Goal: Feedback & Contribution: Submit feedback/report problem

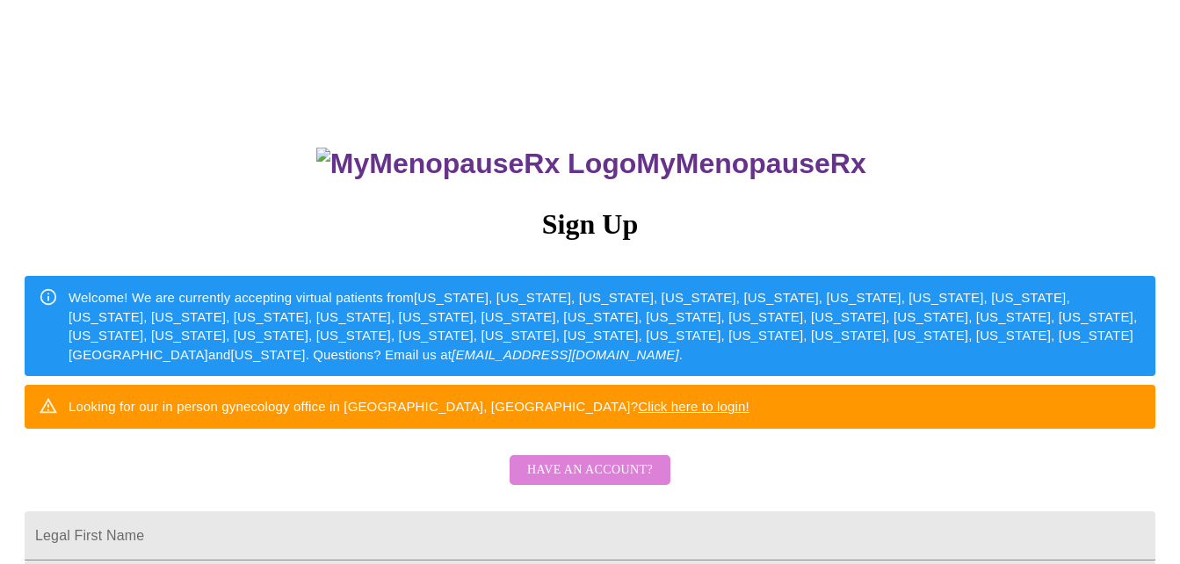
click at [632, 482] on span "Have an account?" at bounding box center [590, 471] width 126 height 22
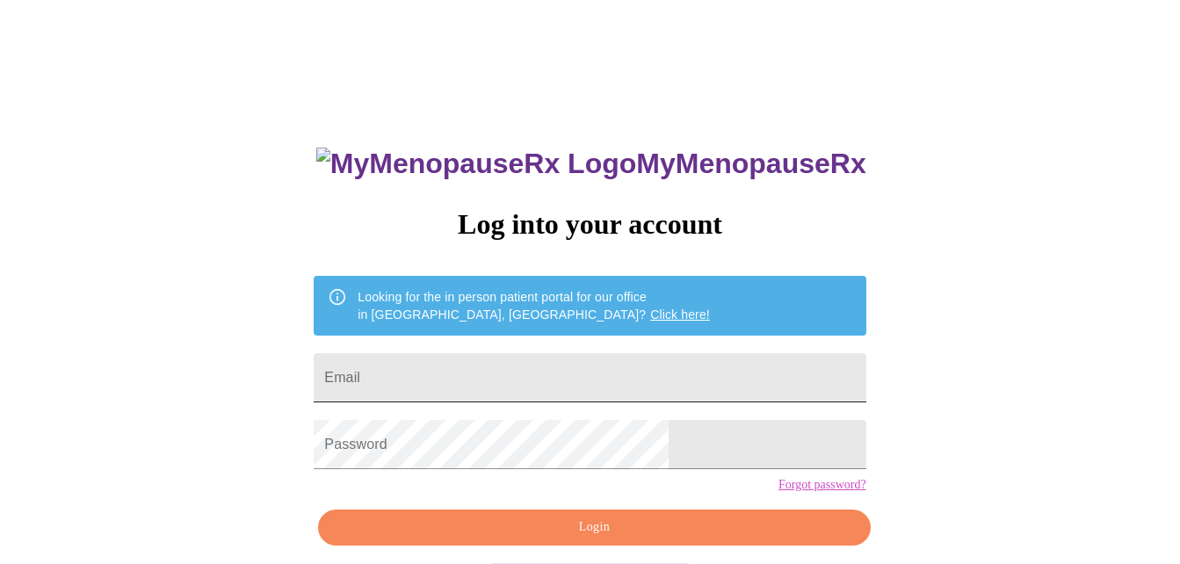
click at [511, 365] on input "Email" at bounding box center [590, 377] width 552 height 49
type input "wtrossiter@yahoo.com"
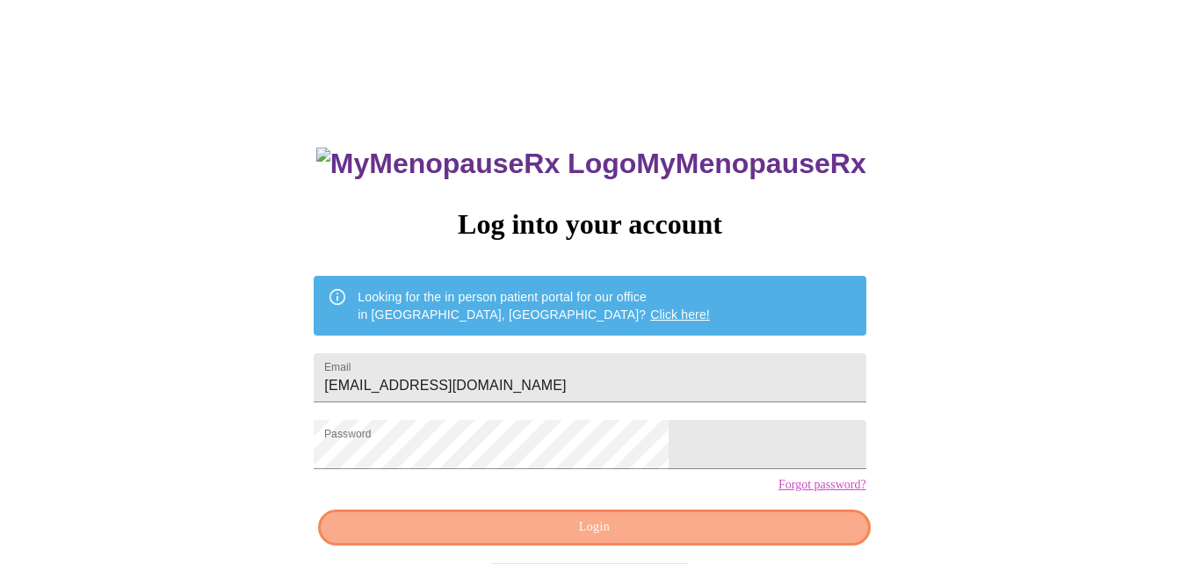
click at [737, 539] on span "Login" at bounding box center [594, 528] width 512 height 22
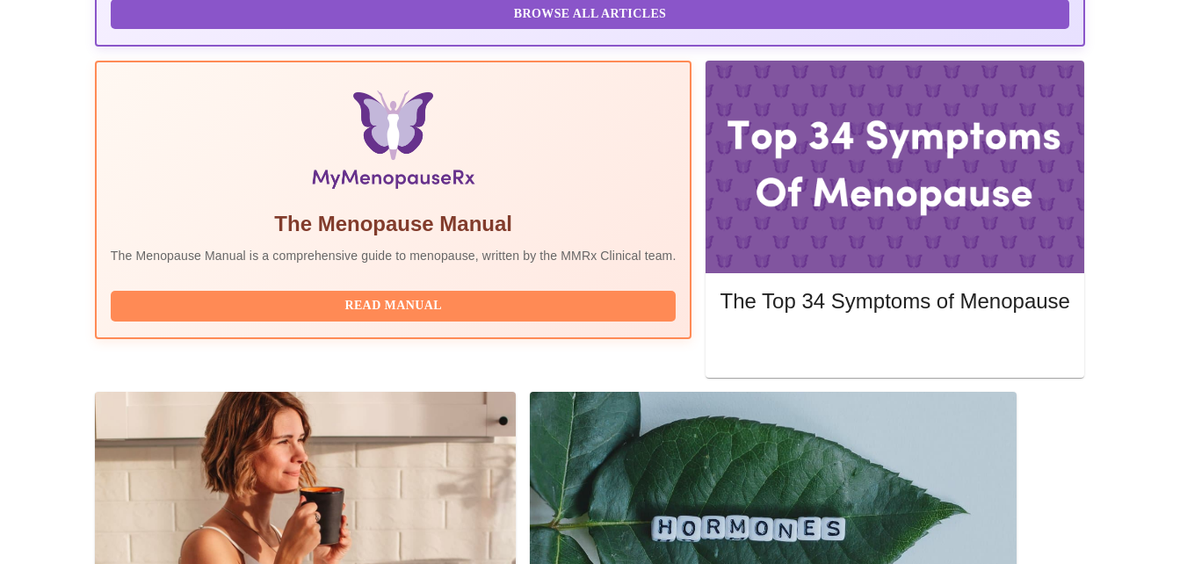
scroll to position [522, 0]
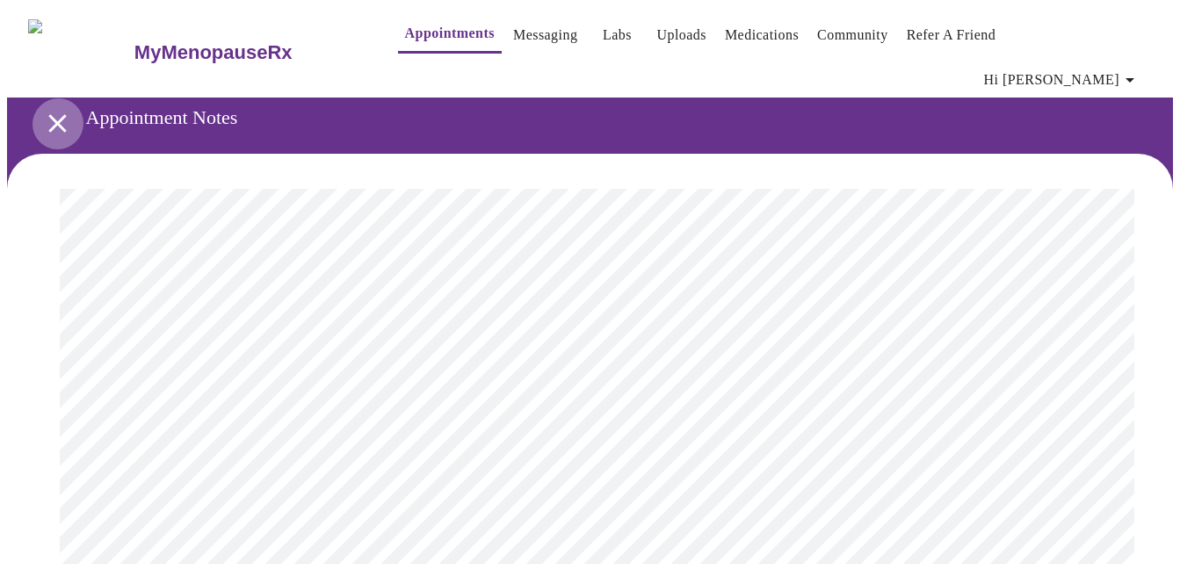
click at [54, 114] on icon "open drawer" at bounding box center [57, 123] width 18 height 18
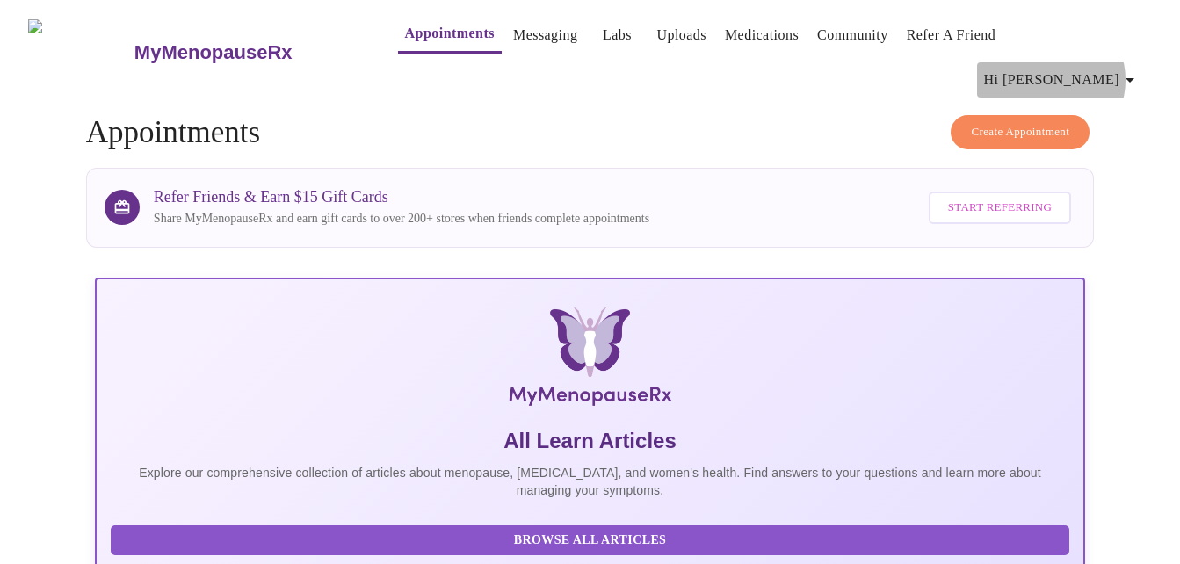
click at [1134, 69] on icon "button" at bounding box center [1130, 79] width 21 height 21
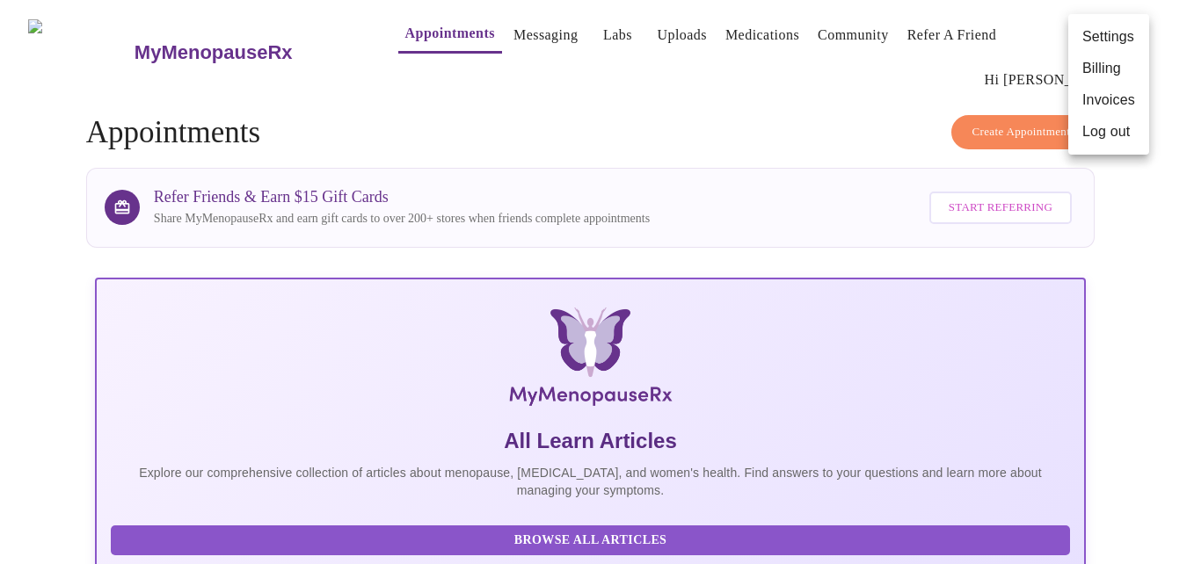
click at [504, 39] on div at bounding box center [597, 282] width 1194 height 564
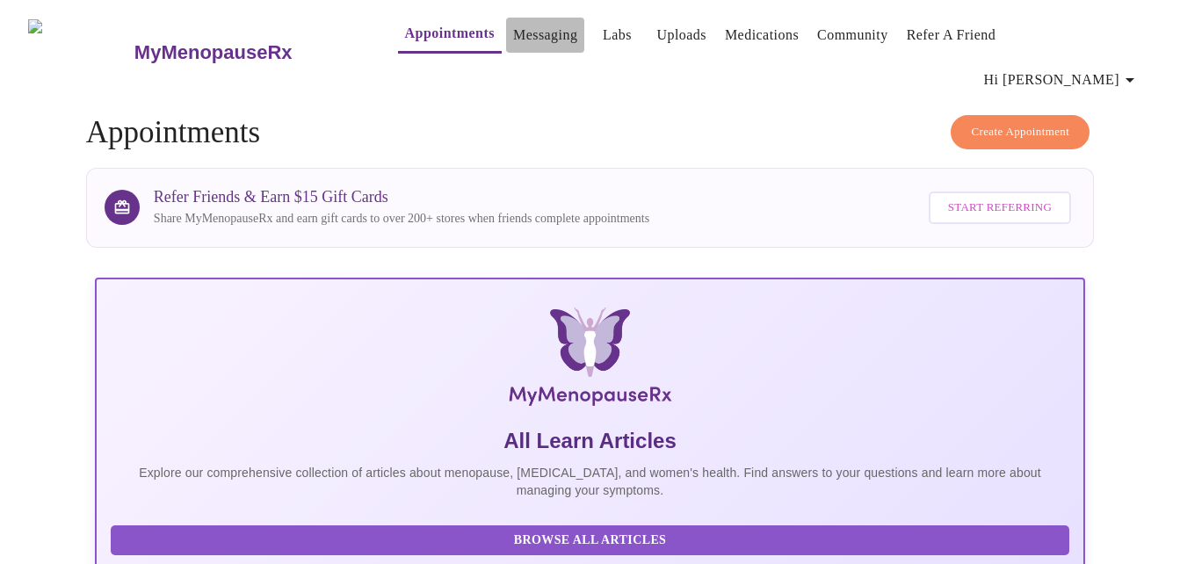
click at [513, 37] on link "Messaging" at bounding box center [545, 35] width 64 height 25
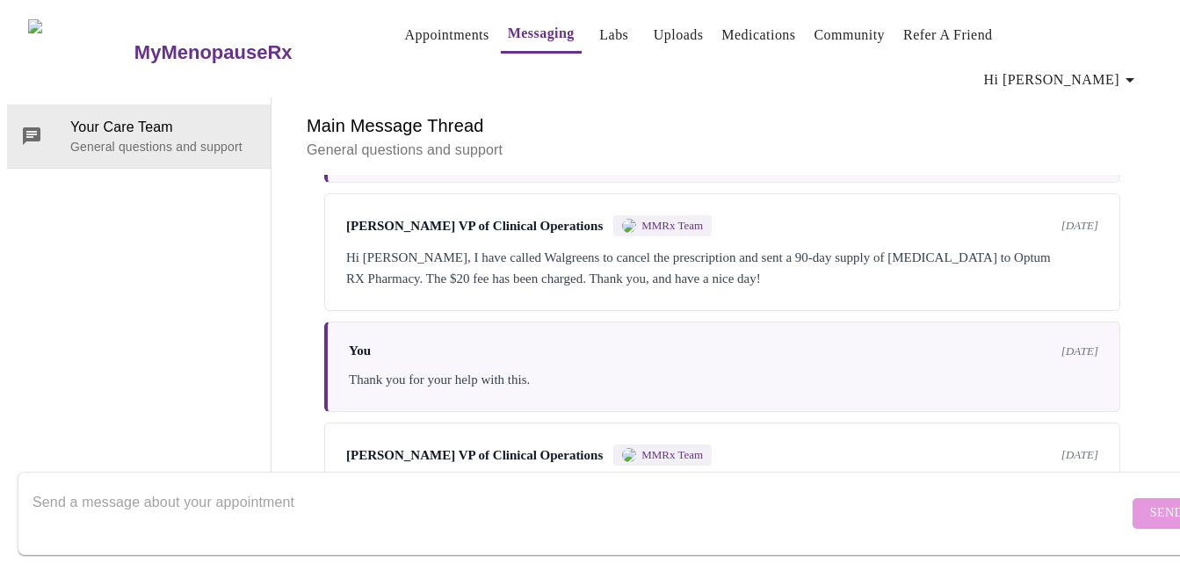
scroll to position [1270, 0]
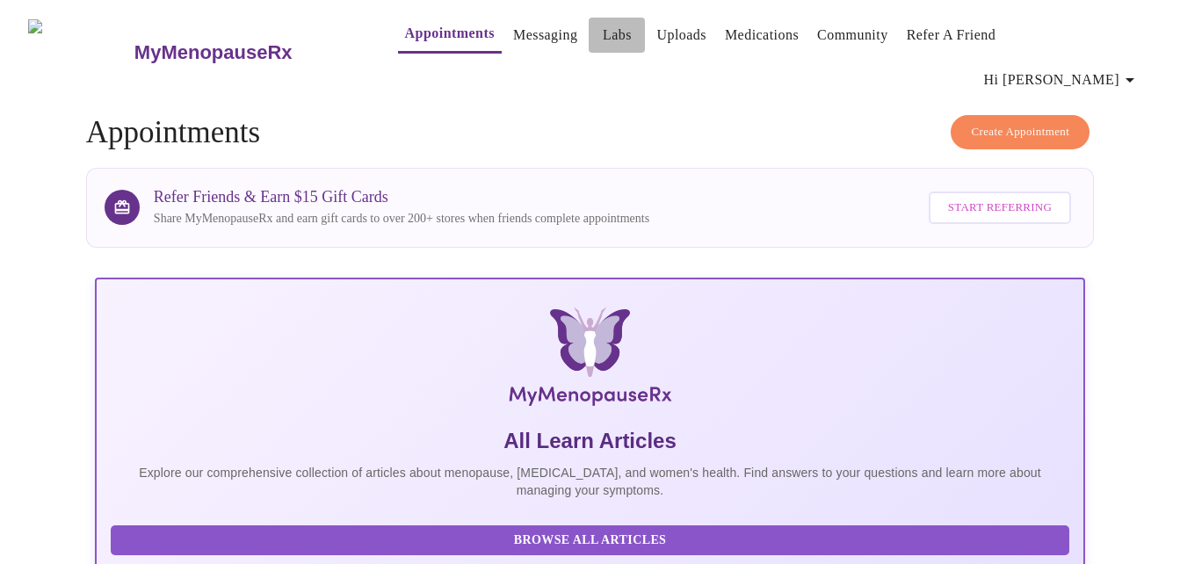
click at [603, 44] on link "Labs" at bounding box center [617, 35] width 29 height 25
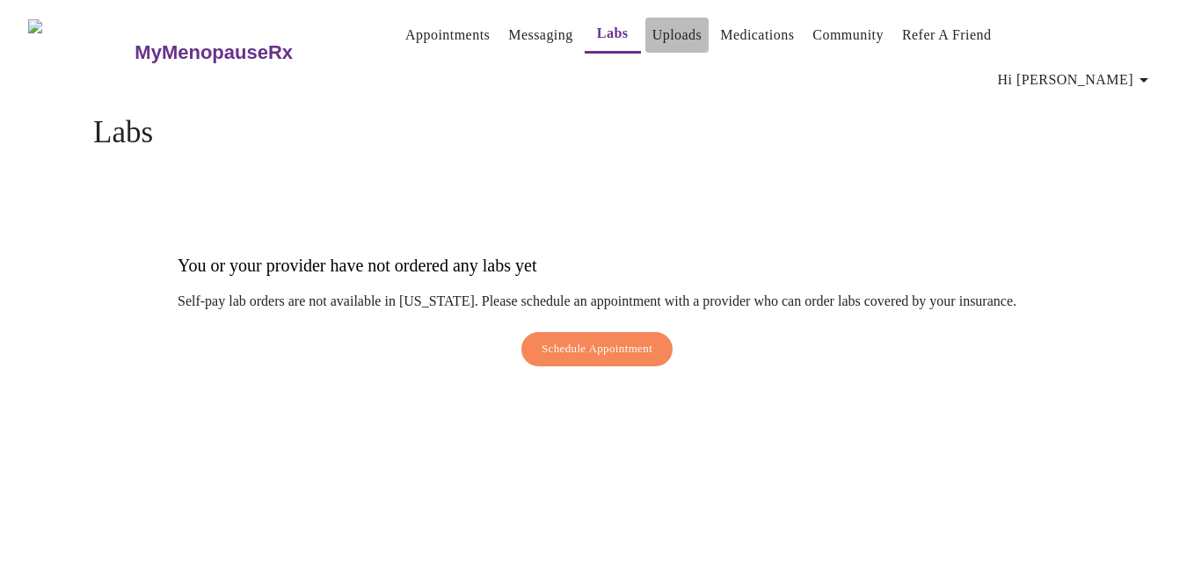
click at [652, 33] on link "Uploads" at bounding box center [677, 35] width 50 height 25
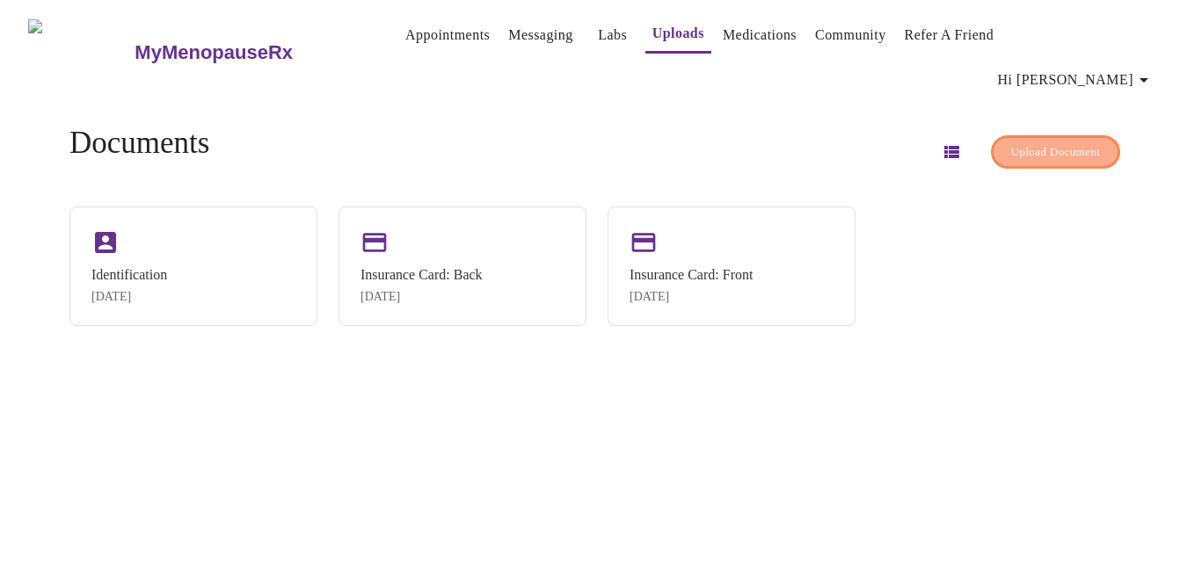
click at [1011, 142] on span "Upload Document" at bounding box center [1055, 152] width 89 height 20
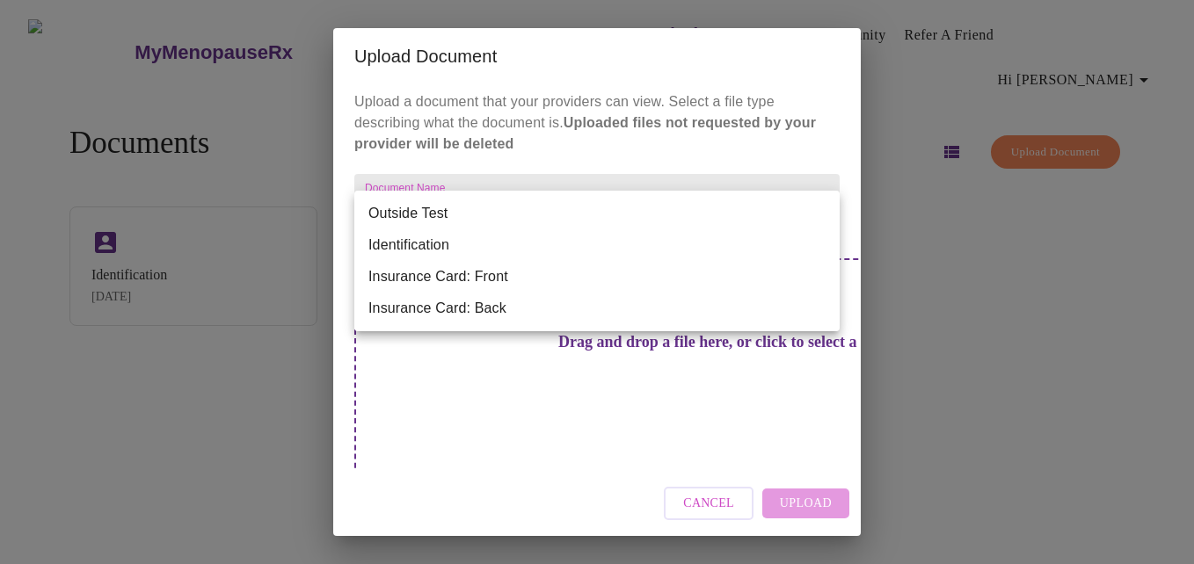
click at [399, 210] on body "MyMenopauseRx Appointments Messaging Labs Uploads Medications Community Refer a…" at bounding box center [597, 289] width 1180 height 564
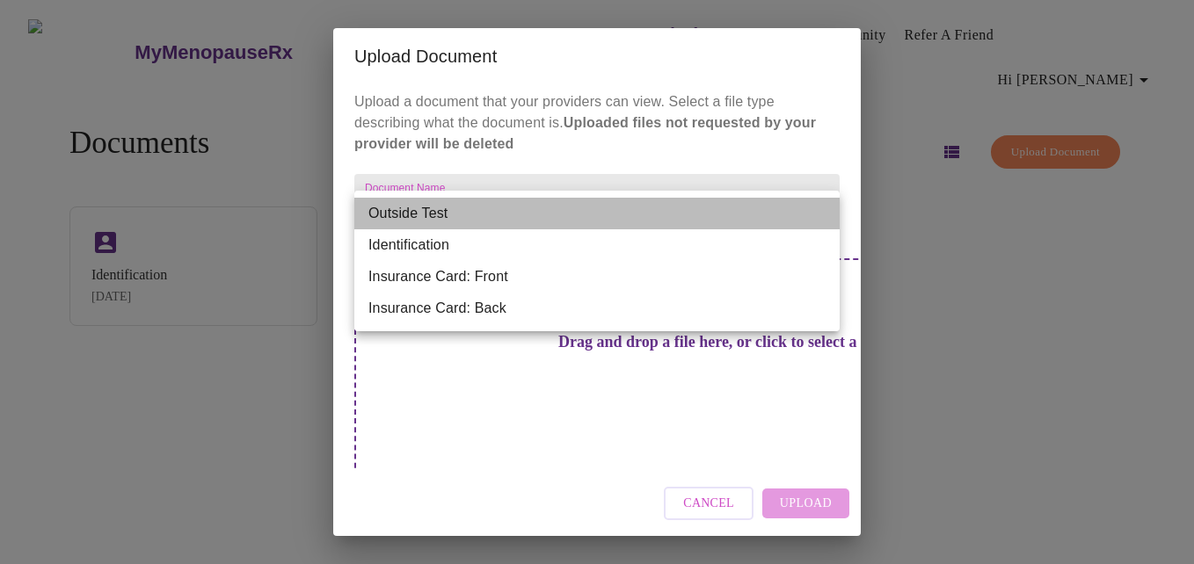
click at [399, 210] on li "Outside Test" at bounding box center [596, 214] width 485 height 32
type input "Outside Test"
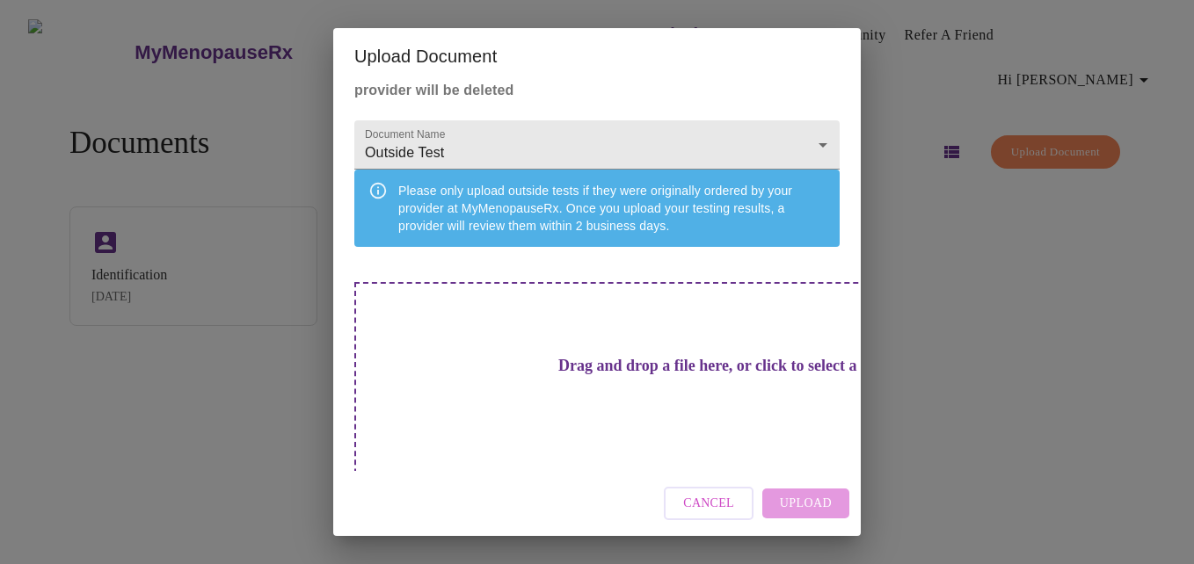
scroll to position [65, 0]
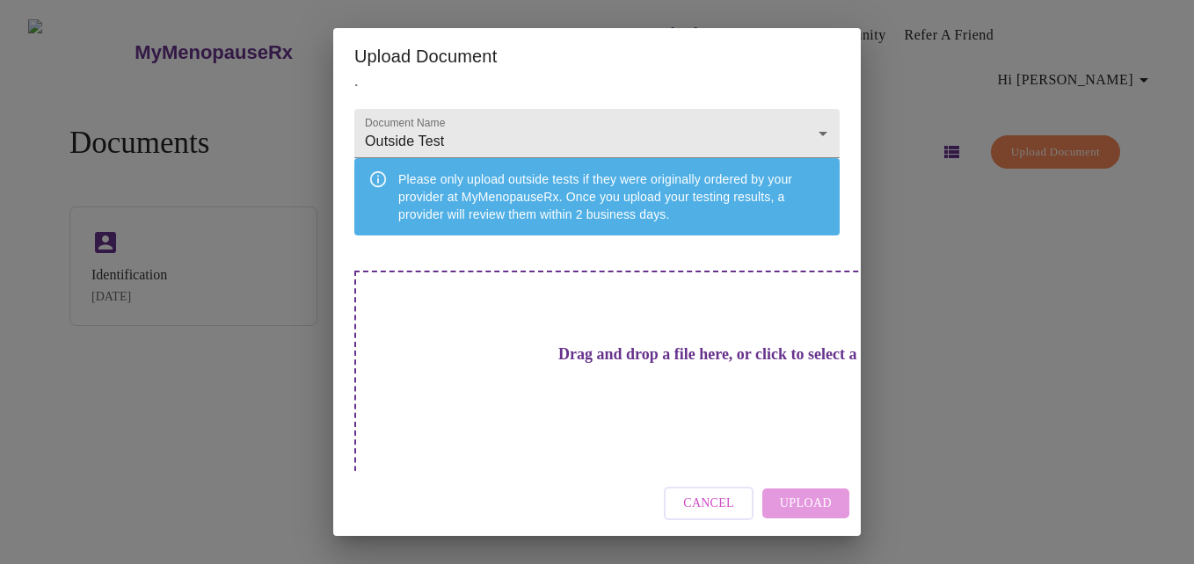
click at [596, 364] on h3 "Drag and drop a file here, or click to select a file" at bounding box center [719, 354] width 485 height 18
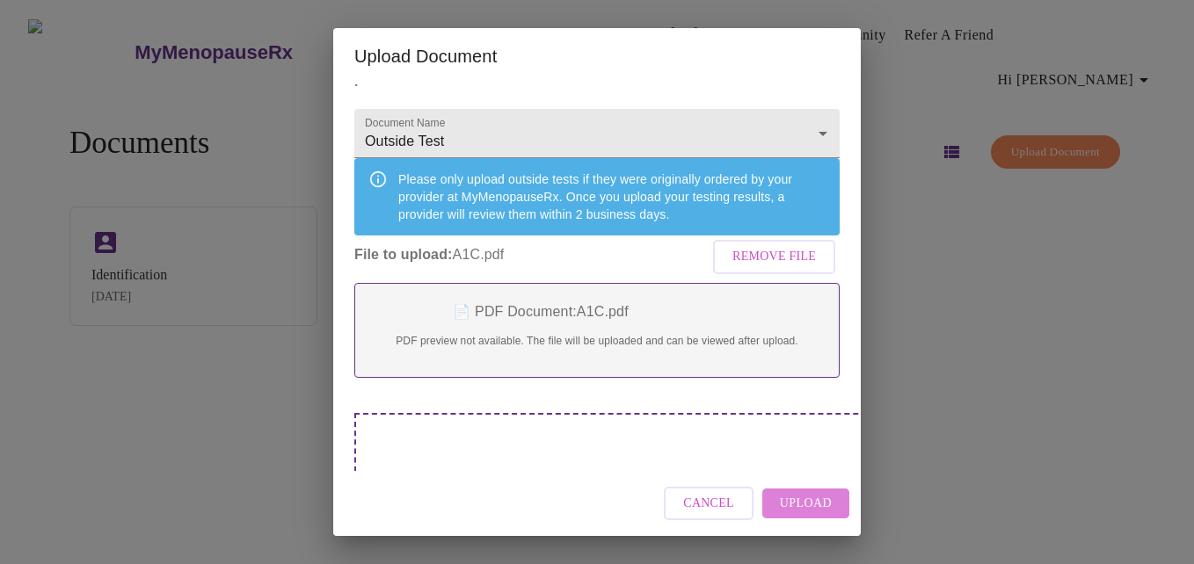
click at [811, 503] on span "Upload" at bounding box center [806, 504] width 52 height 22
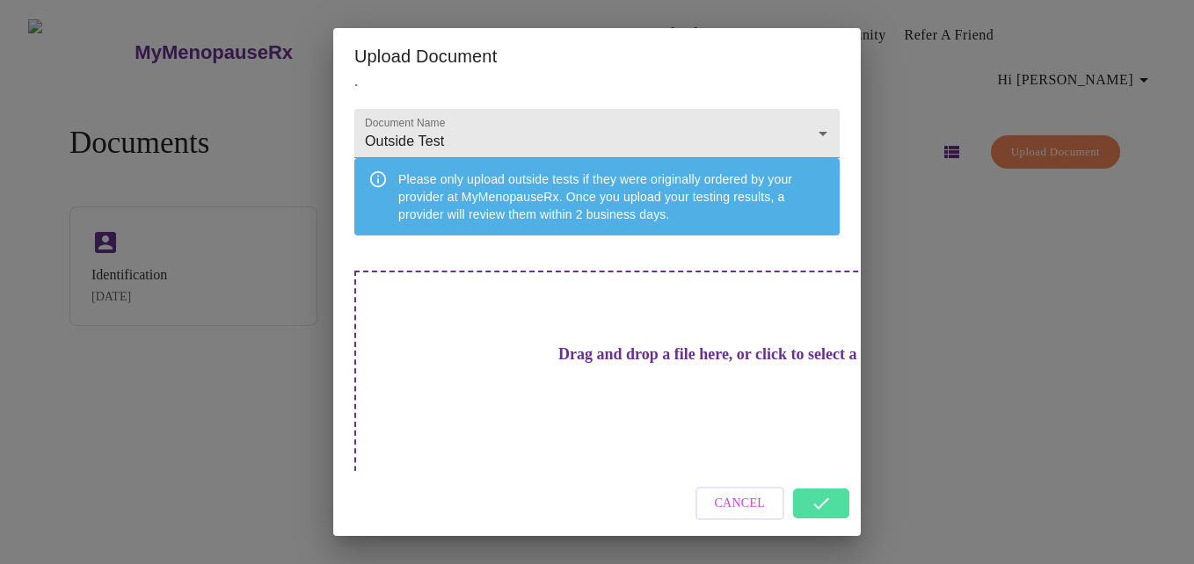
click at [968, 376] on div "Upload Document Upload a document that your providers can view. Select a file t…" at bounding box center [597, 282] width 1194 height 564
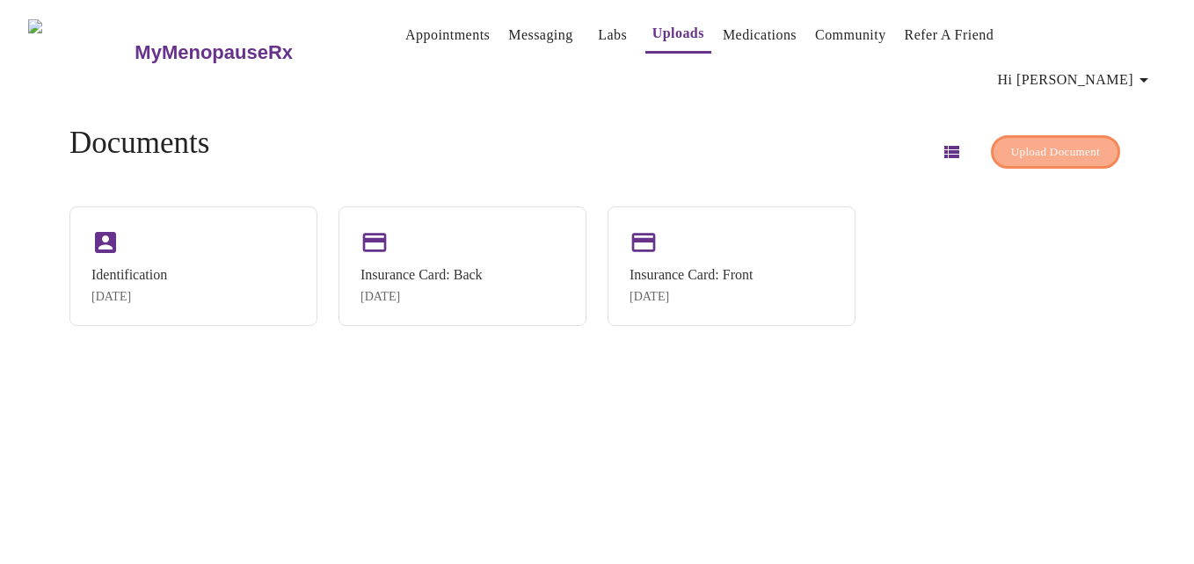
click at [1014, 142] on span "Upload Document" at bounding box center [1055, 152] width 89 height 20
click at [1011, 142] on span "Upload Document" at bounding box center [1055, 152] width 89 height 20
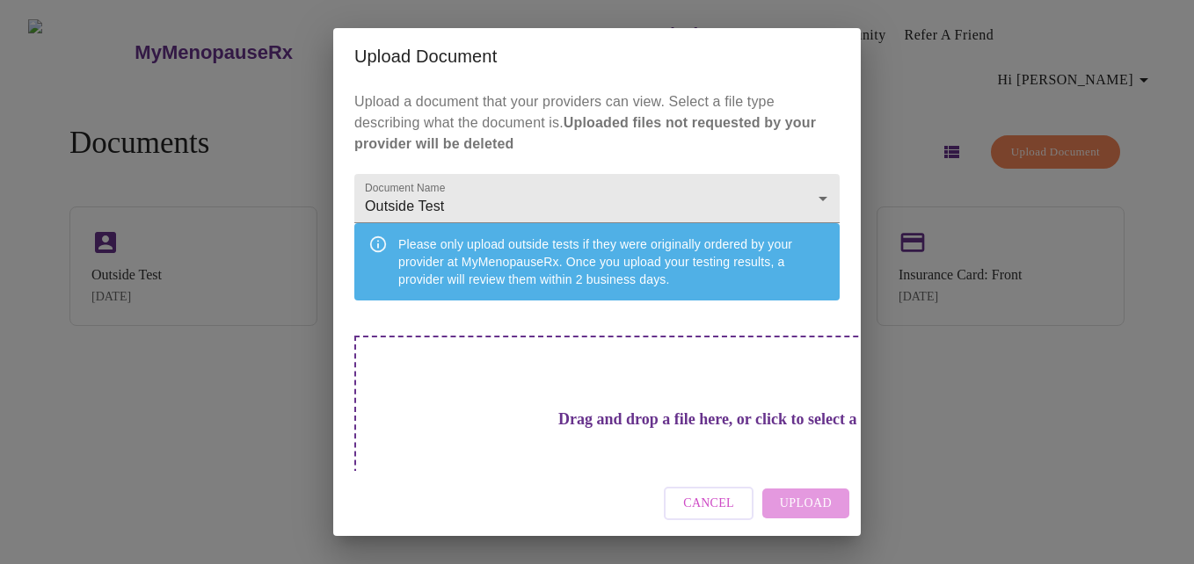
click at [589, 415] on h3 "Drag and drop a file here, or click to select a file" at bounding box center [719, 419] width 485 height 18
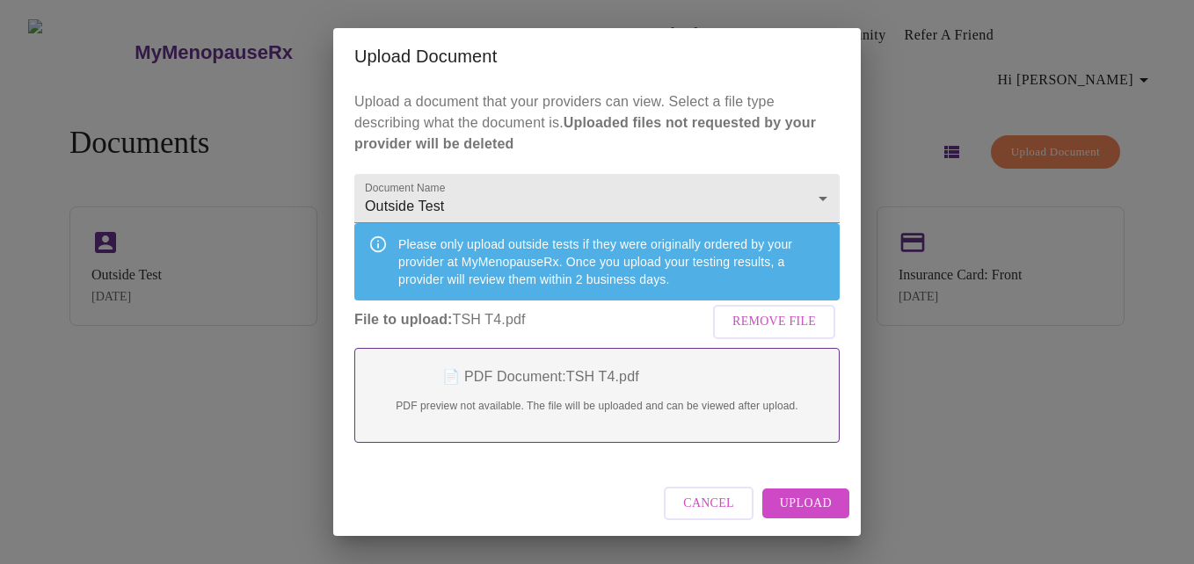
click at [796, 497] on span "Upload" at bounding box center [806, 504] width 52 height 22
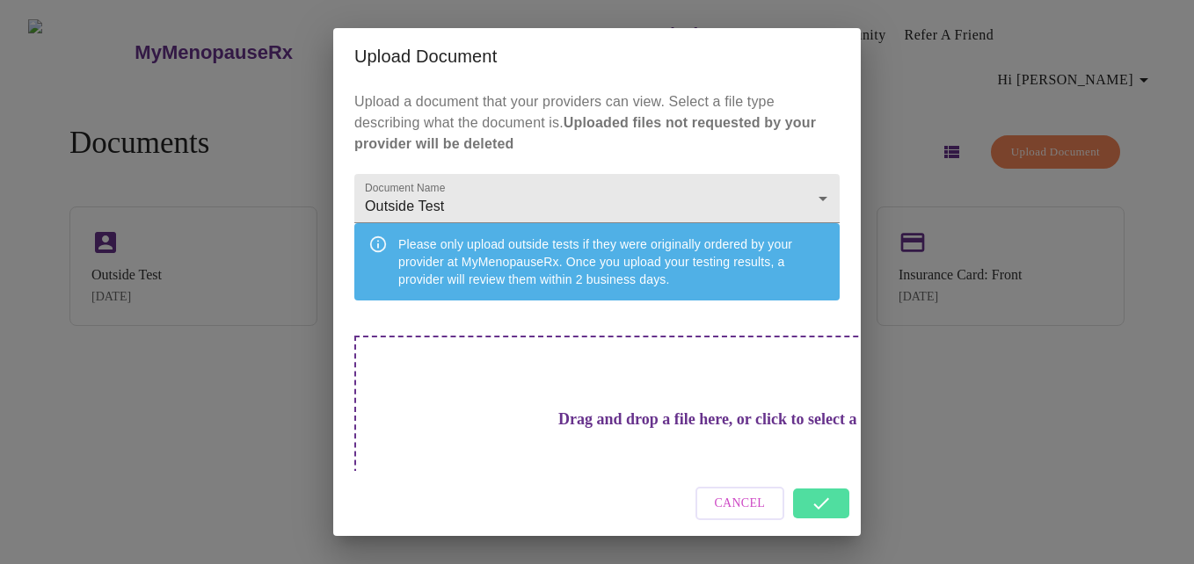
click at [1021, 118] on div "Upload Document Upload a document that your providers can view. Select a file t…" at bounding box center [597, 282] width 1194 height 564
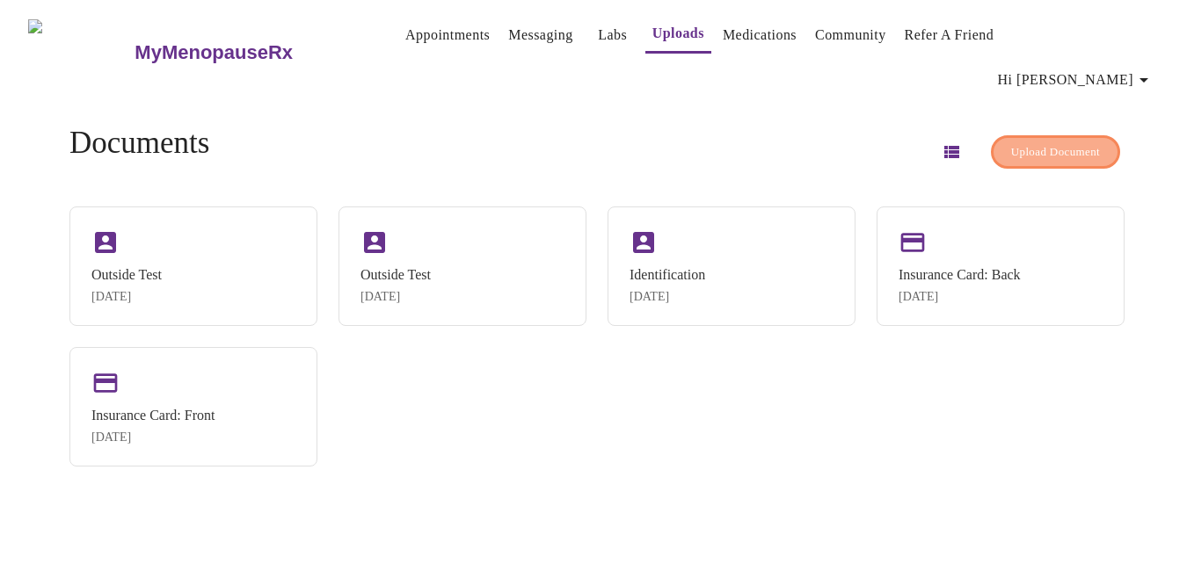
click at [1021, 142] on span "Upload Document" at bounding box center [1055, 152] width 89 height 20
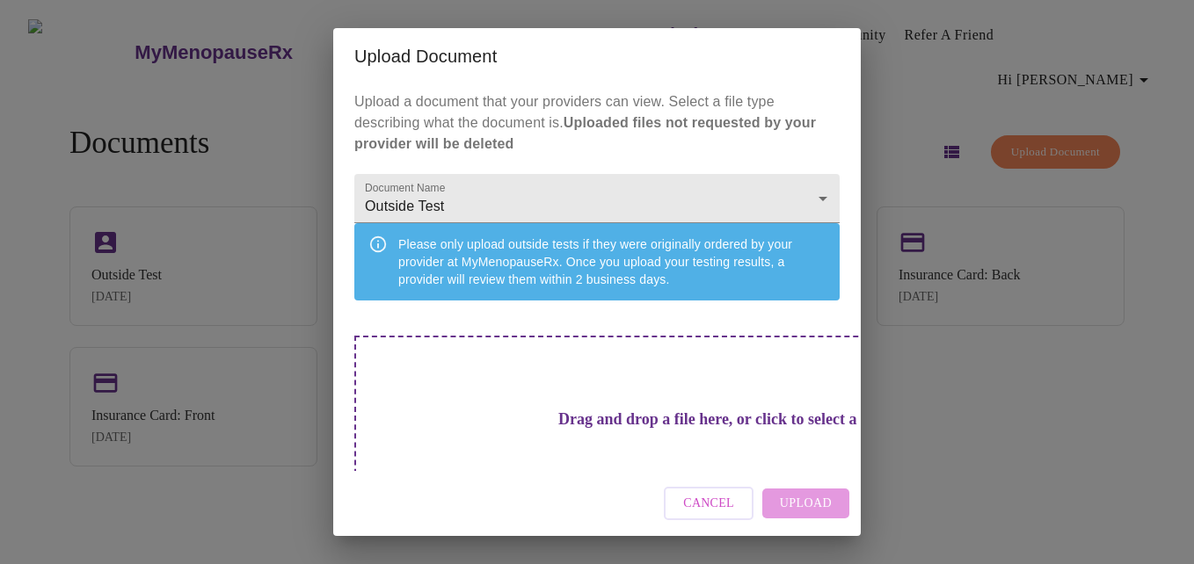
click at [562, 429] on h3 "Drag and drop a file here, or click to select a file" at bounding box center [719, 419] width 485 height 18
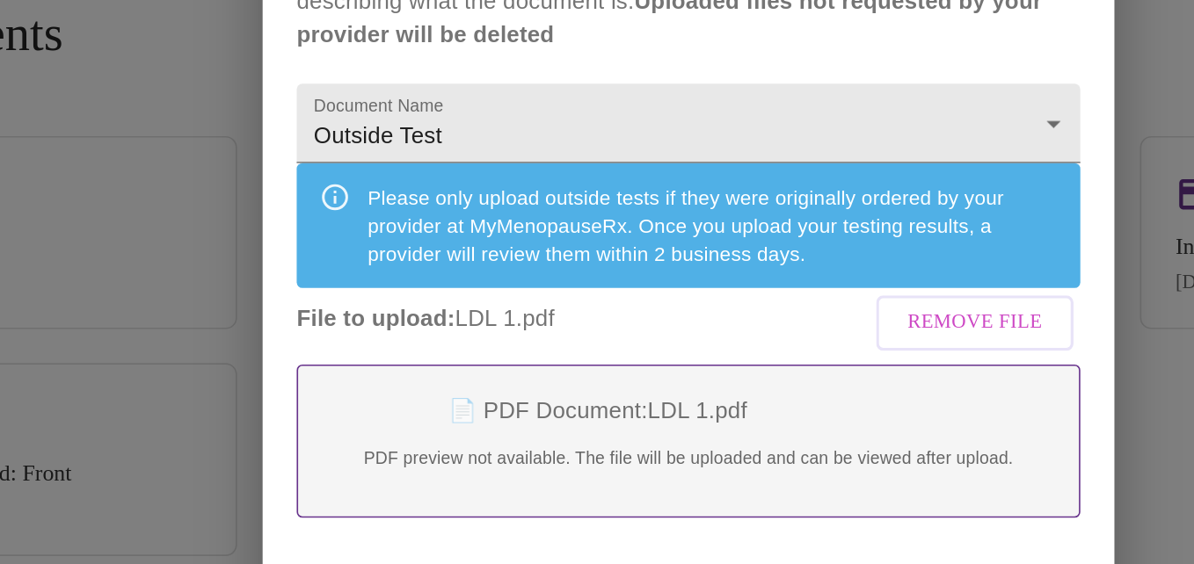
drag, startPoint x: 285, startPoint y: 244, endPoint x: 301, endPoint y: 301, distance: 59.3
click at [301, 301] on div "Upload Document Upload a document that your providers can view. Select a file t…" at bounding box center [597, 282] width 1194 height 564
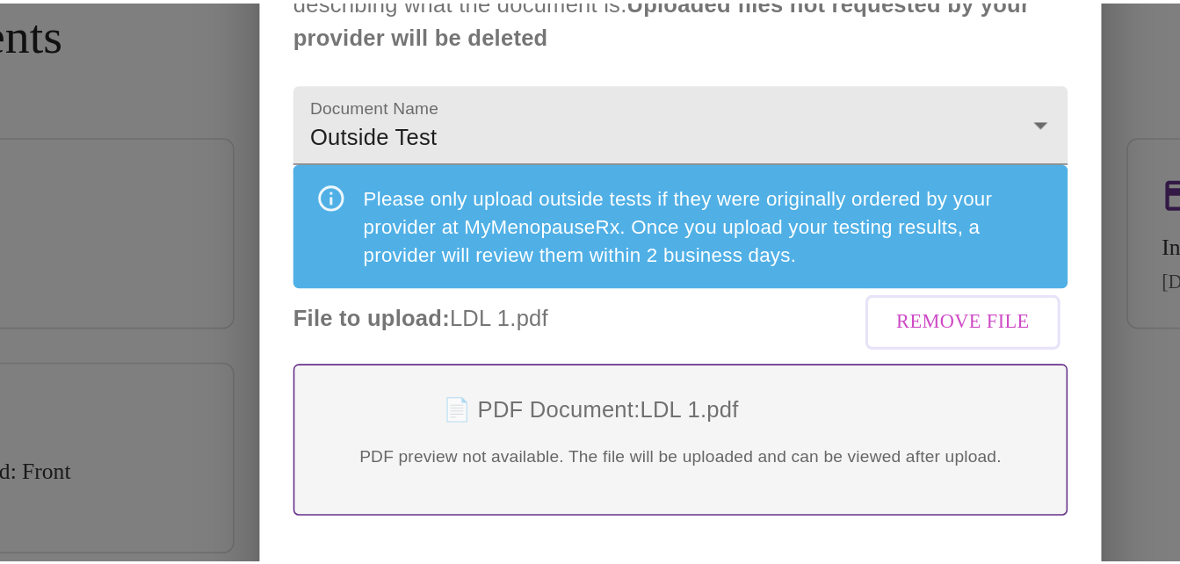
scroll to position [0, 0]
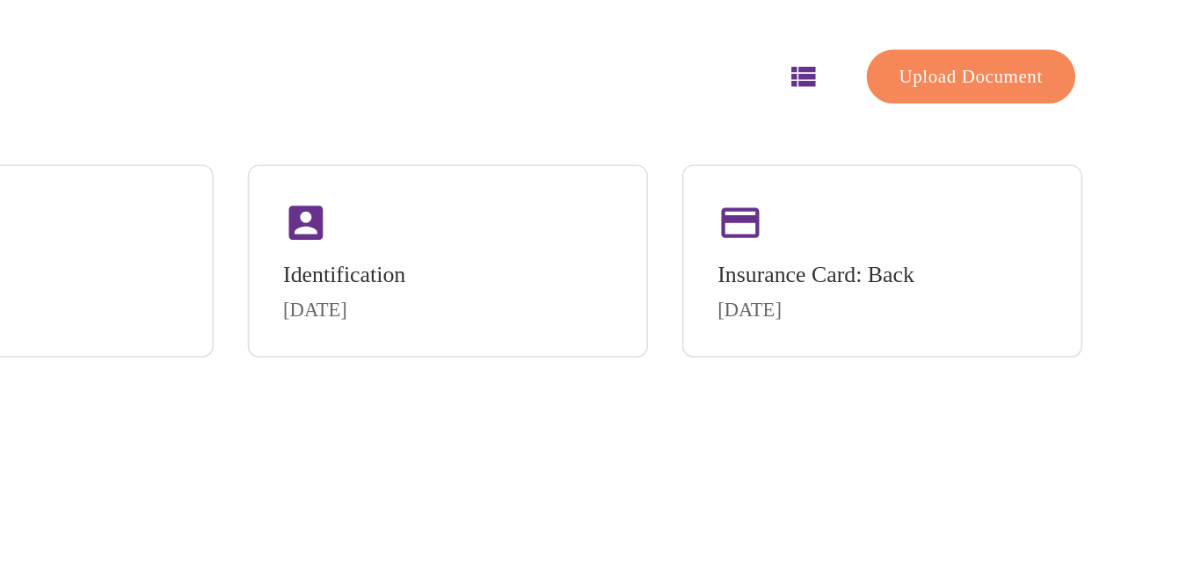
drag, startPoint x: 802, startPoint y: 418, endPoint x: 941, endPoint y: 309, distance: 177.1
click at [806, 416] on div "Outside Test Oct 2, 2025 Outside Test Oct 2, 2025 Identification Jul 6, 2025 In…" at bounding box center [596, 337] width 1055 height 260
click at [751, 137] on div "Documents Upload Document" at bounding box center [596, 152] width 1055 height 53
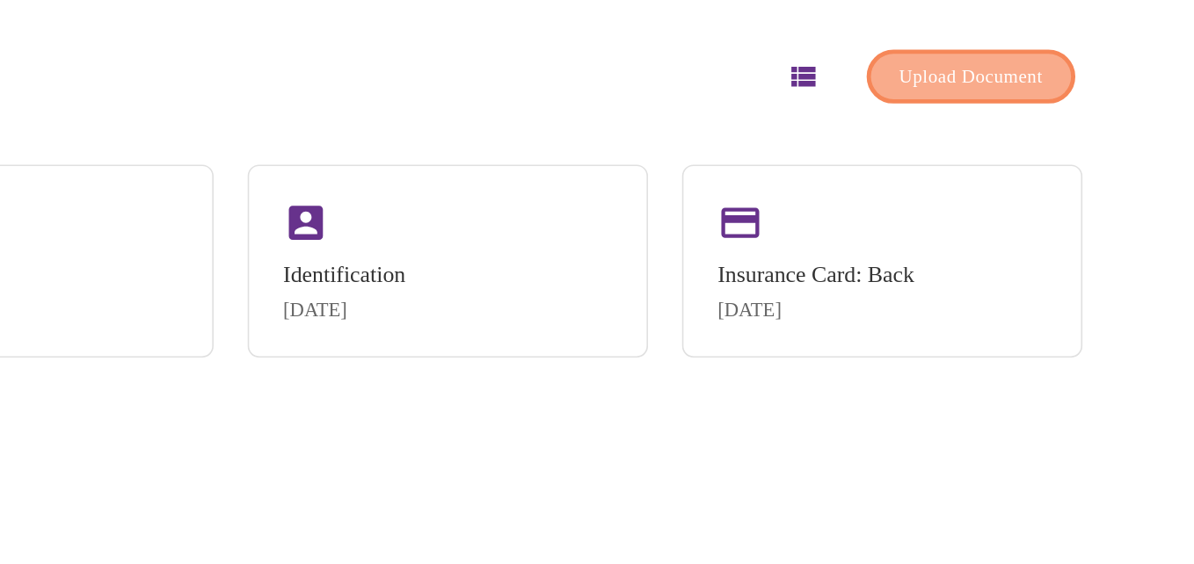
click at [1030, 142] on span "Upload Document" at bounding box center [1055, 152] width 89 height 20
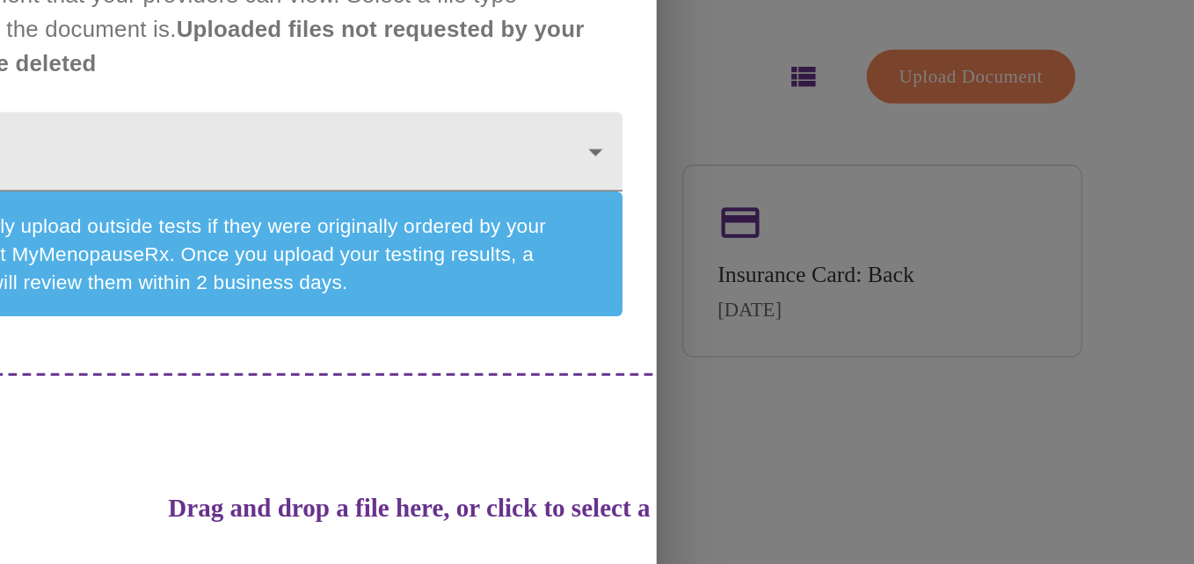
click at [1107, 229] on div "Upload Document Upload a document that your providers can view. Select a file t…" at bounding box center [597, 282] width 1194 height 564
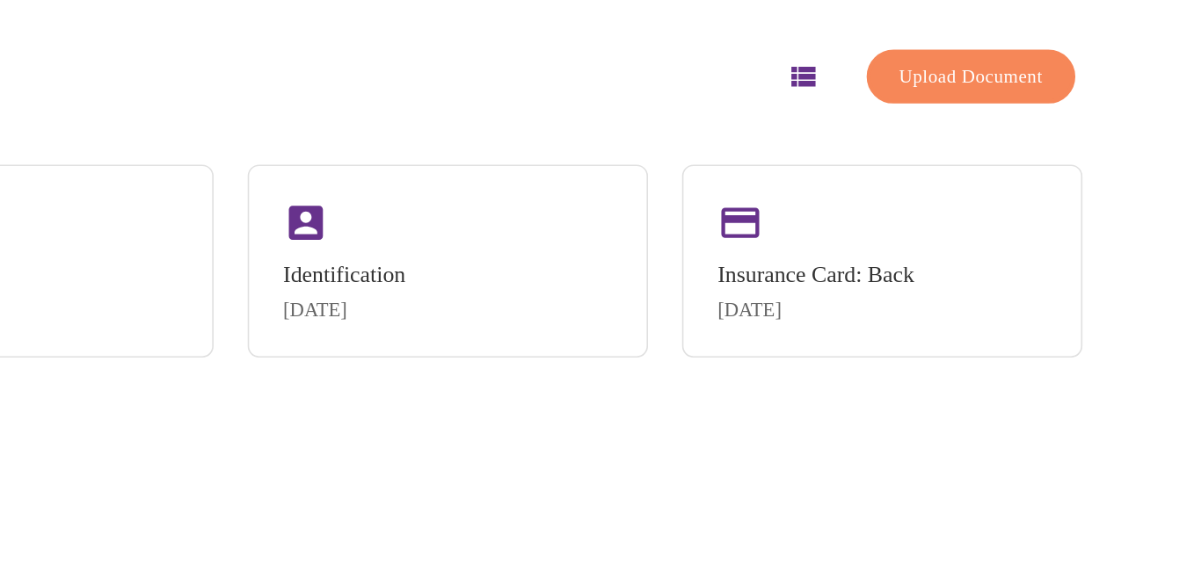
click at [944, 146] on icon "button" at bounding box center [951, 152] width 15 height 12
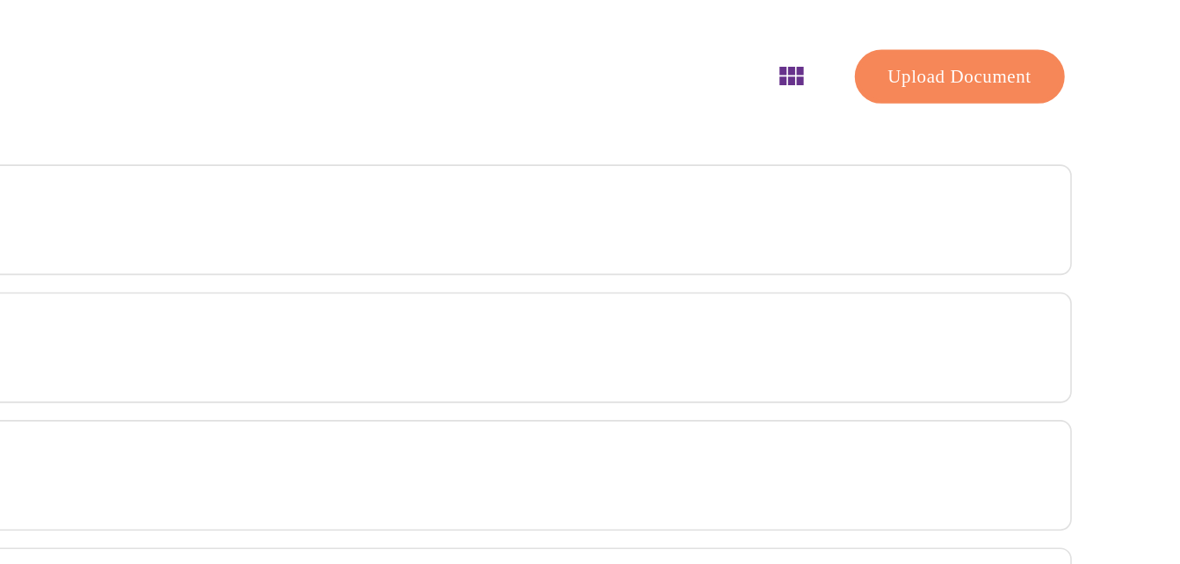
drag, startPoint x: 860, startPoint y: 140, endPoint x: 860, endPoint y: 165, distance: 25.5
click at [860, 165] on div "Documents Upload Document Outside Test Oct 2, 2025 Outside Test Oct 2, 2025 Ide…" at bounding box center [590, 359] width 1097 height 522
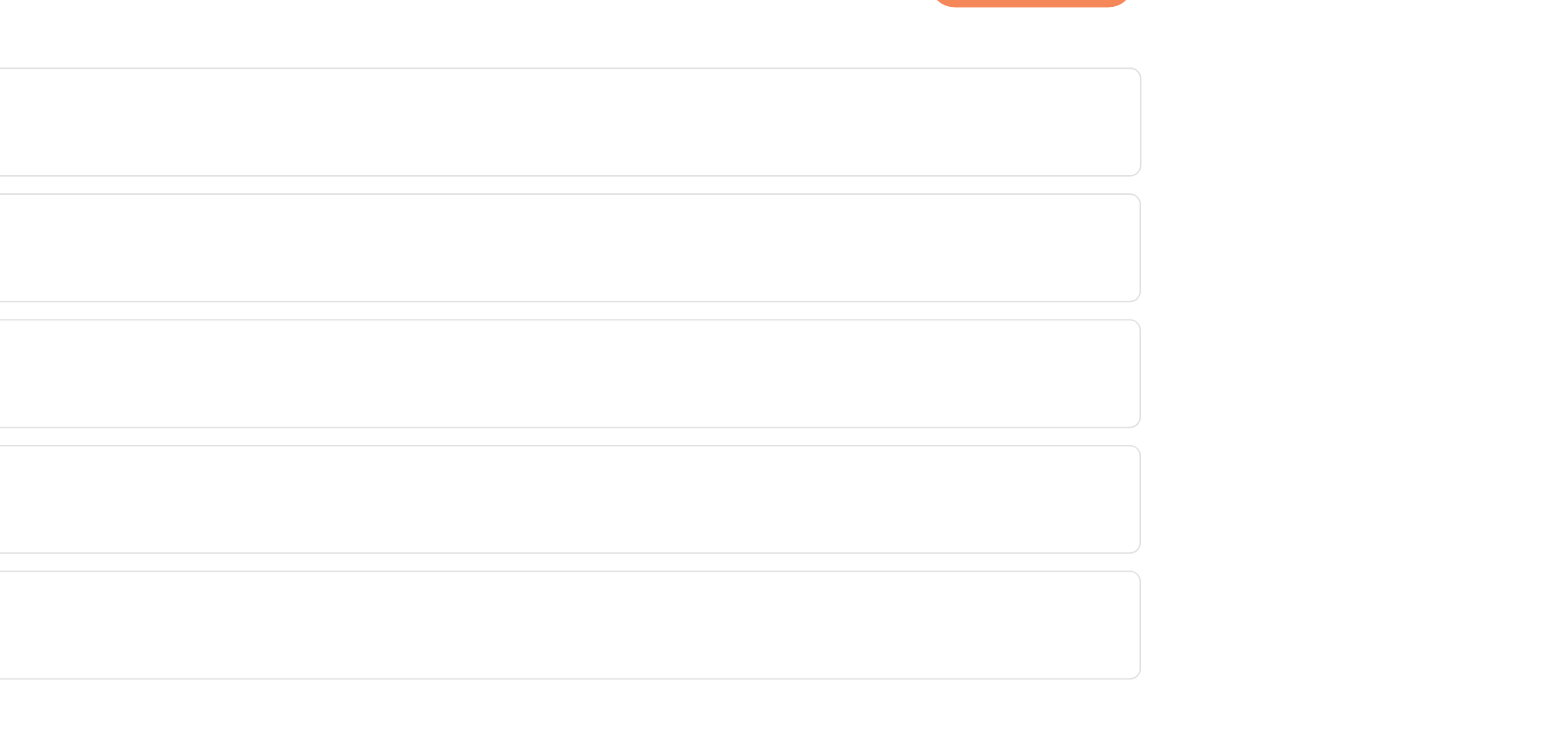
drag, startPoint x: 1109, startPoint y: 103, endPoint x: 1563, endPoint y: 240, distance: 474.2
click at [1163, 240] on div "MyMenopauseRx Appointments Messaging Labs Uploads Medications Community Refer a…" at bounding box center [784, 377] width 1554 height 741
drag, startPoint x: 1483, startPoint y: 189, endPoint x: 1458, endPoint y: 146, distance: 49.7
click at [1163, 146] on div "MyMenopauseRx Appointments Messaging Labs Uploads Medications Community Refer a…" at bounding box center [784, 377] width 1554 height 741
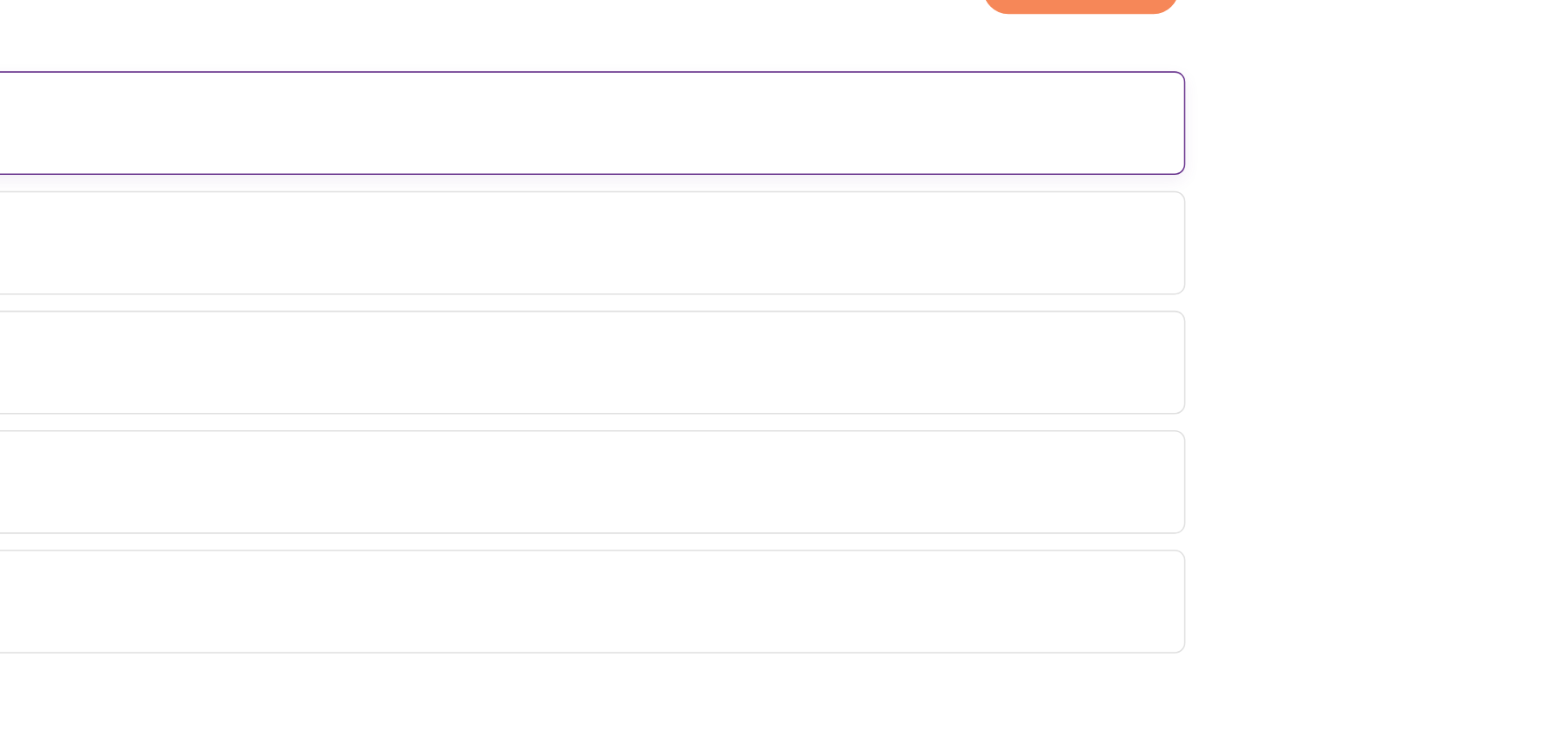
drag, startPoint x: 1458, startPoint y: 146, endPoint x: 1202, endPoint y: 180, distance: 258.2
click at [1163, 180] on div "MyMenopauseRx Appointments Messaging Labs Uploads Medications Community Refer a…" at bounding box center [784, 377] width 1554 height 741
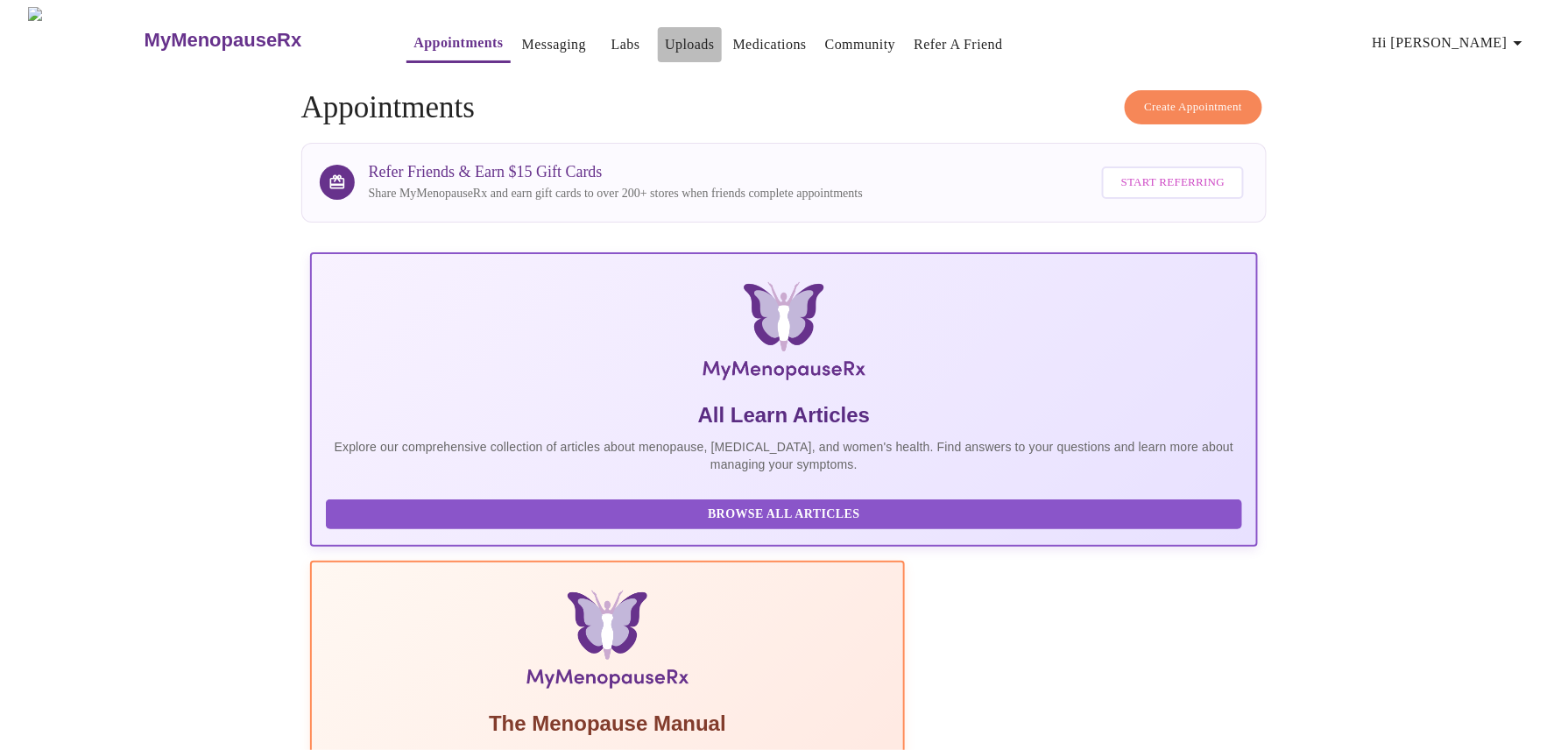
click at [665, 37] on link "Uploads" at bounding box center [690, 45] width 50 height 25
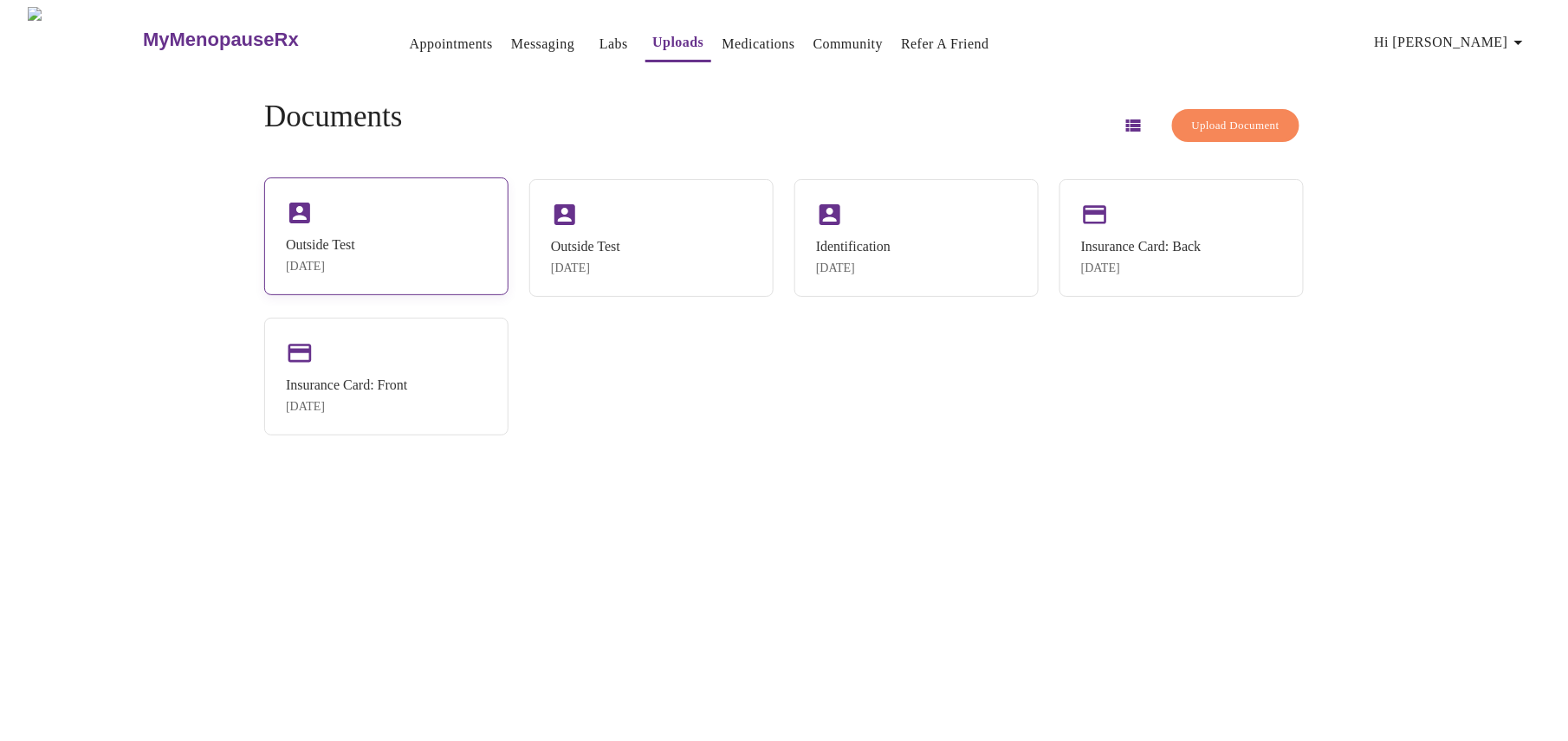
click at [419, 224] on div "Outside Test Oct 2, 2025" at bounding box center [386, 236] width 244 height 118
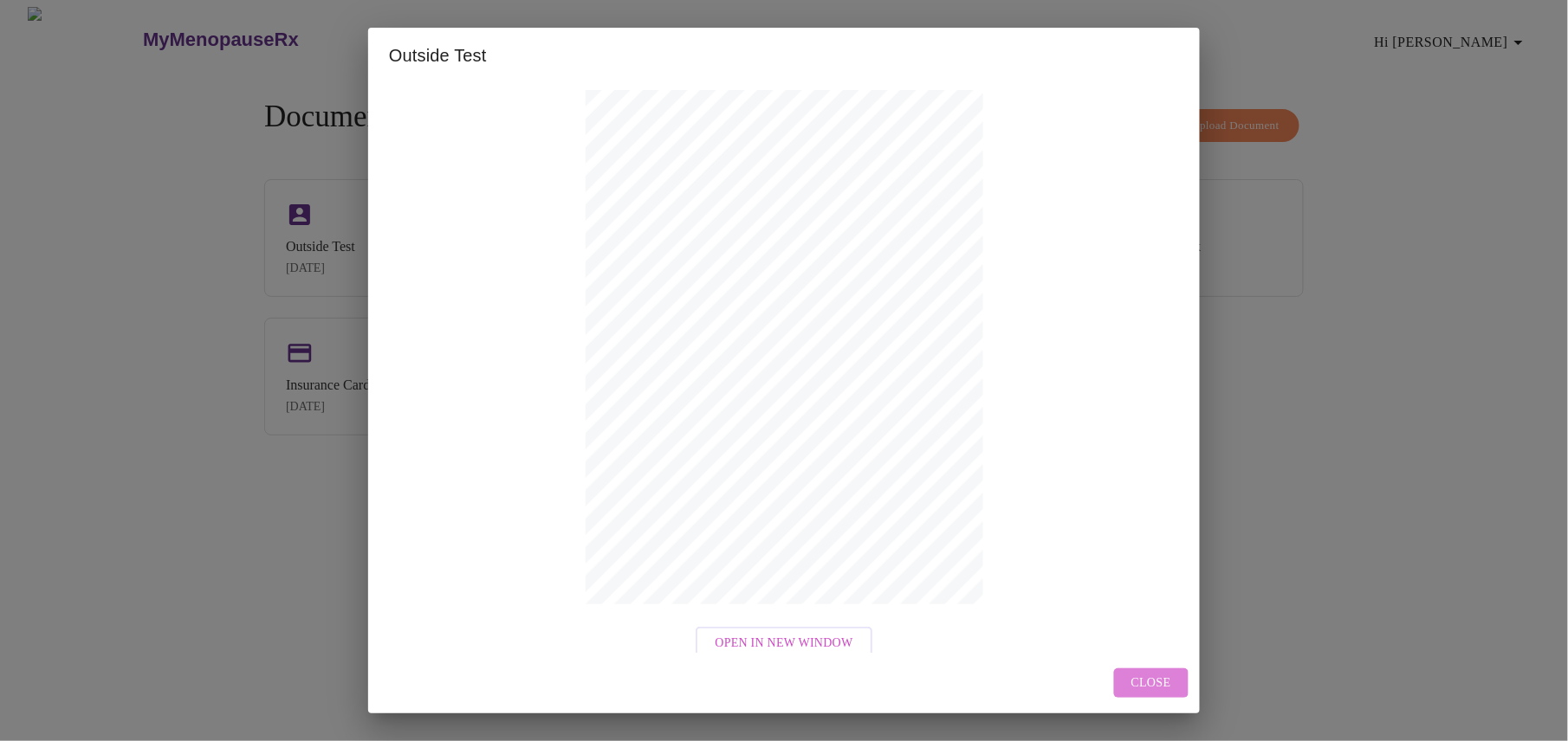
click at [1137, 679] on span "Close" at bounding box center [1151, 684] width 39 height 22
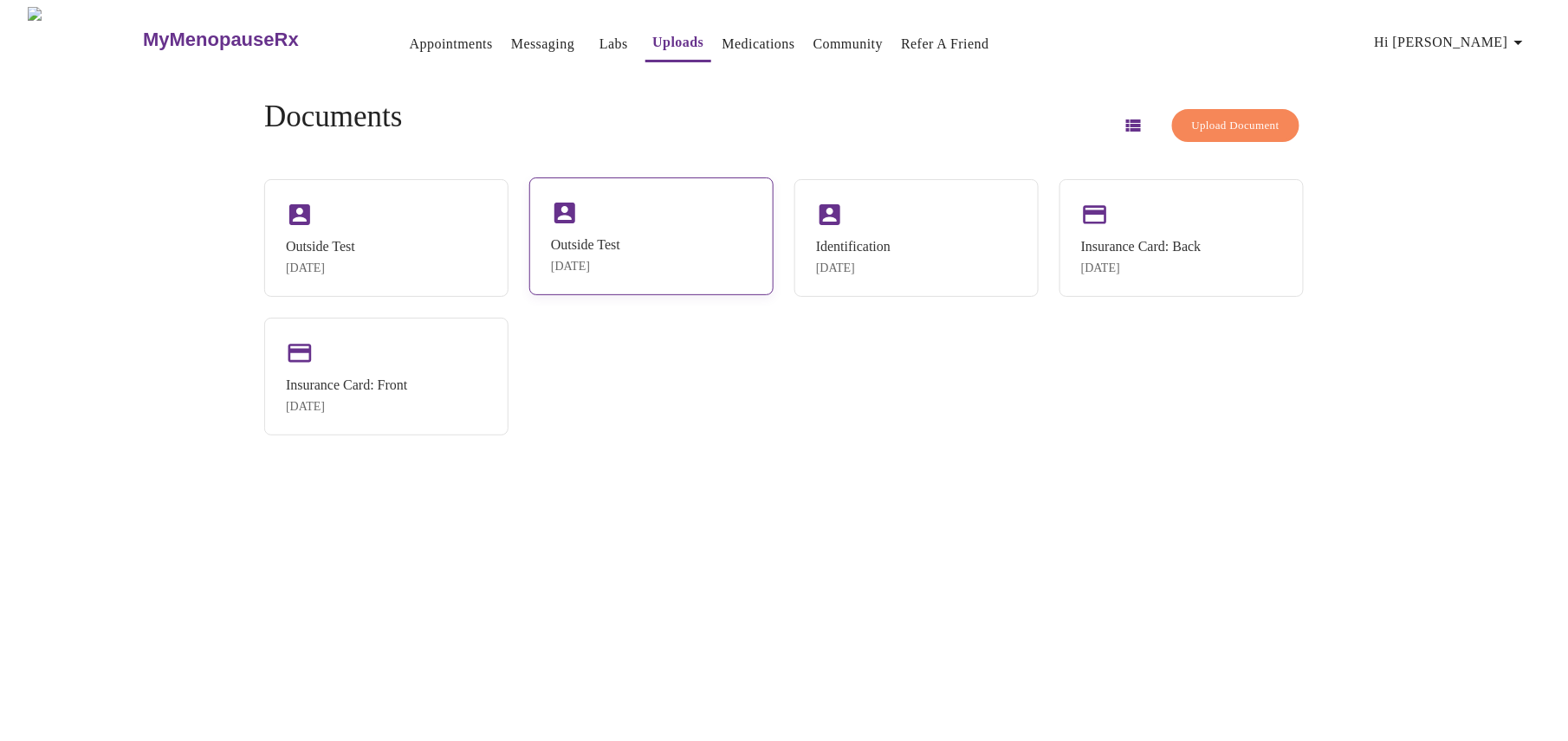
click at [620, 251] on div "Outside Test" at bounding box center [585, 245] width 69 height 16
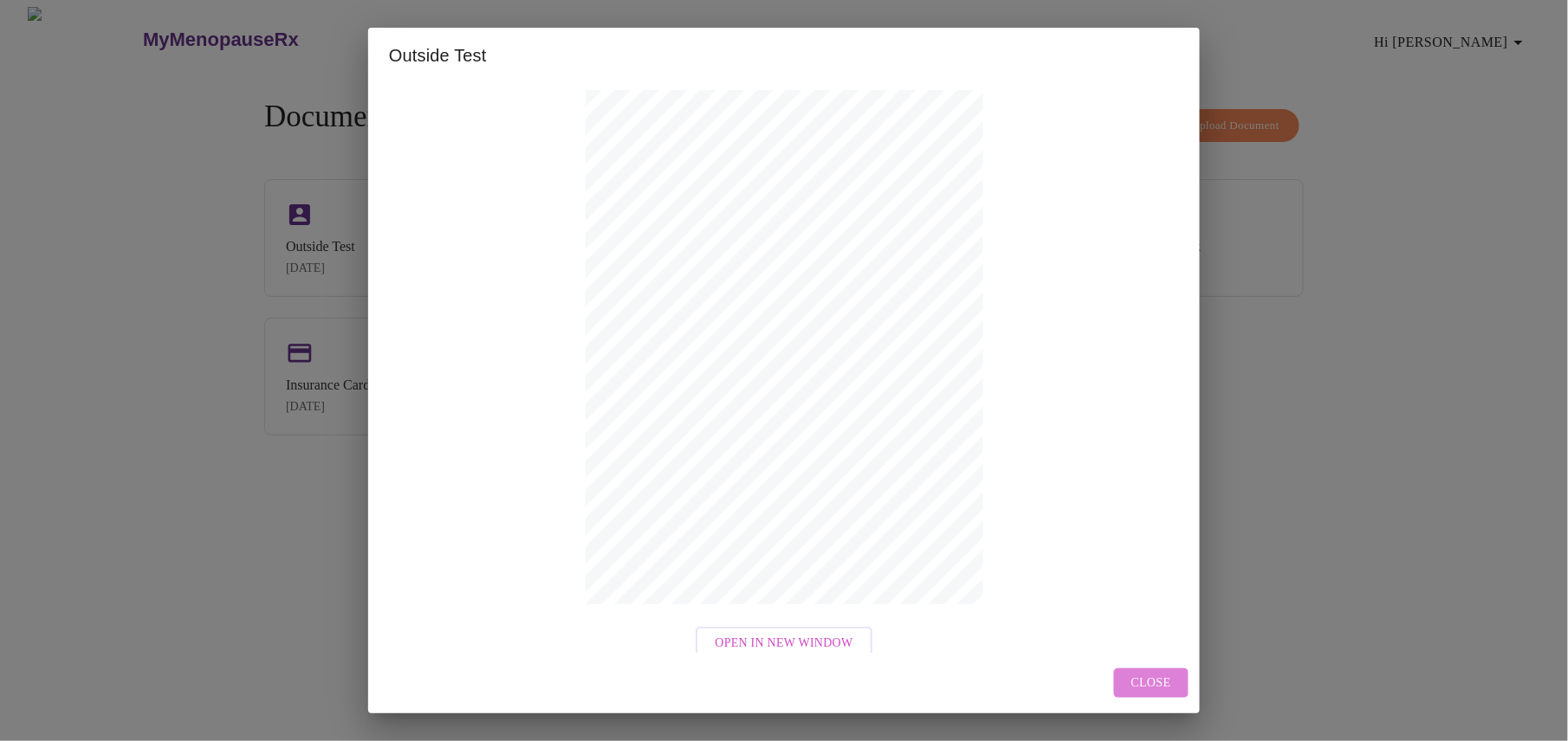
click at [1147, 673] on span "Close" at bounding box center [1151, 684] width 39 height 22
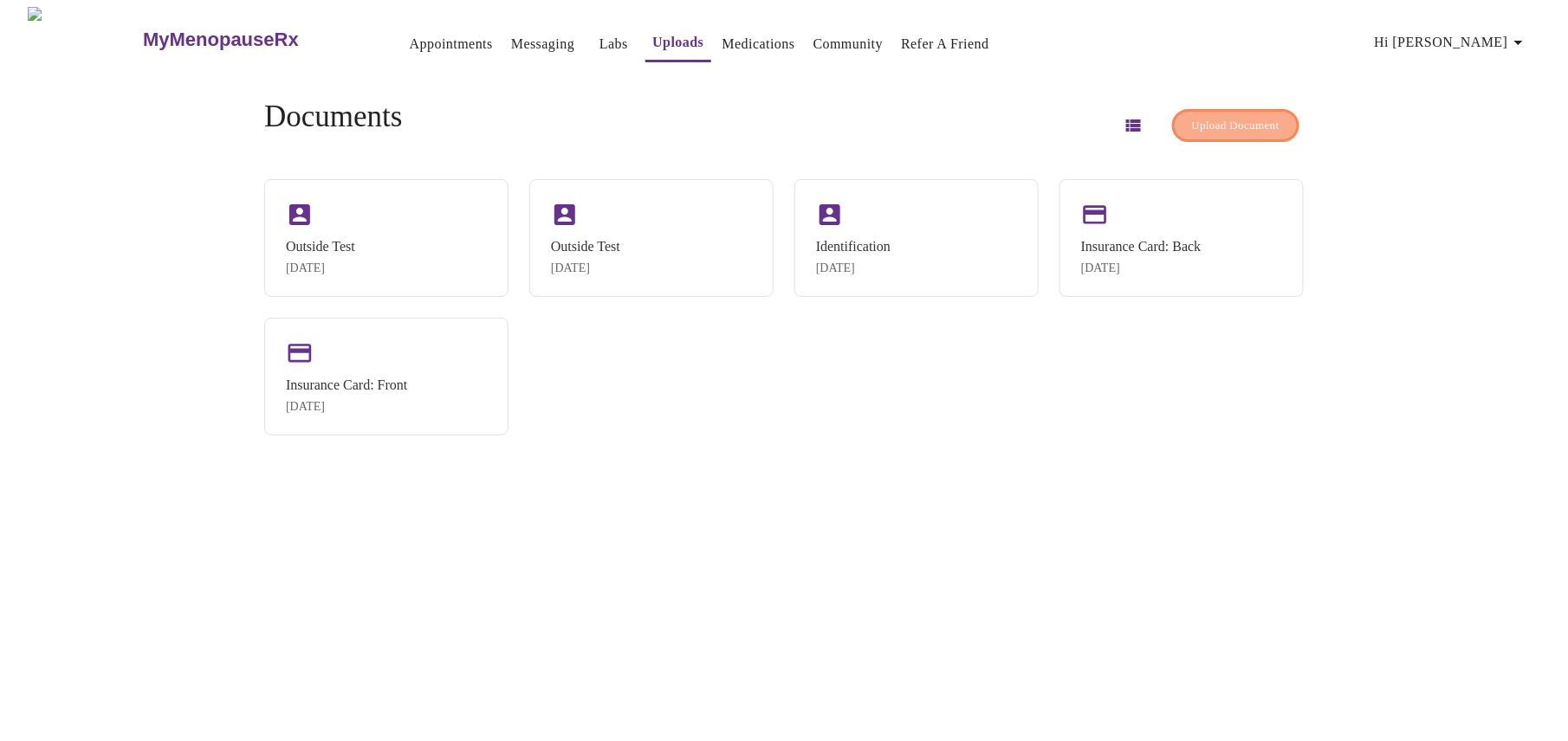
click at [1206, 118] on span "Upload Document" at bounding box center [1235, 126] width 88 height 20
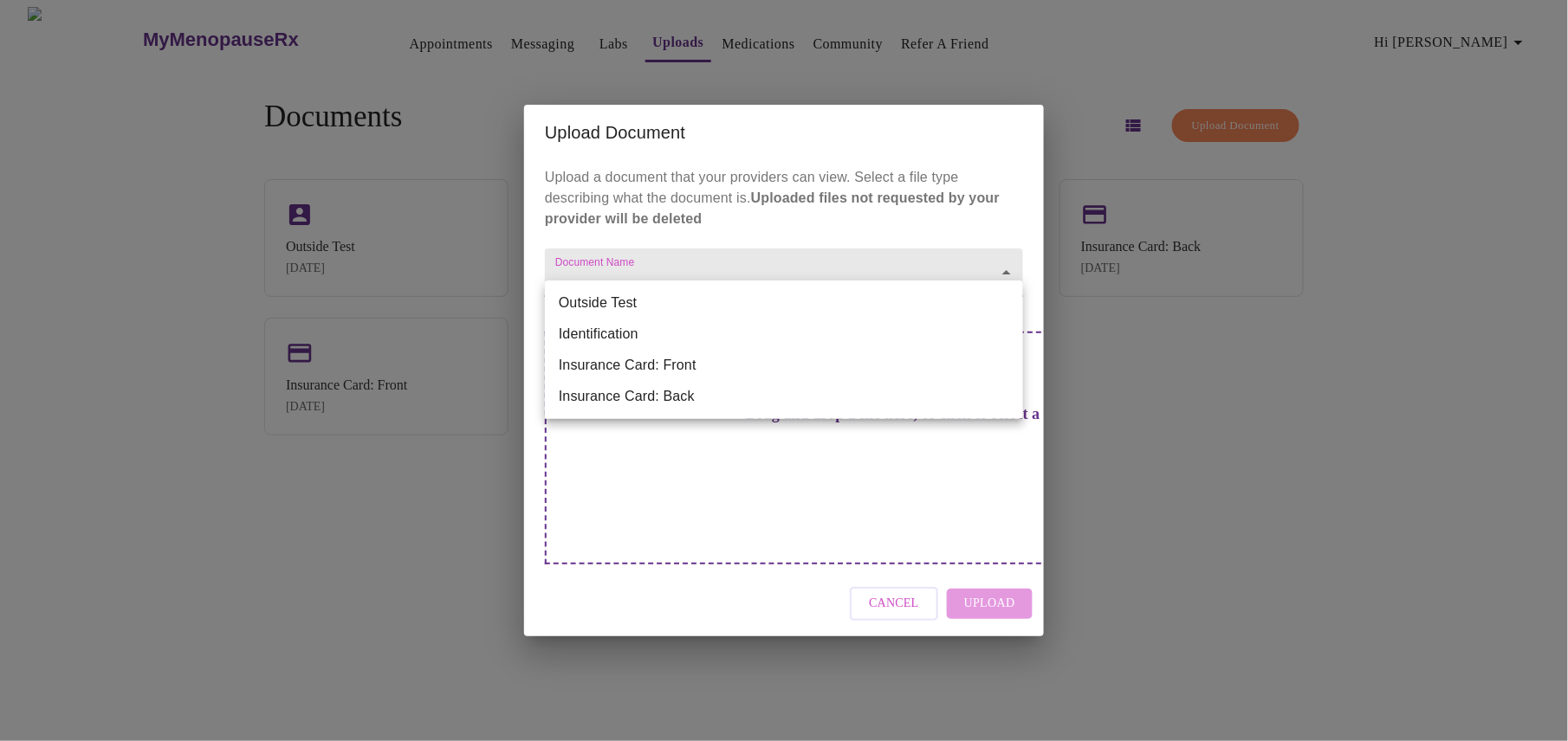
click at [698, 302] on body "MyMenopauseRx Appointments Messaging Labs Uploads Medications Community Refer a…" at bounding box center [784, 377] width 1554 height 741
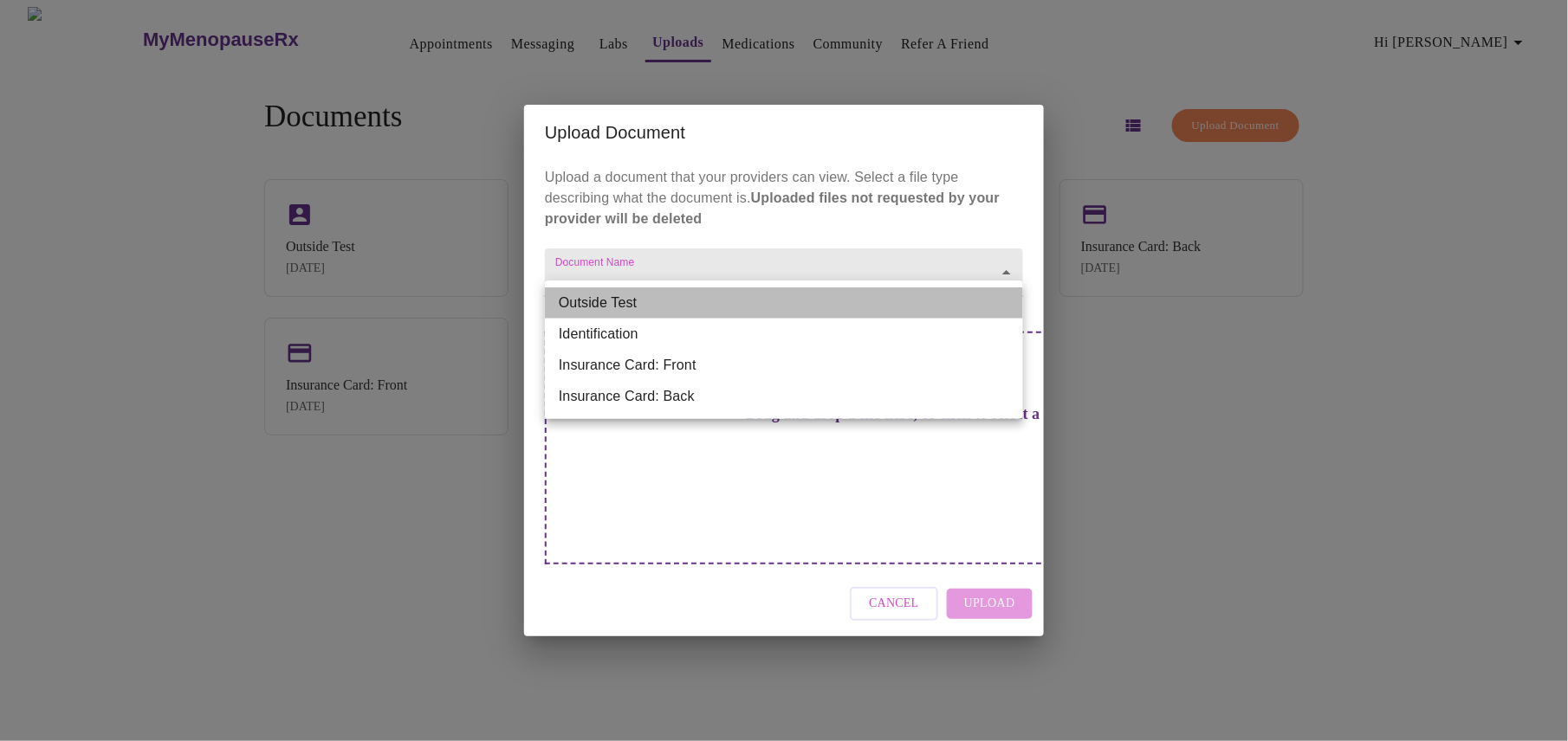
click at [694, 302] on li "Outside Test" at bounding box center [784, 303] width 478 height 32
type input "Outside Test"
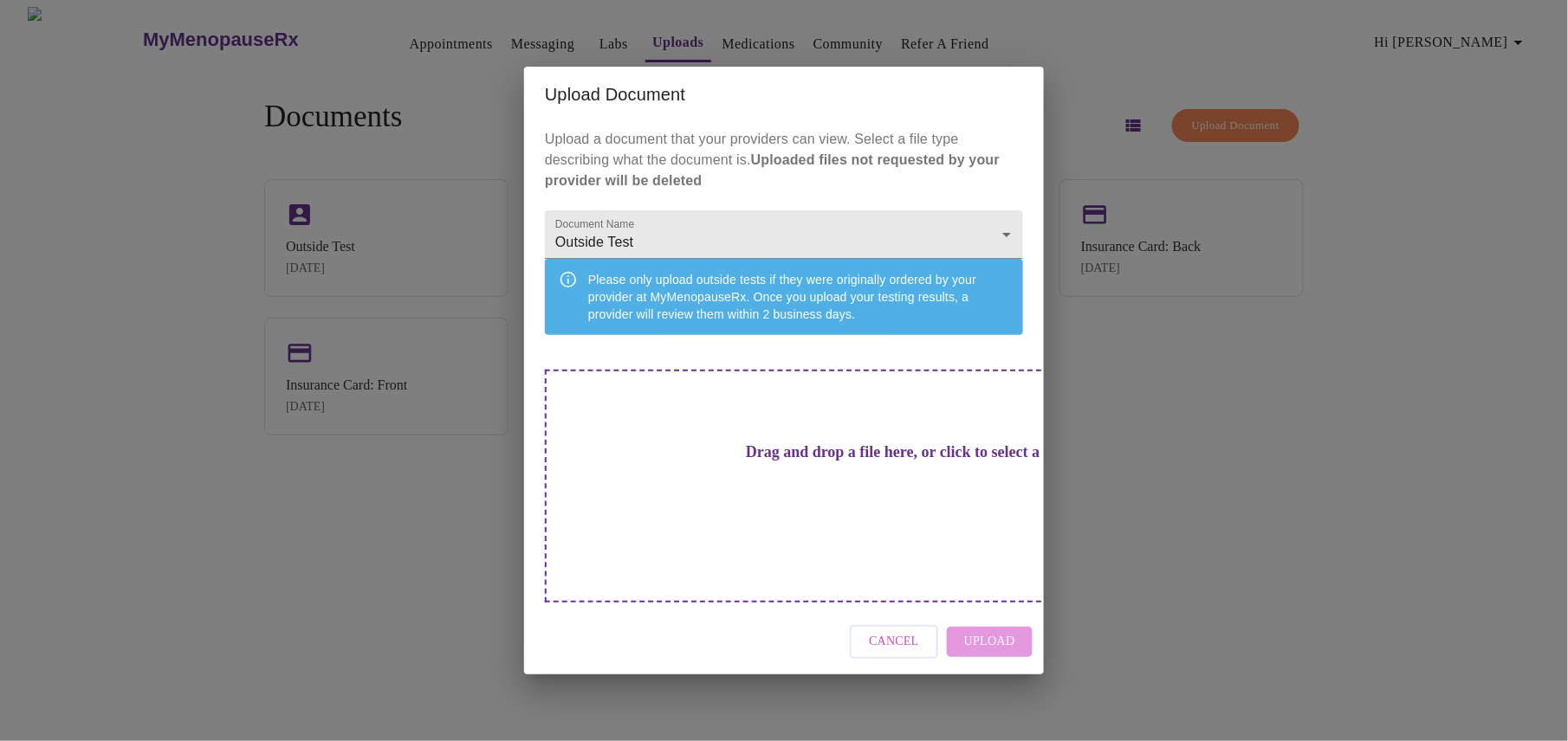
click at [738, 461] on h3 "Drag and drop a file here, or click to select a file" at bounding box center [905, 452] width 478 height 18
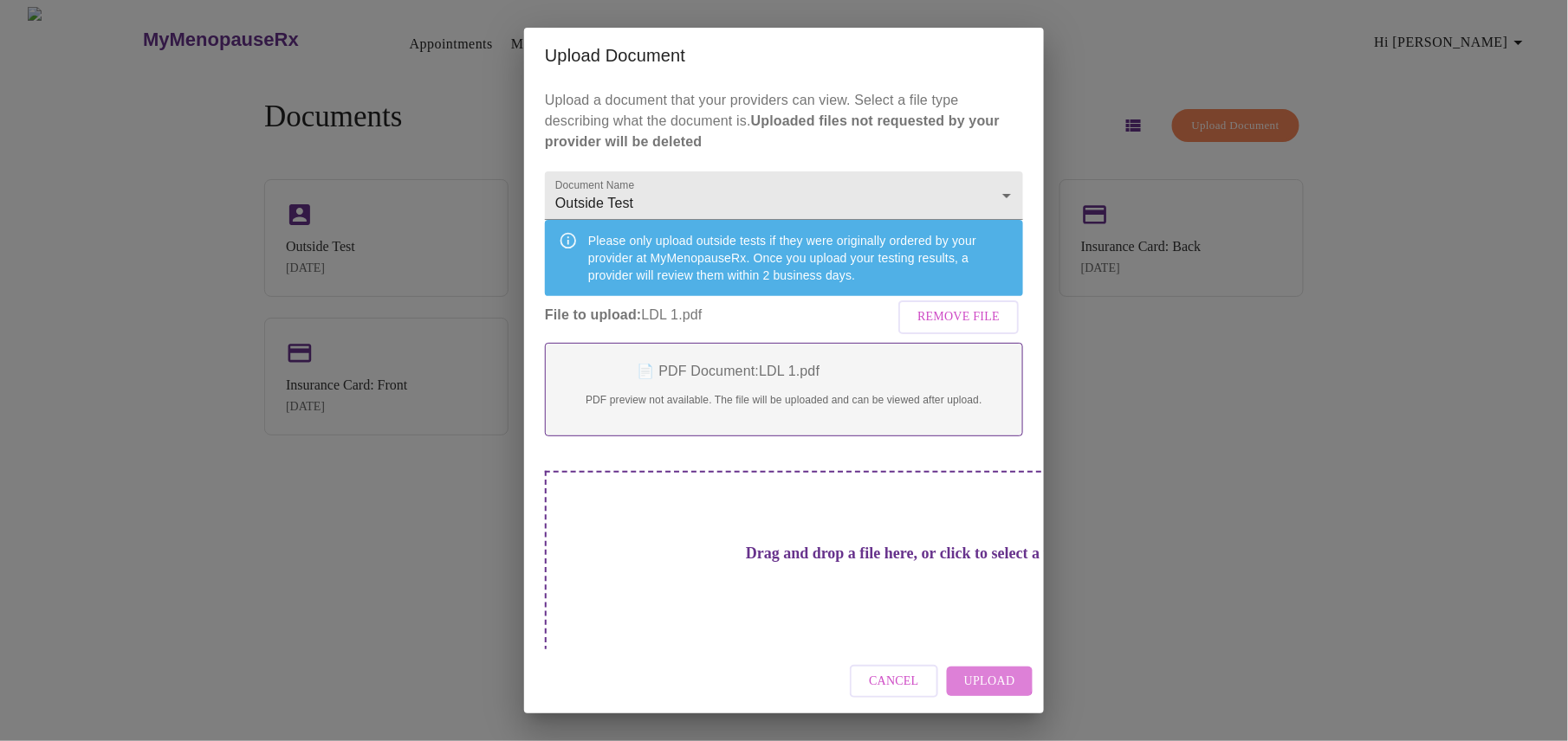
click at [983, 680] on span "Upload" at bounding box center [989, 682] width 51 height 22
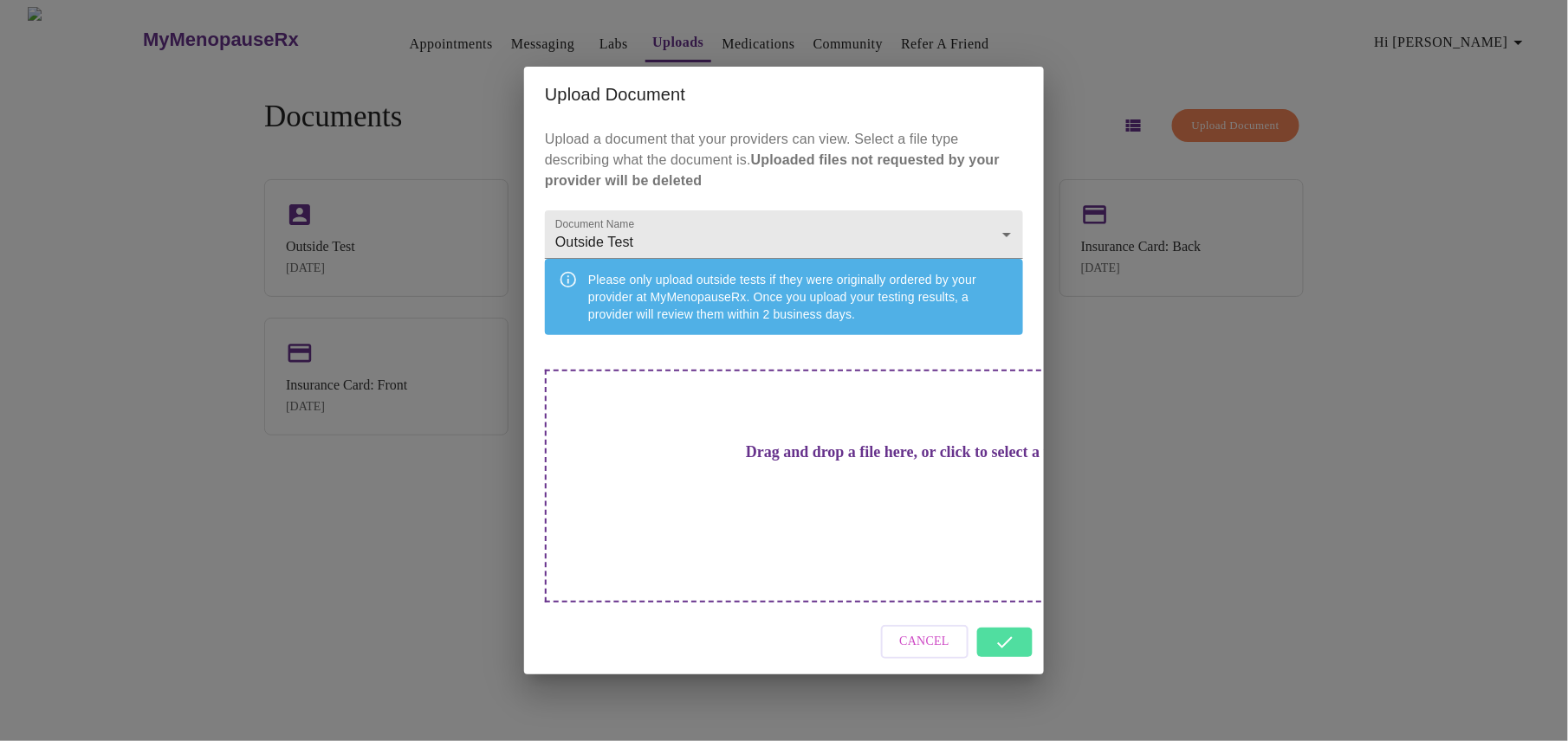
click at [998, 621] on div "Cancel" at bounding box center [784, 642] width 519 height 65
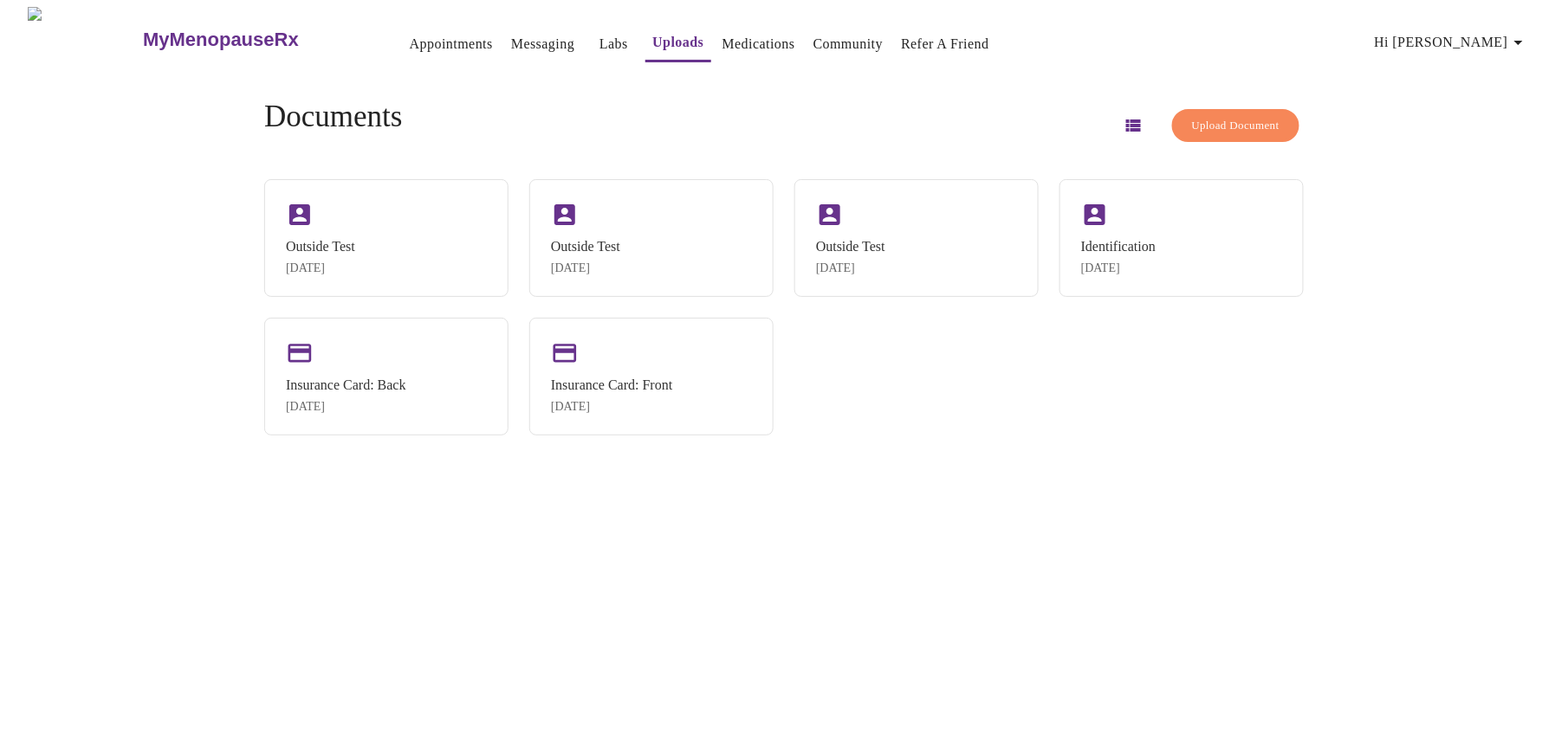
click at [1216, 119] on span "Upload Document" at bounding box center [1235, 126] width 88 height 20
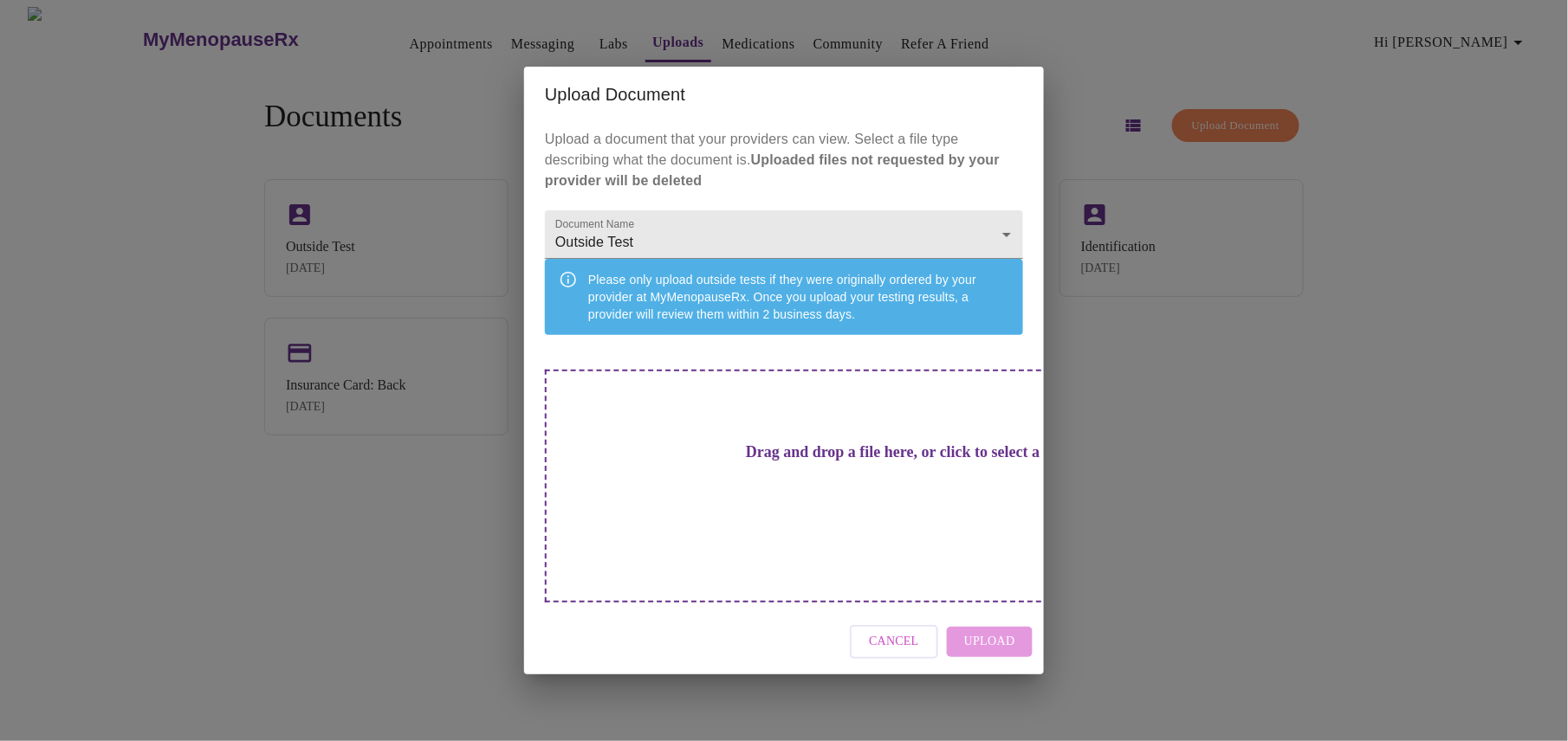
click at [827, 461] on div "Drag and drop a file here, or click to select a file" at bounding box center [905, 486] width 720 height 233
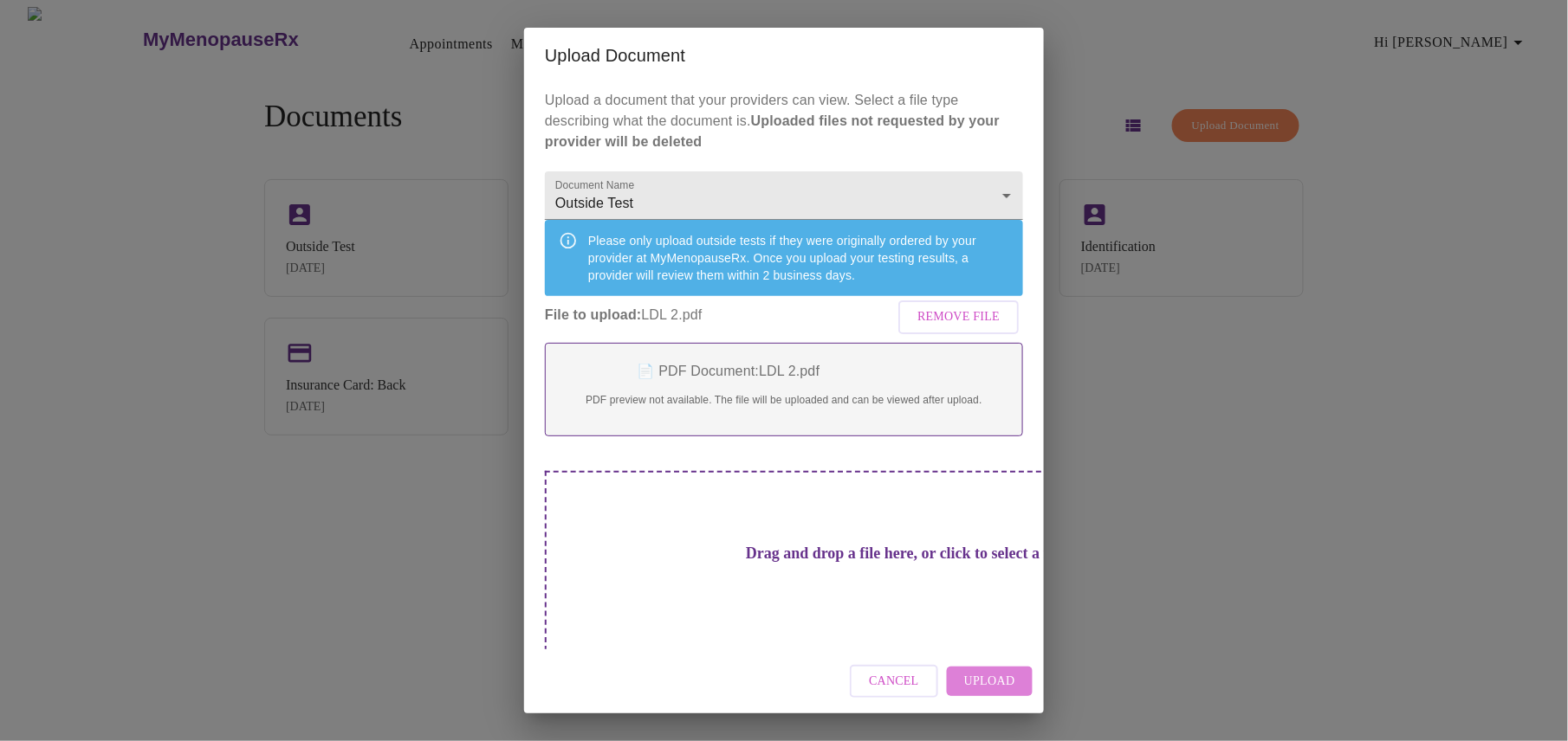
click at [977, 673] on span "Upload" at bounding box center [989, 682] width 51 height 22
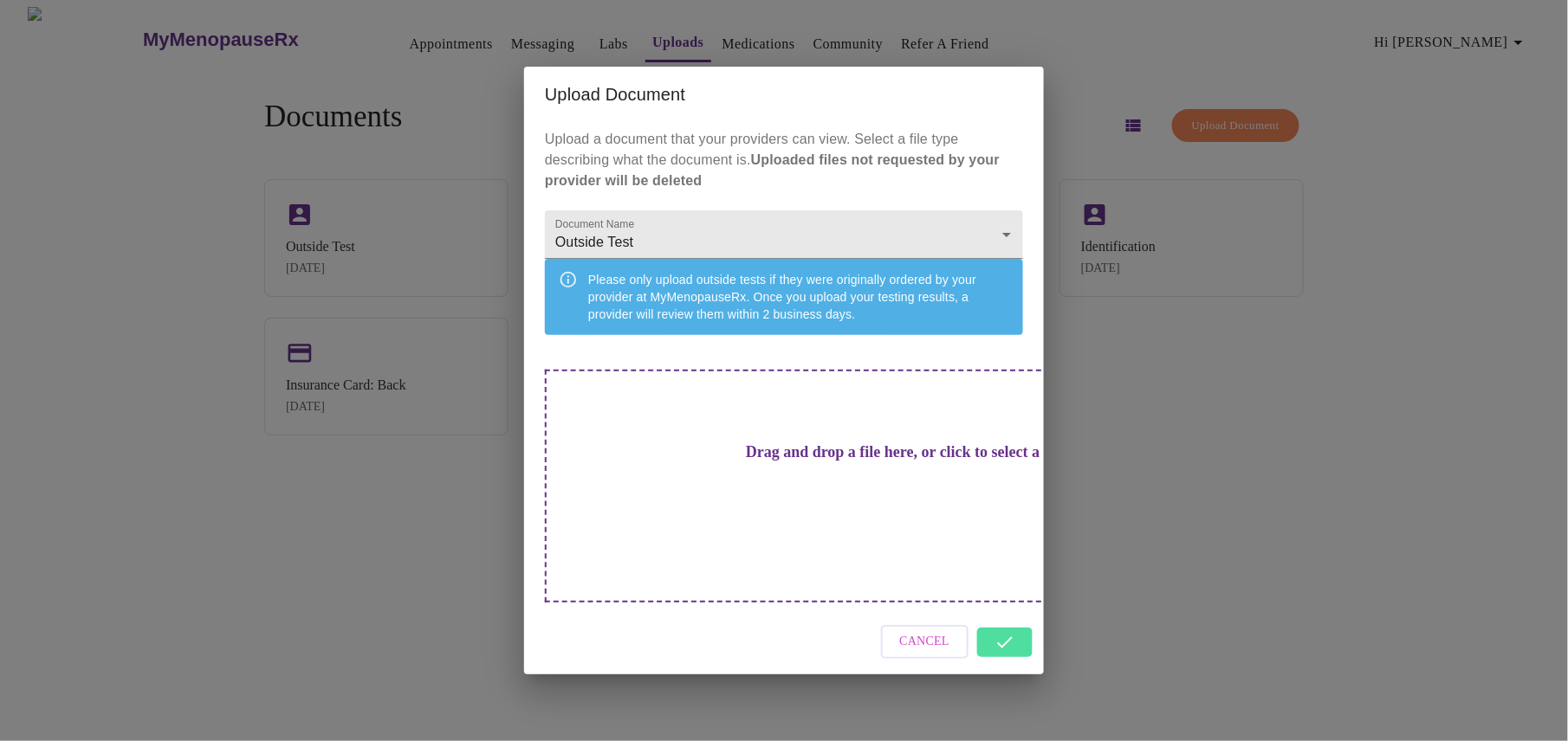
click at [1010, 621] on div "Cancel" at bounding box center [784, 642] width 519 height 65
click at [1008, 624] on div "Cancel" at bounding box center [784, 642] width 519 height 65
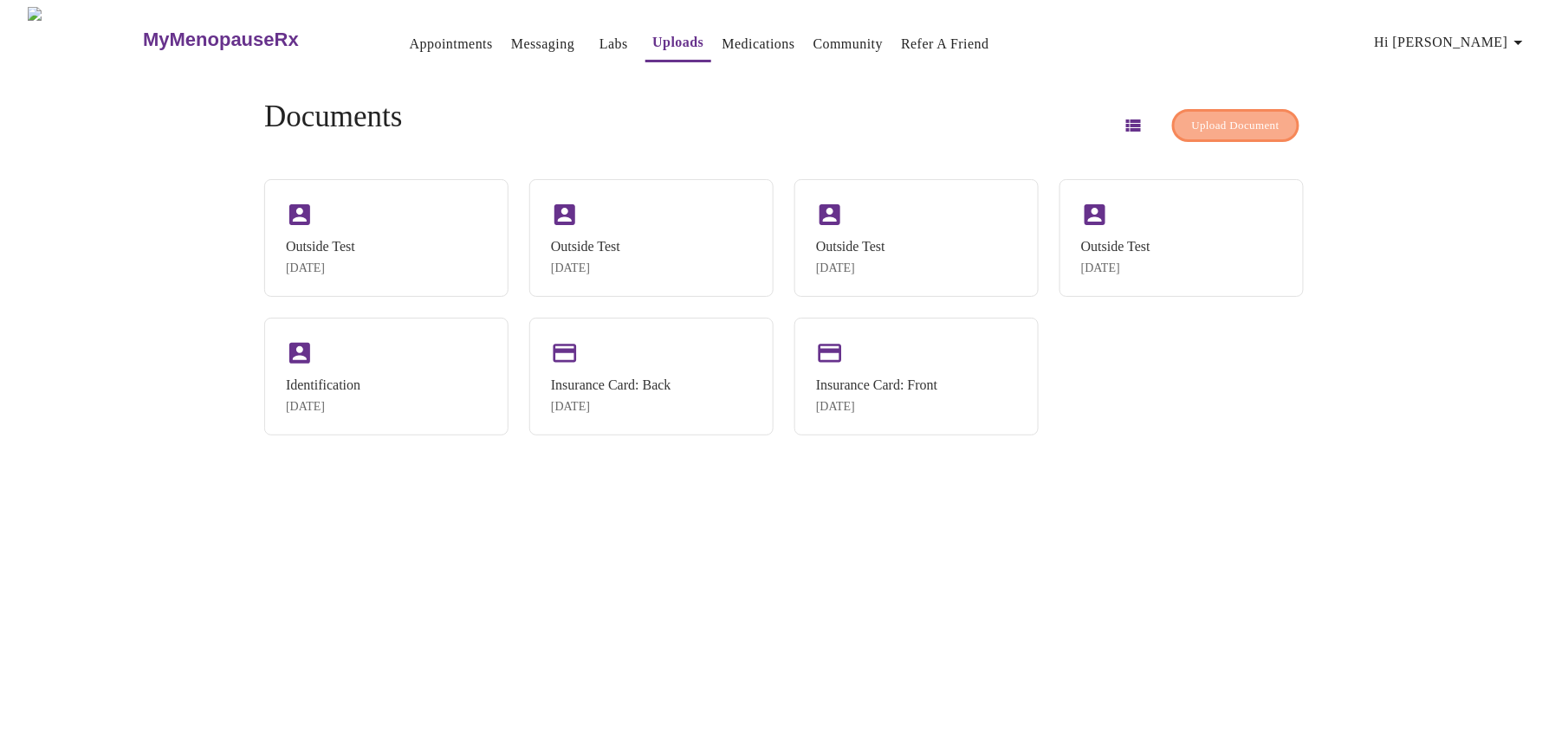
click at [1196, 118] on span "Upload Document" at bounding box center [1235, 126] width 88 height 20
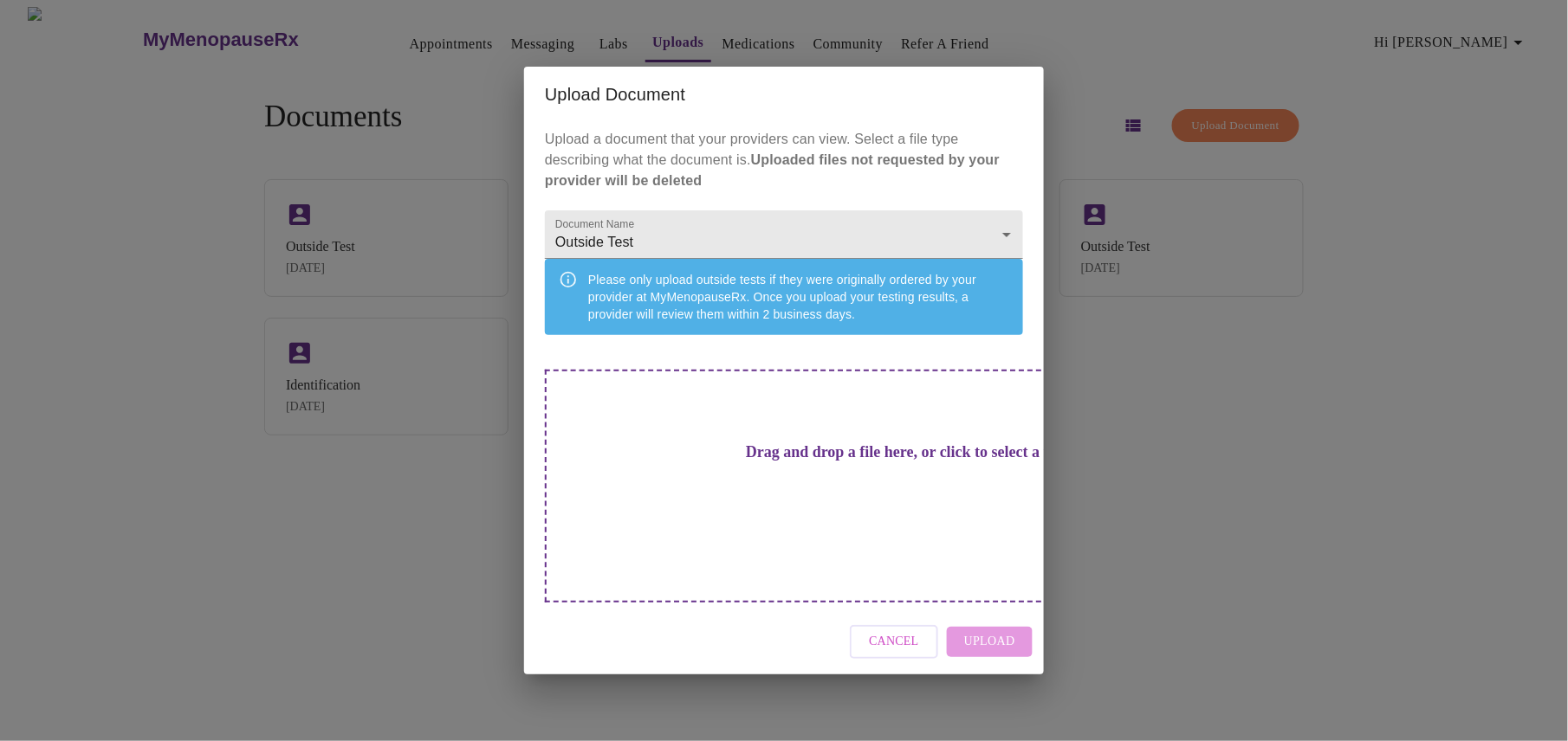
click at [832, 533] on div "Drag and drop a file here, or click to select a file" at bounding box center [905, 486] width 720 height 233
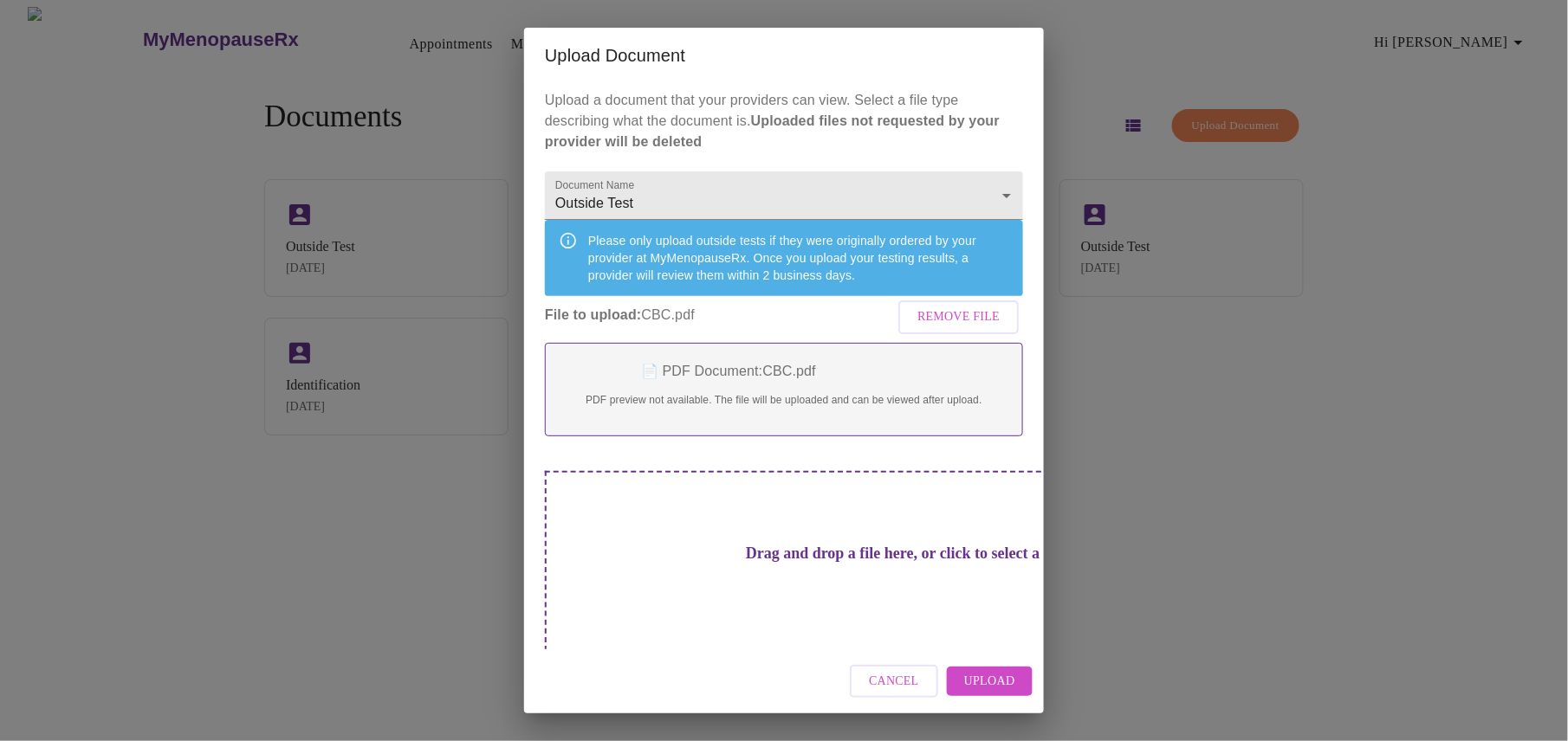
click at [1002, 681] on span "Upload" at bounding box center [989, 682] width 51 height 22
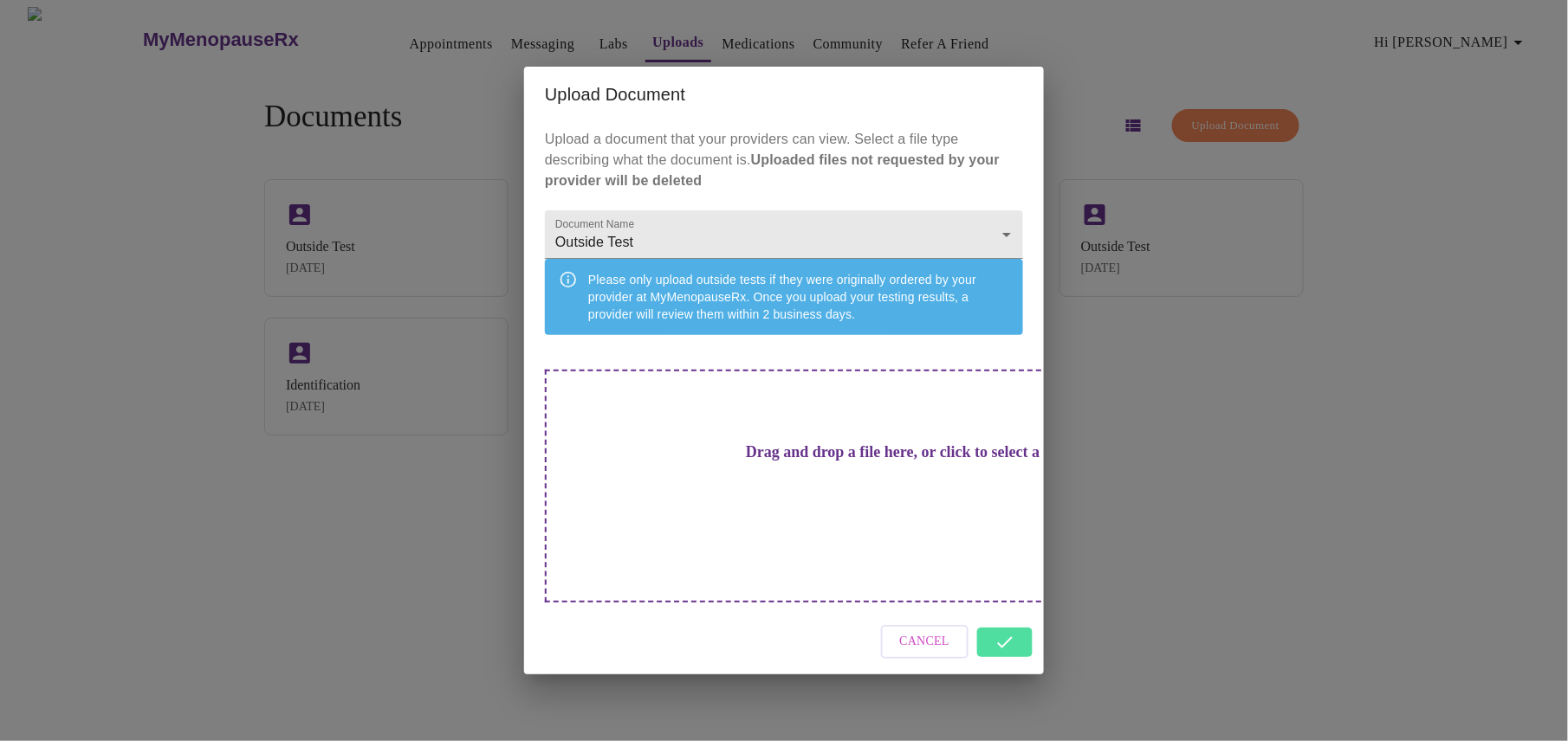
click at [996, 625] on div "Cancel" at bounding box center [784, 642] width 519 height 65
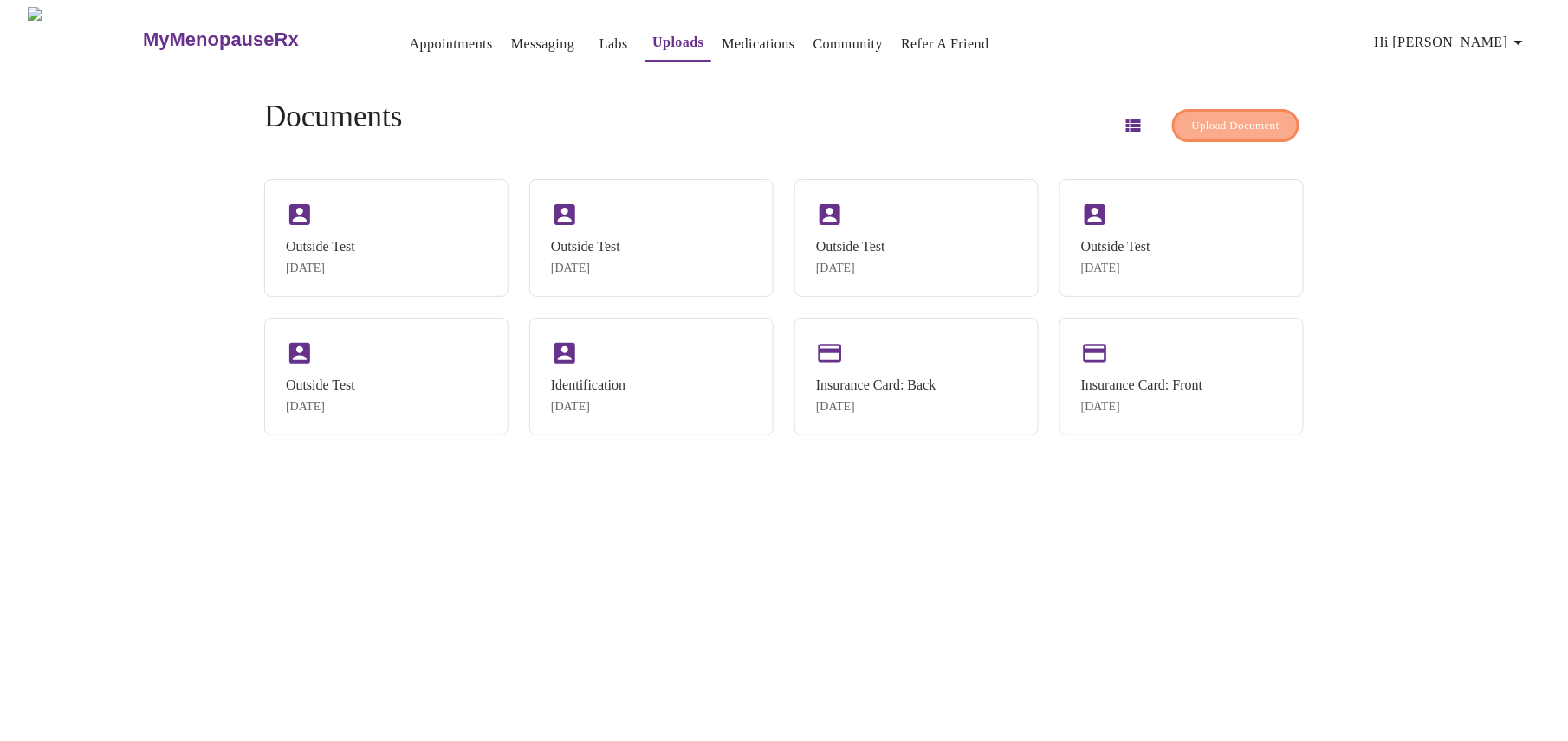
click at [1192, 125] on span "Upload Document" at bounding box center [1235, 126] width 88 height 20
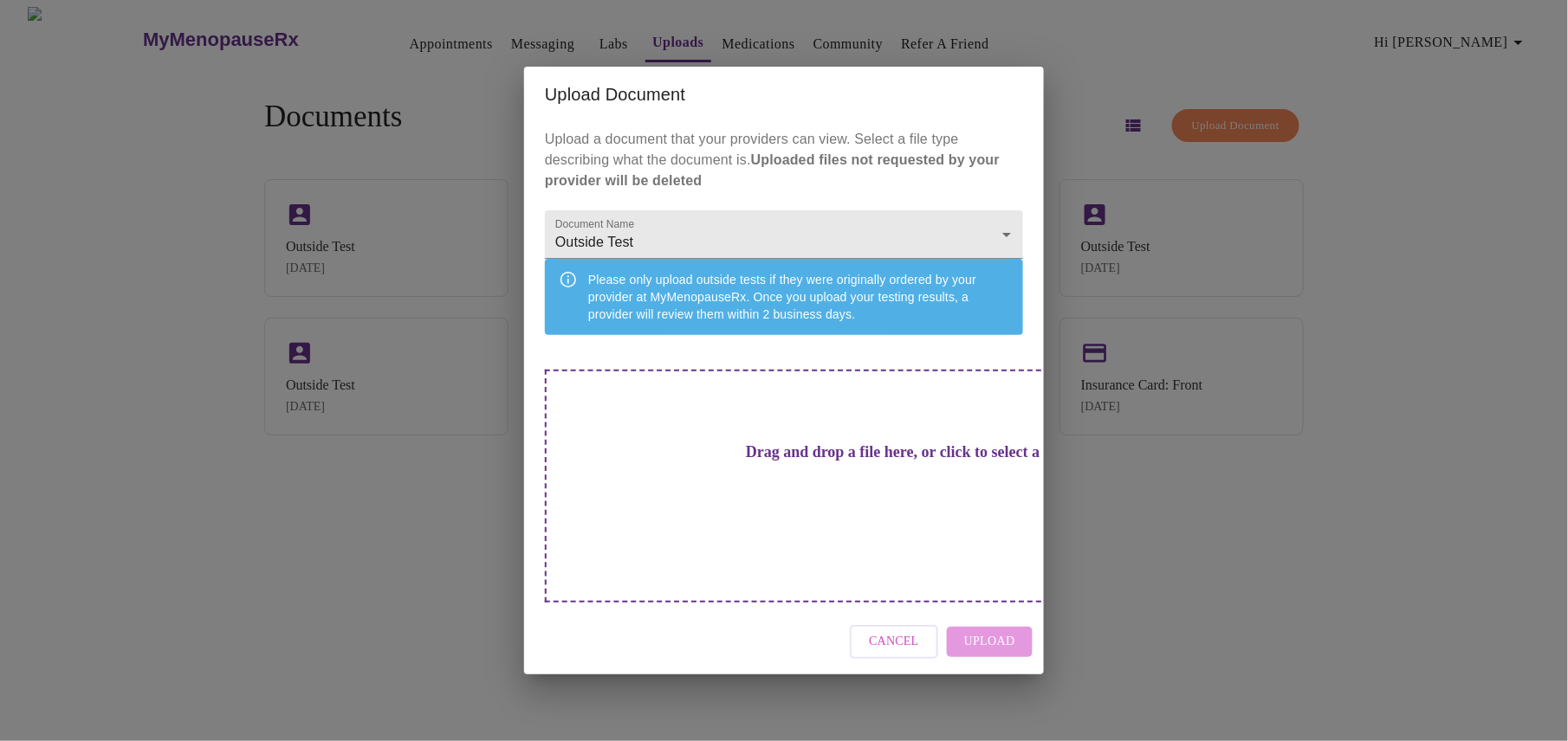
click at [787, 461] on h3 "Drag and drop a file here, or click to select a file" at bounding box center [905, 452] width 478 height 18
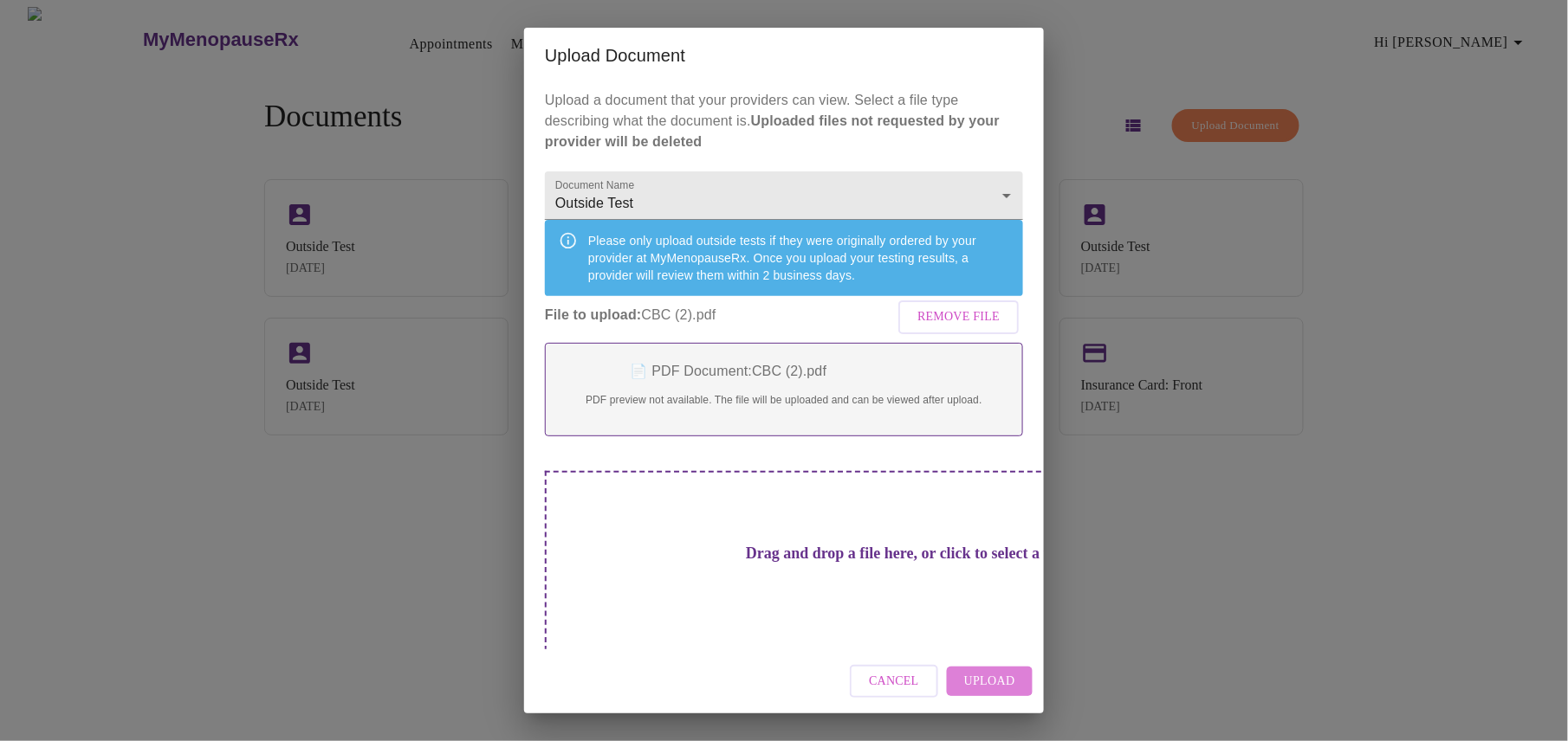
click at [985, 676] on span "Upload" at bounding box center [989, 682] width 51 height 22
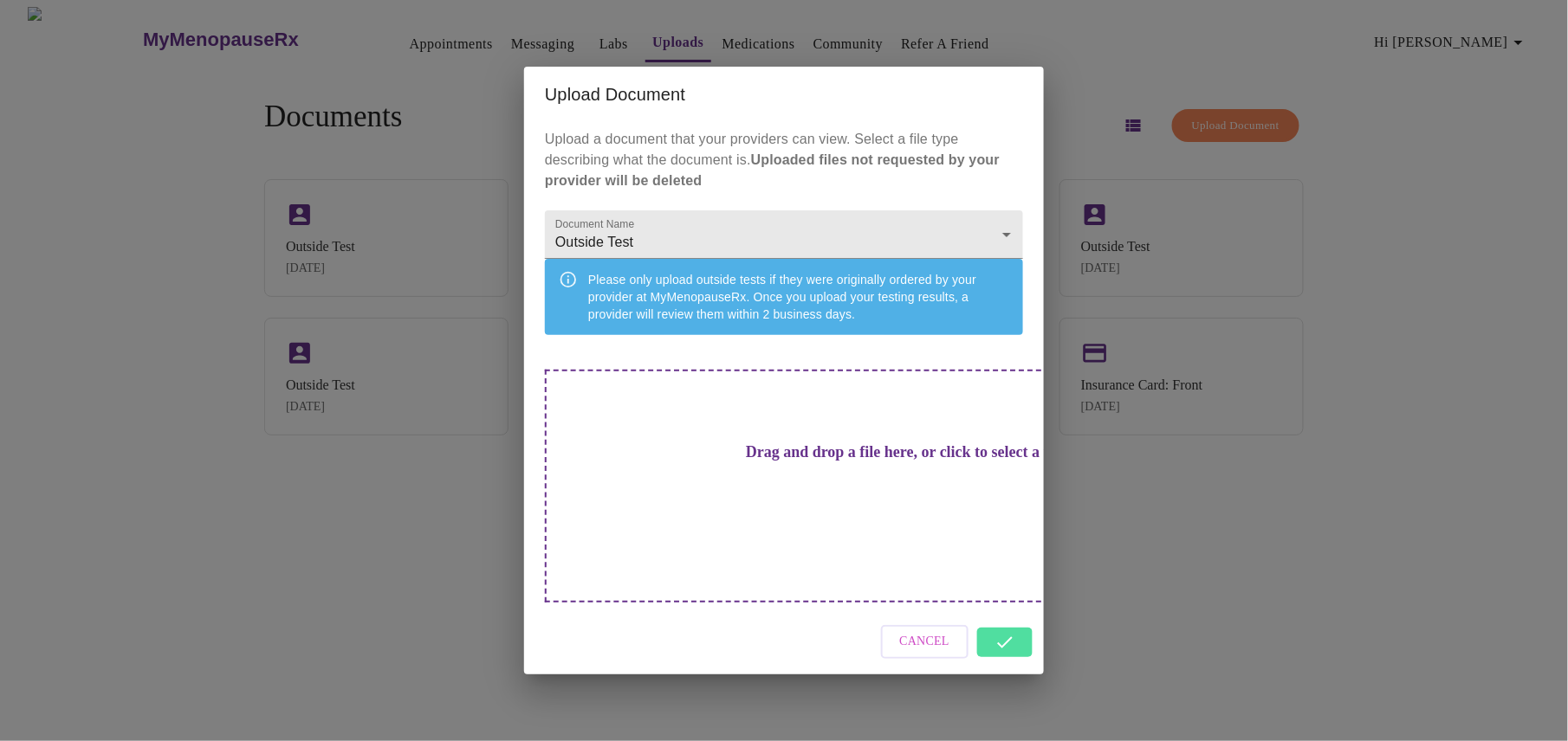
click at [1001, 613] on div "Cancel" at bounding box center [784, 642] width 519 height 65
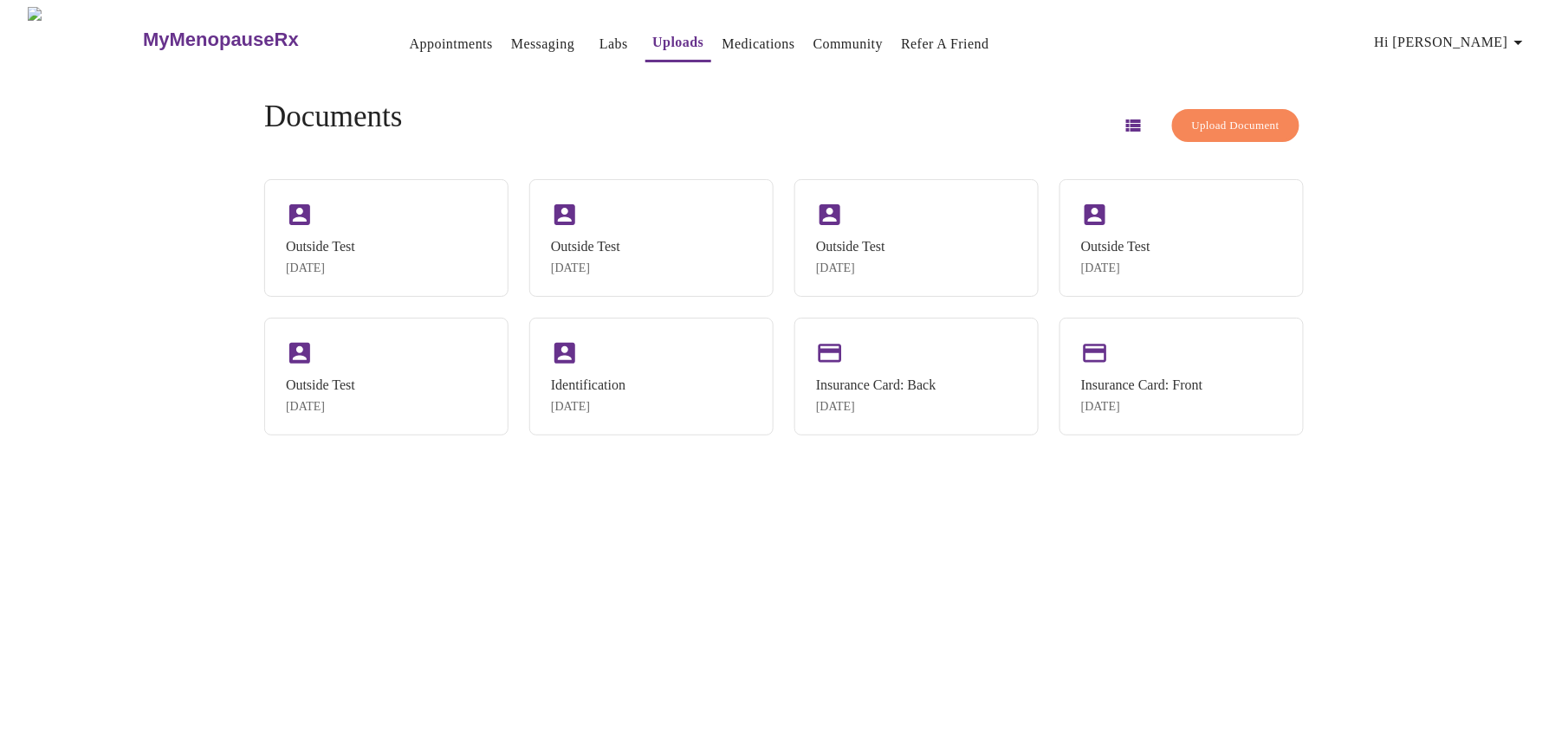
click at [1006, 621] on div "Cancel Upload" at bounding box center [784, 642] width 519 height 65
click at [1192, 121] on span "Upload Document" at bounding box center [1235, 126] width 88 height 20
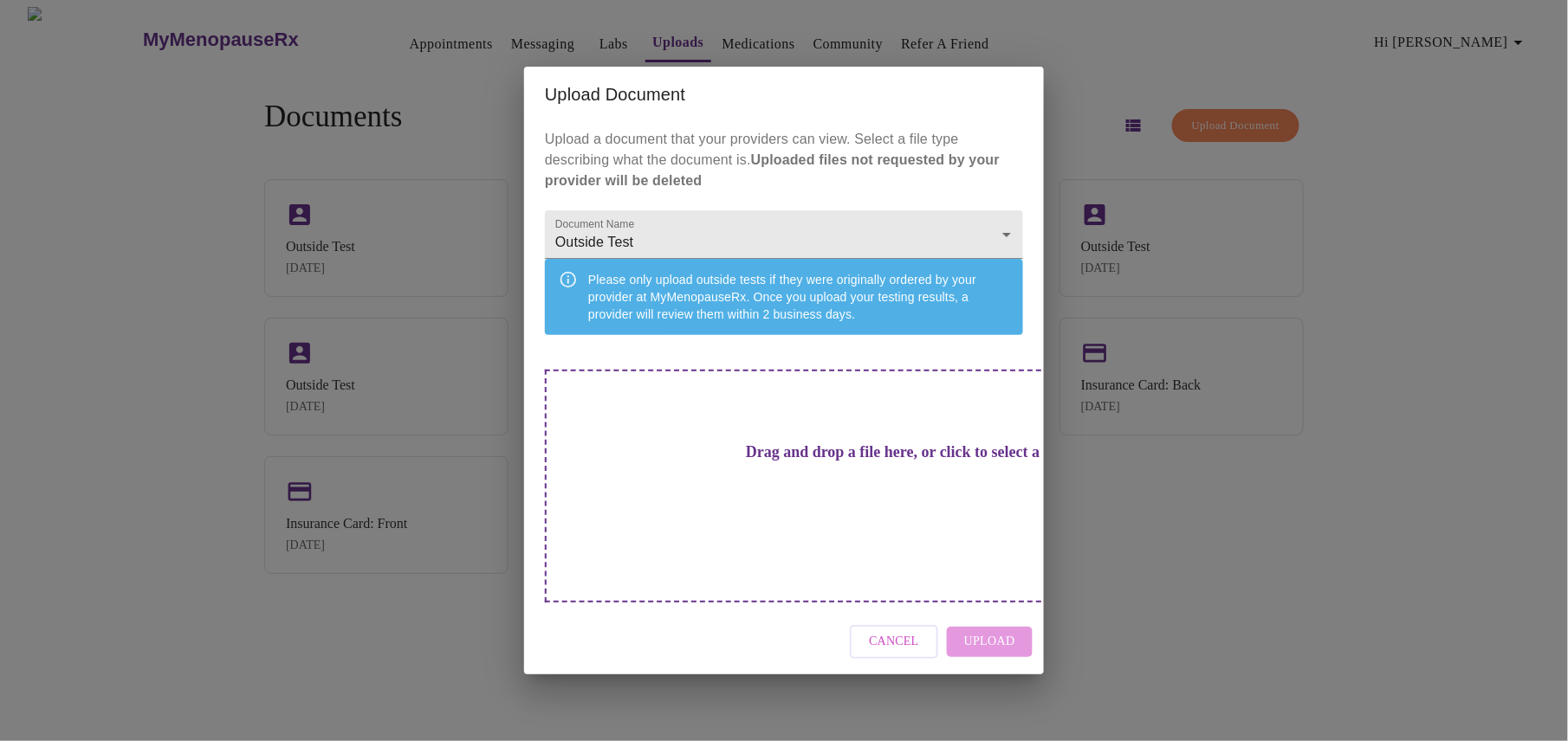
click at [800, 461] on h3 "Drag and drop a file here, or click to select a file" at bounding box center [905, 452] width 478 height 18
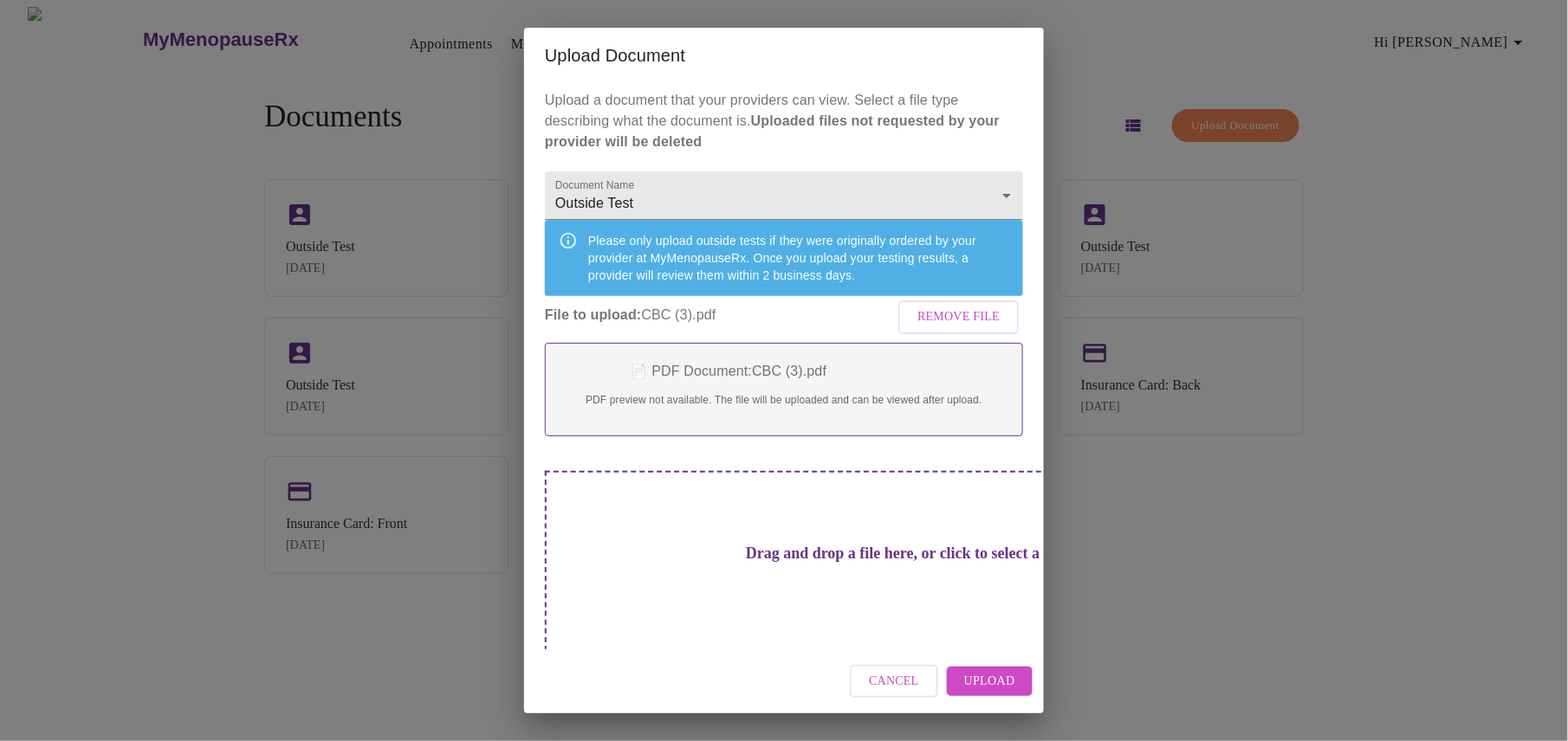
click at [981, 676] on span "Upload" at bounding box center [989, 682] width 51 height 22
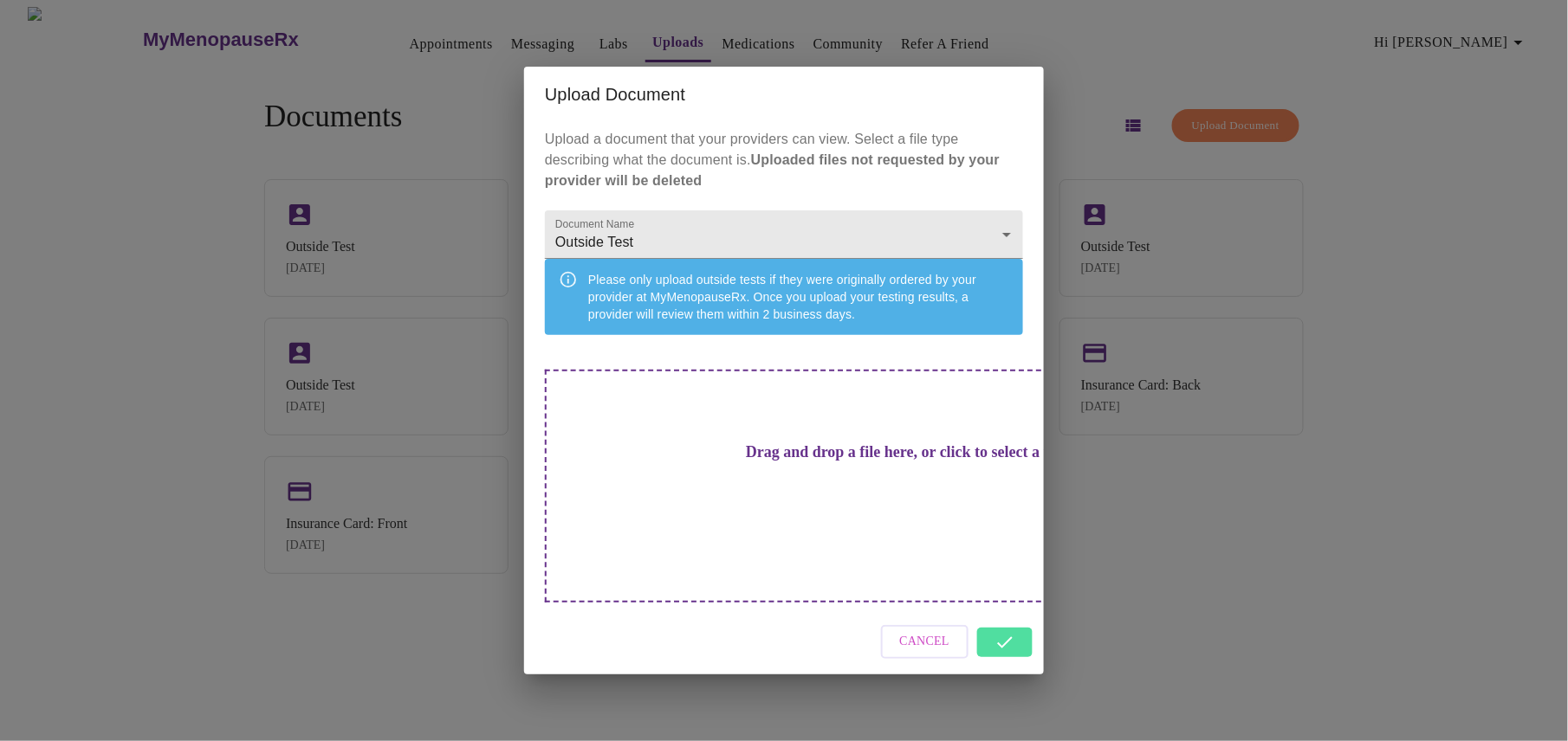
click at [986, 612] on div "Cancel" at bounding box center [784, 642] width 519 height 65
click at [1005, 620] on div "Cancel" at bounding box center [784, 642] width 519 height 65
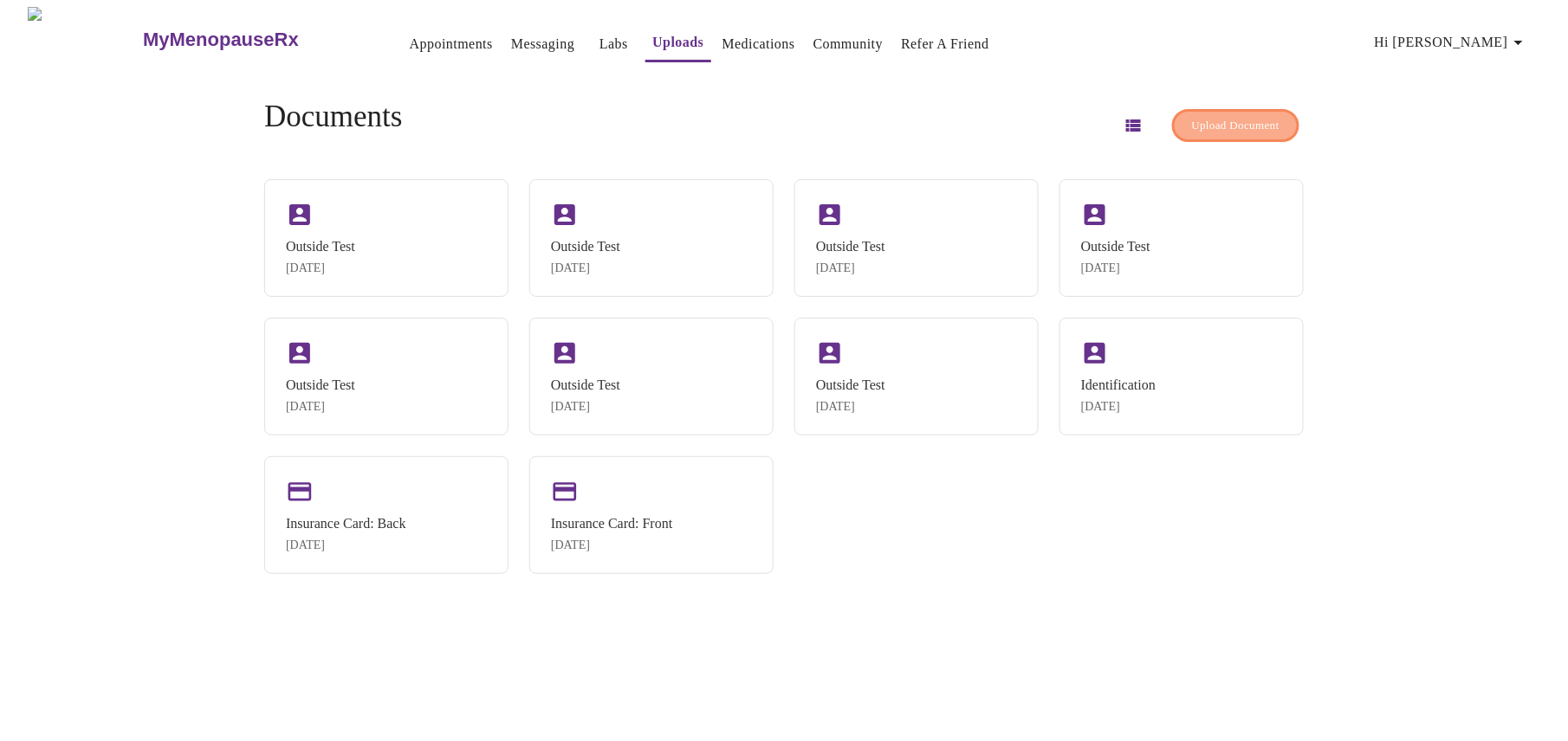
click at [1193, 116] on span "Upload Document" at bounding box center [1235, 126] width 88 height 20
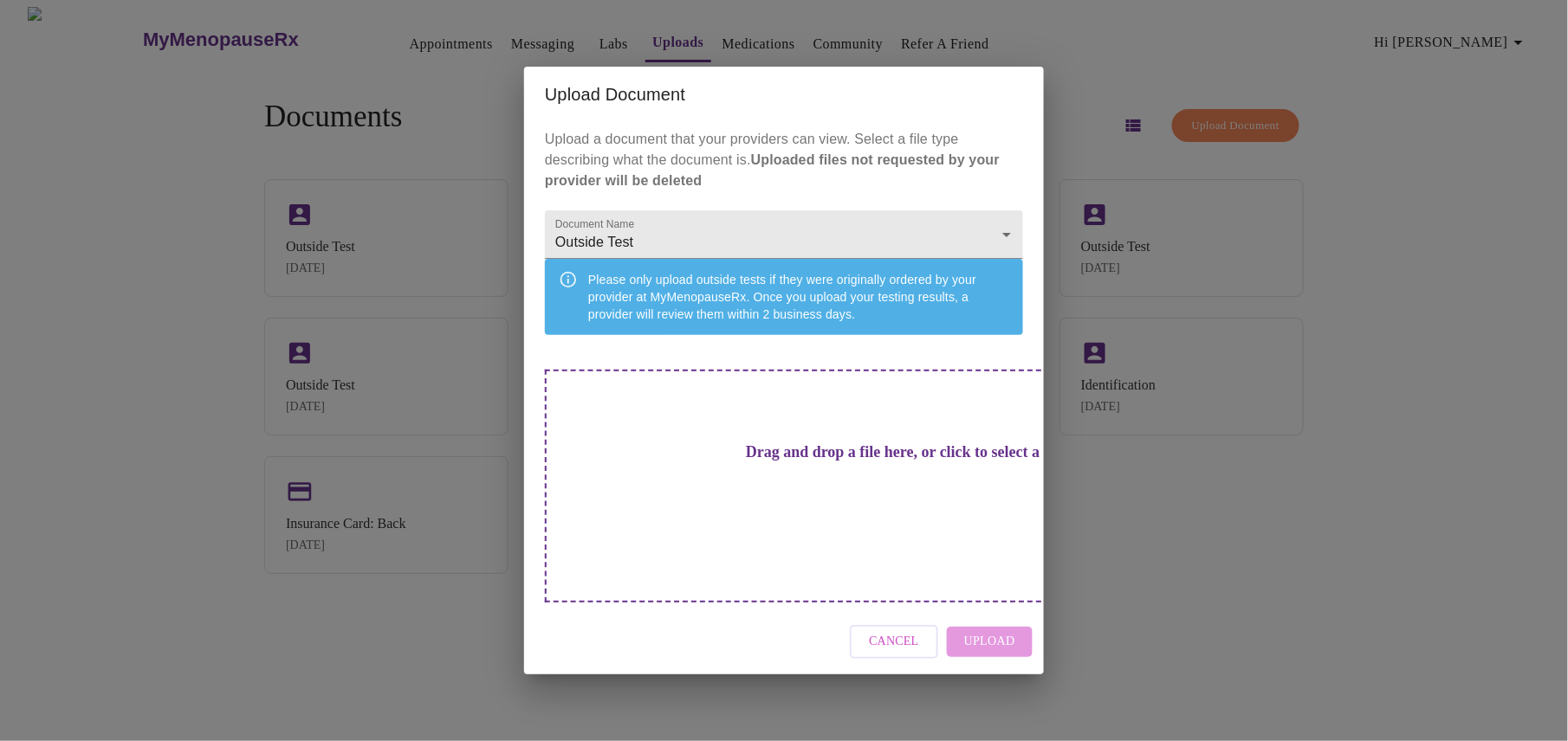
click at [771, 461] on h3 "Drag and drop a file here, or click to select a file" at bounding box center [905, 452] width 478 height 18
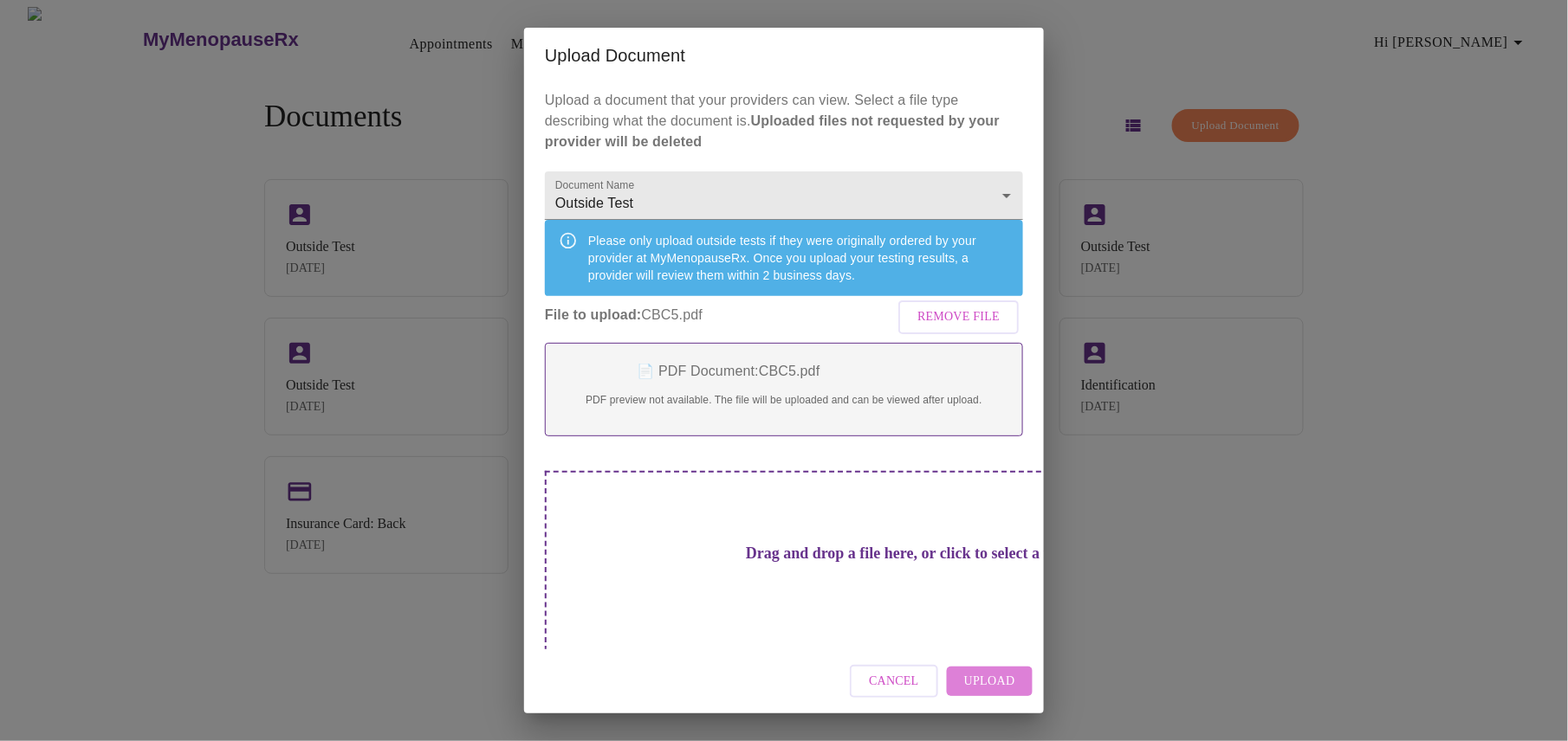
click at [998, 679] on span "Upload" at bounding box center [989, 682] width 51 height 22
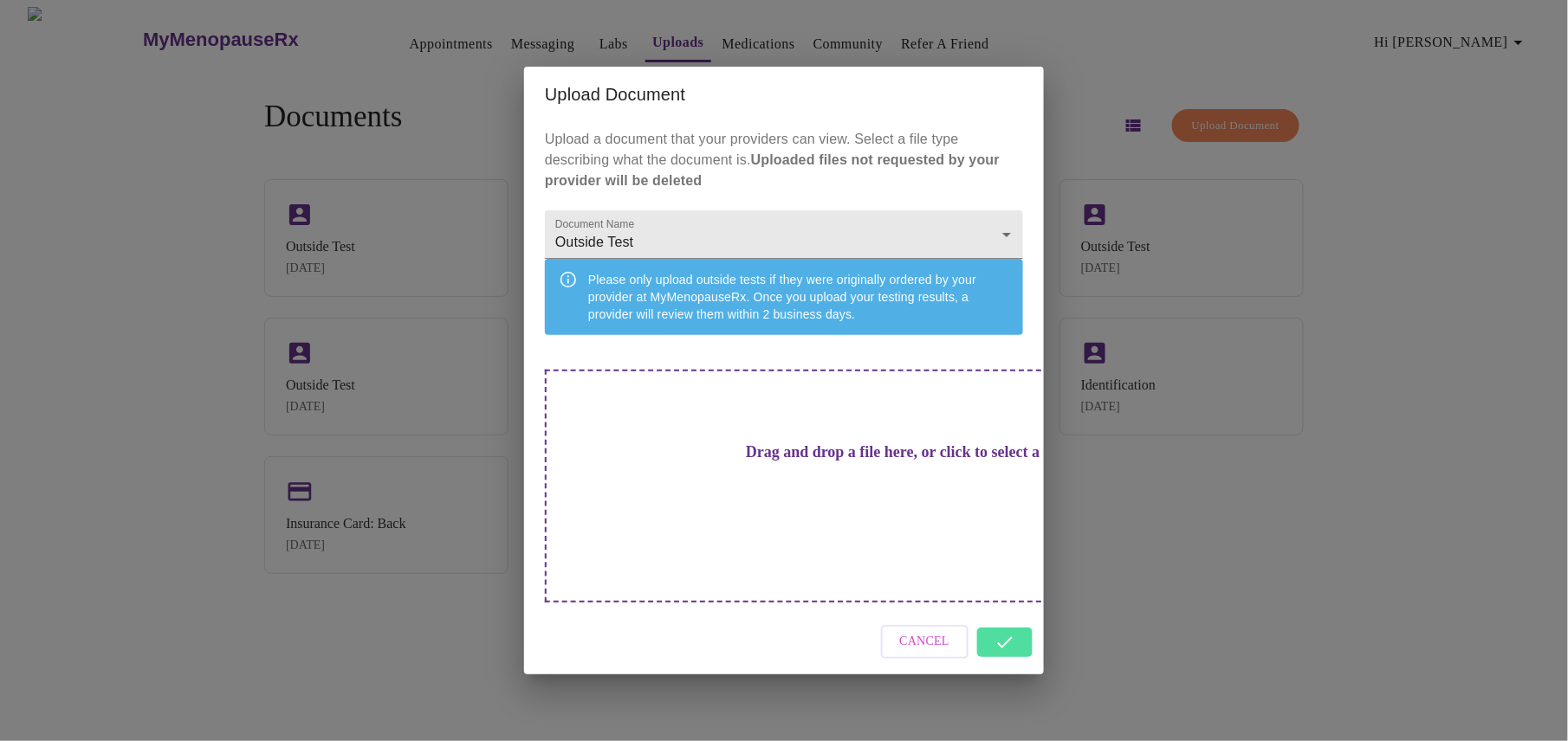
click at [998, 622] on div "Cancel" at bounding box center [784, 642] width 519 height 65
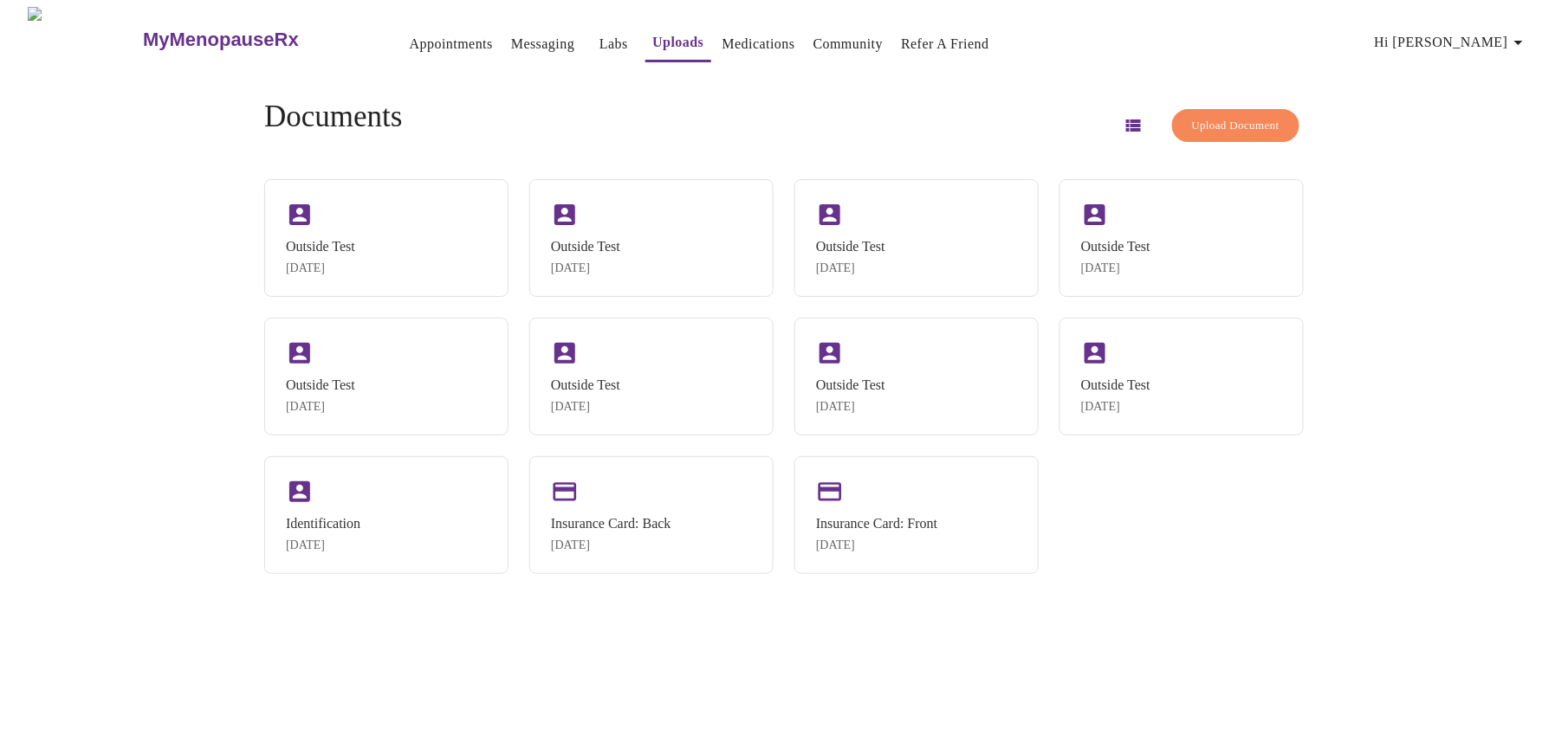
click at [1192, 116] on span "Upload Document" at bounding box center [1235, 126] width 88 height 20
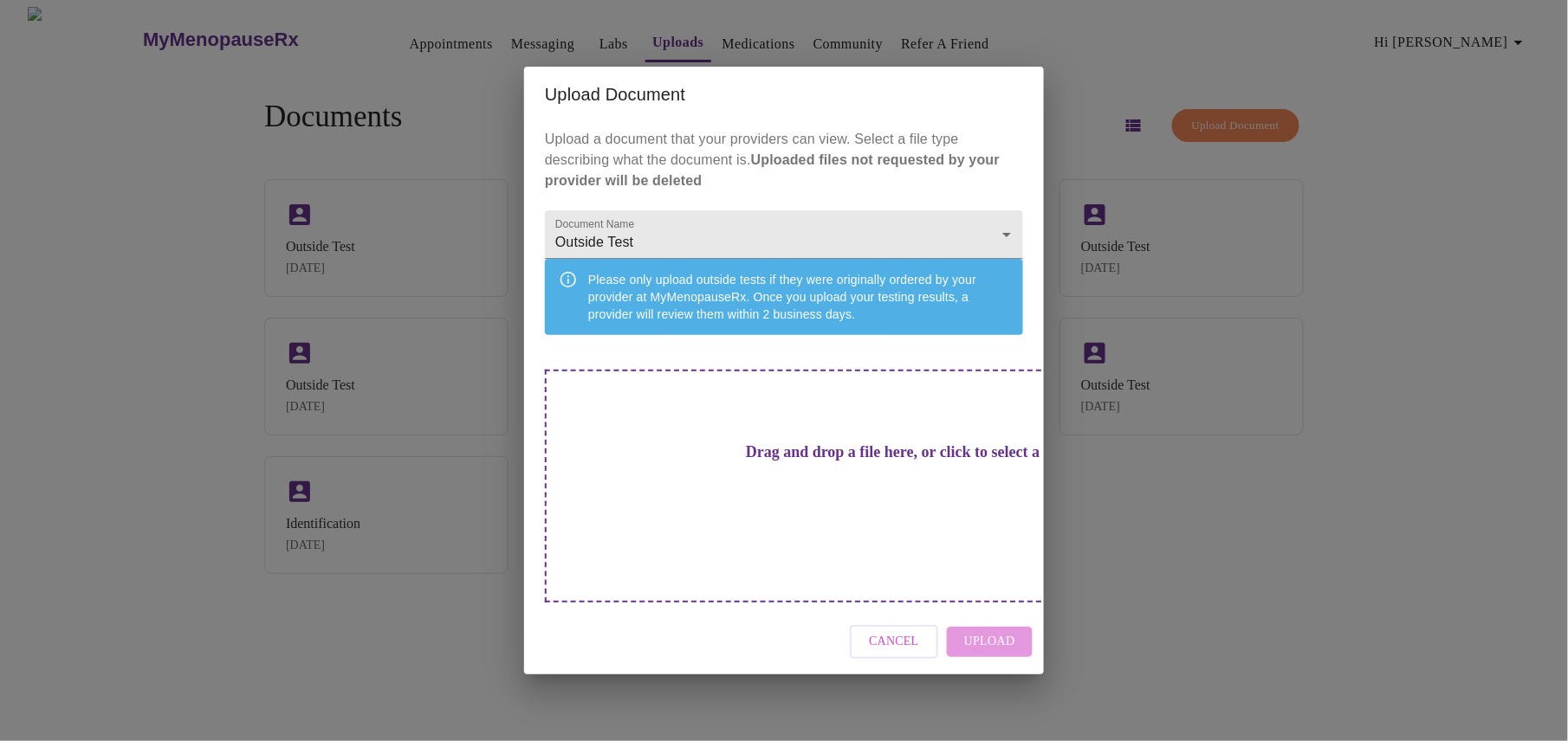
click at [705, 461] on h3 "Drag and drop a file here, or click to select a file" at bounding box center [905, 452] width 478 height 18
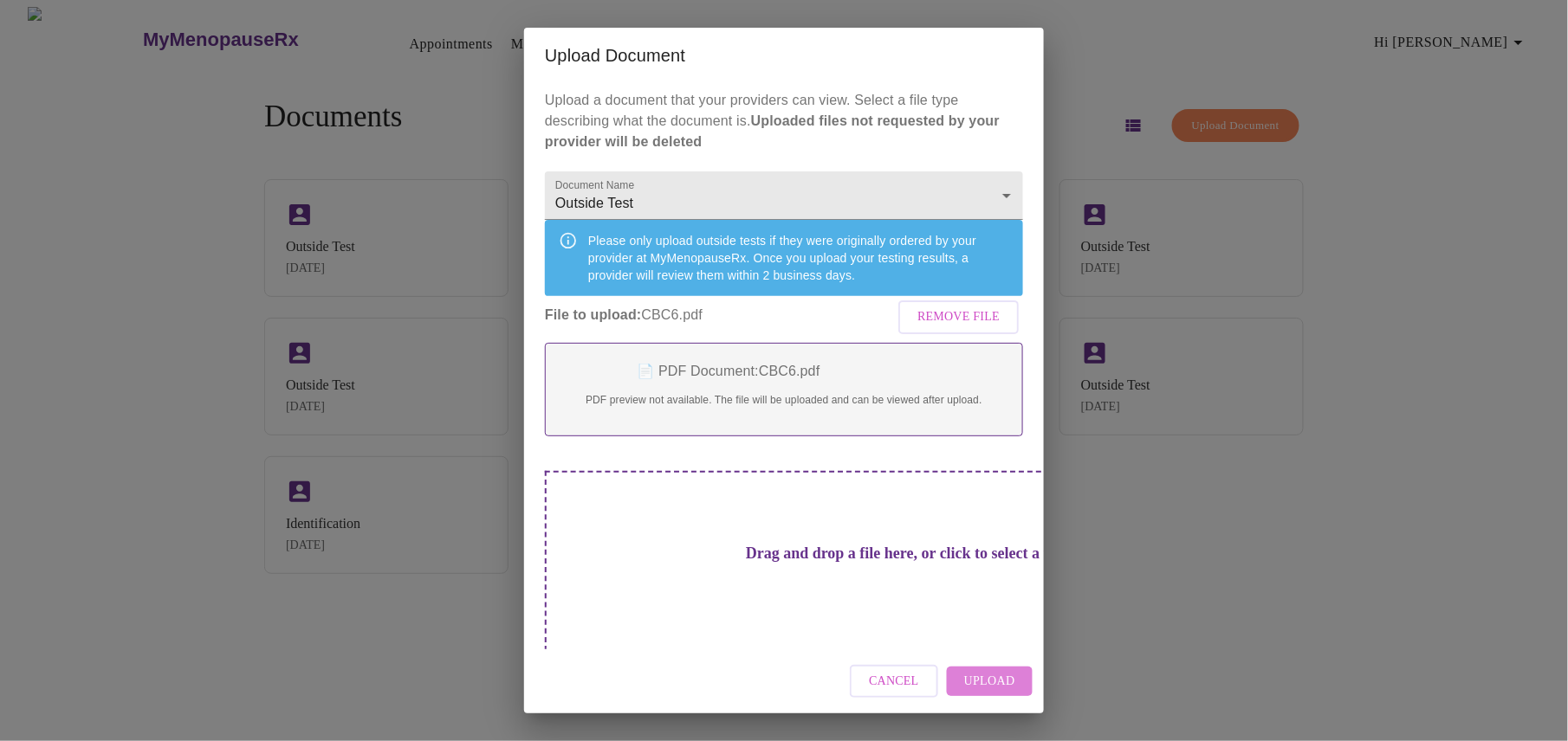
click at [984, 674] on span "Upload" at bounding box center [989, 682] width 51 height 22
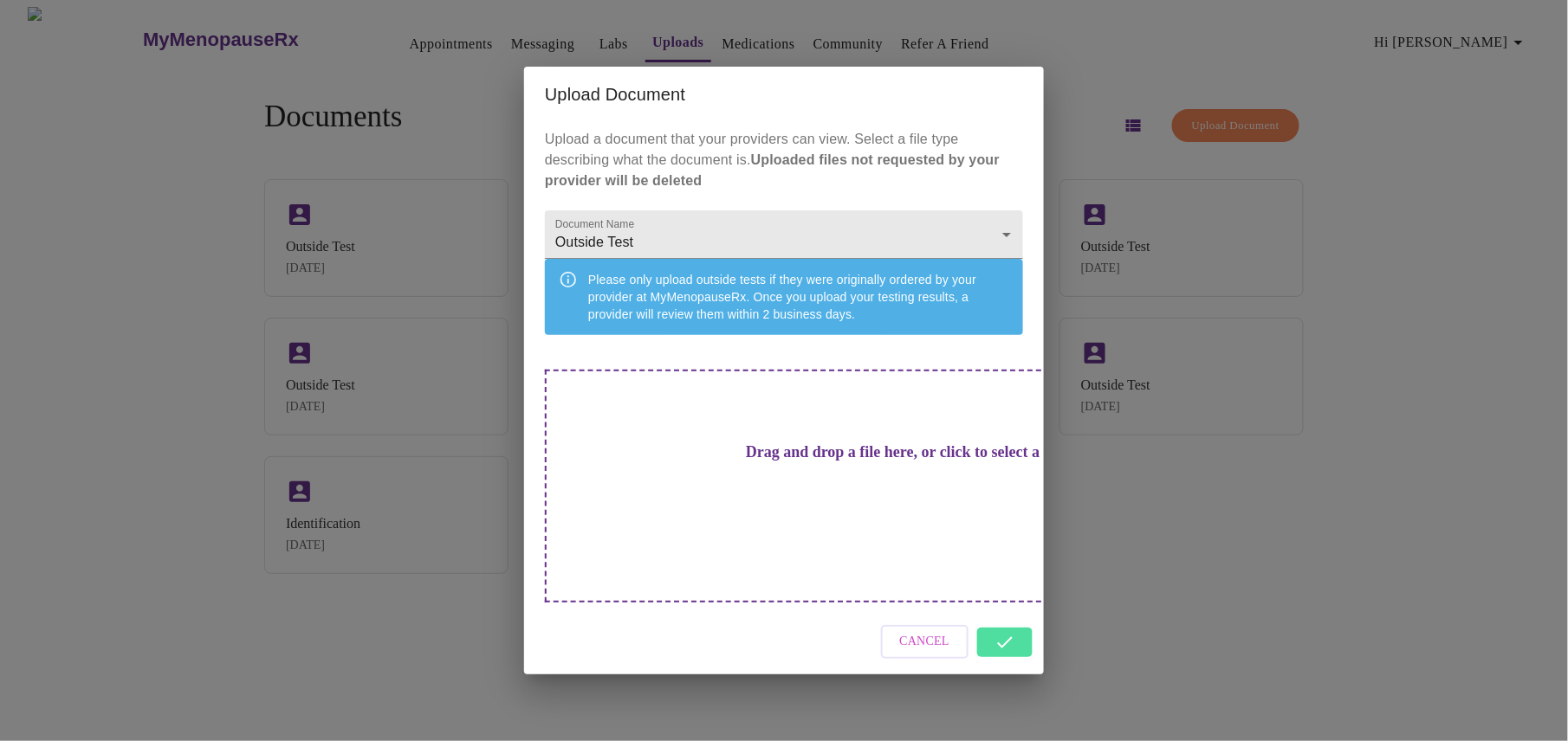
click at [1001, 615] on div "Cancel" at bounding box center [784, 642] width 519 height 65
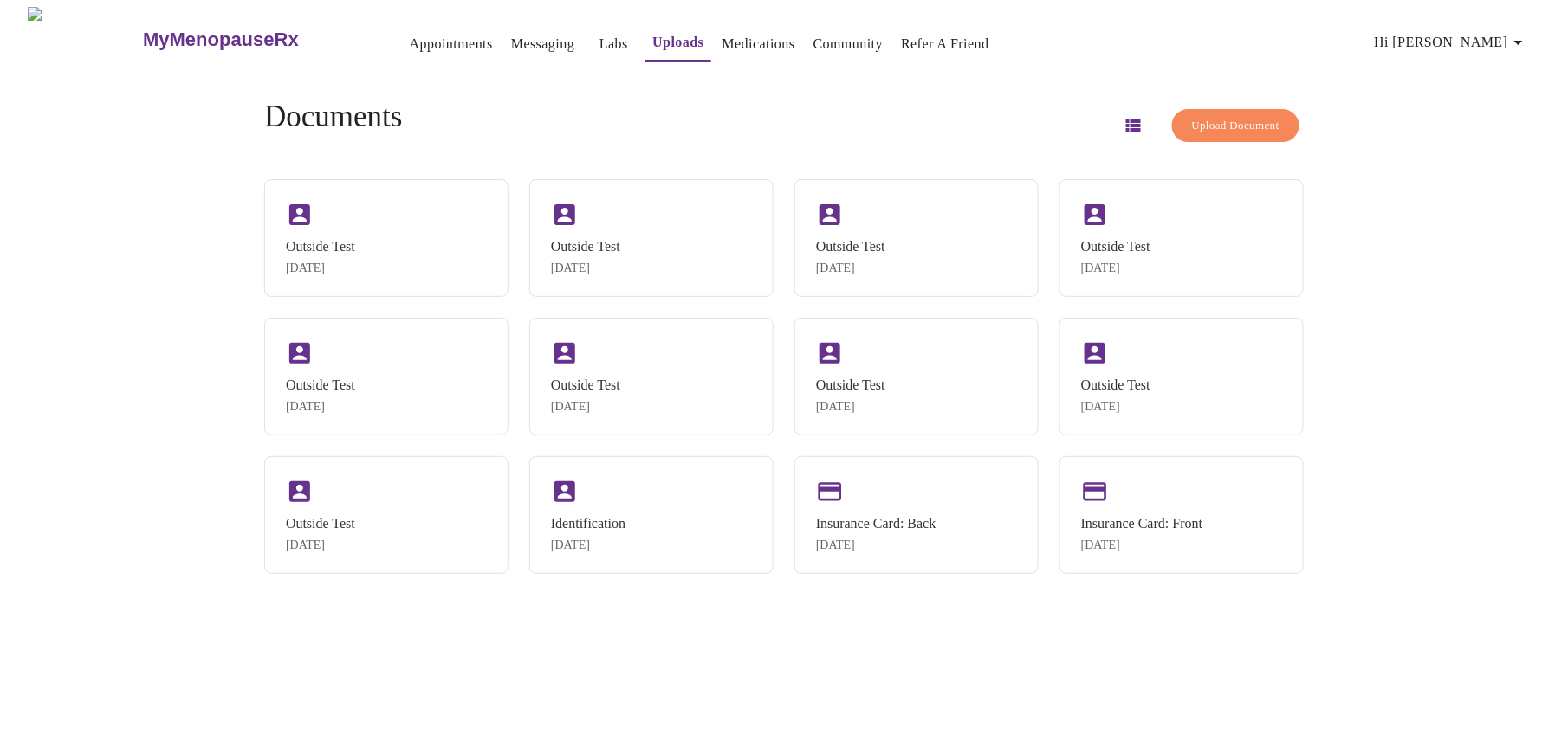
click at [1005, 602] on div "Documents Upload Document Outside Test Oct 2, 2025 Outside Test Oct 2, 2025 Out…" at bounding box center [784, 337] width 1081 height 530
click at [384, 247] on div "Outside Test Oct 2, 2025" at bounding box center [386, 236] width 244 height 118
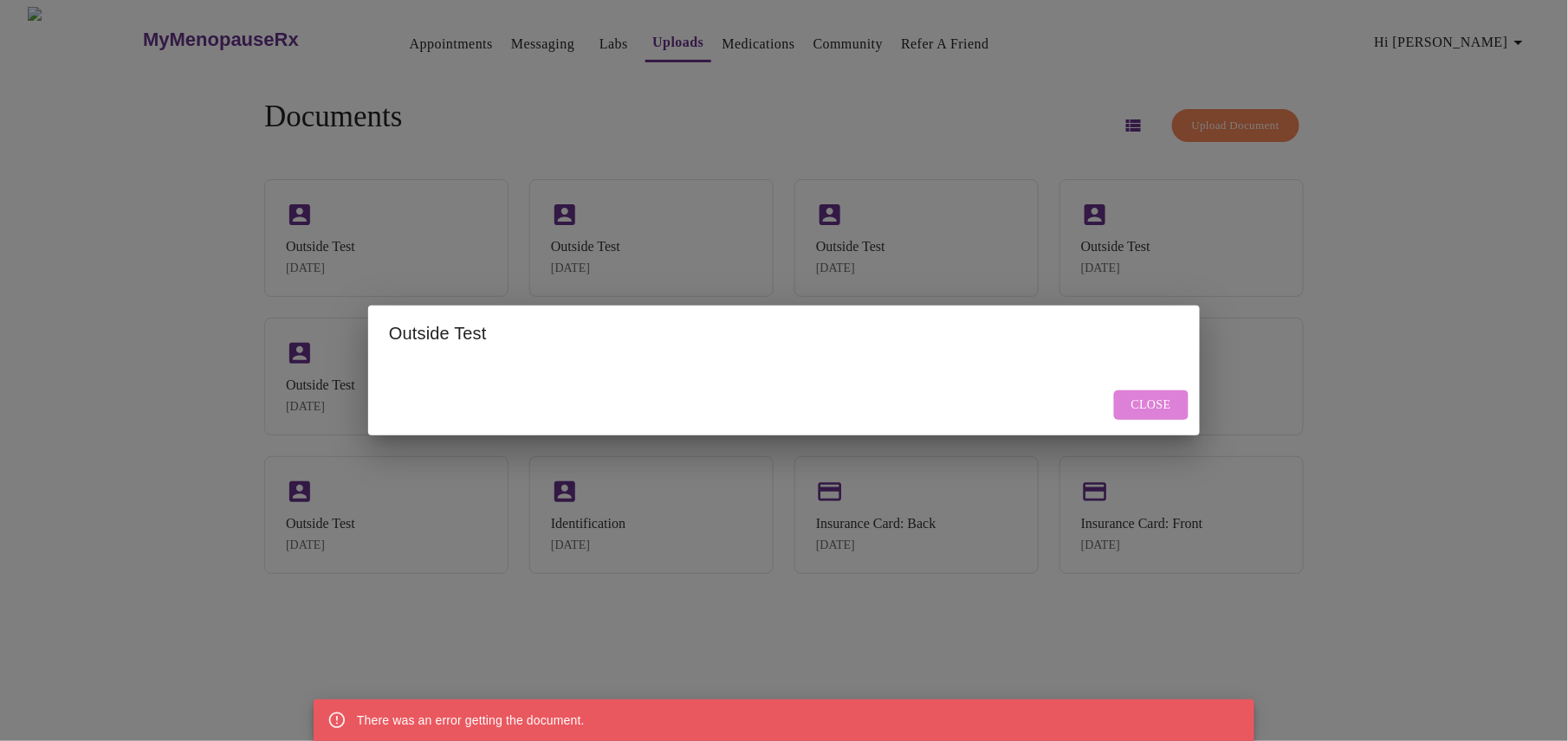
click at [1148, 400] on span "Close" at bounding box center [1151, 406] width 39 height 22
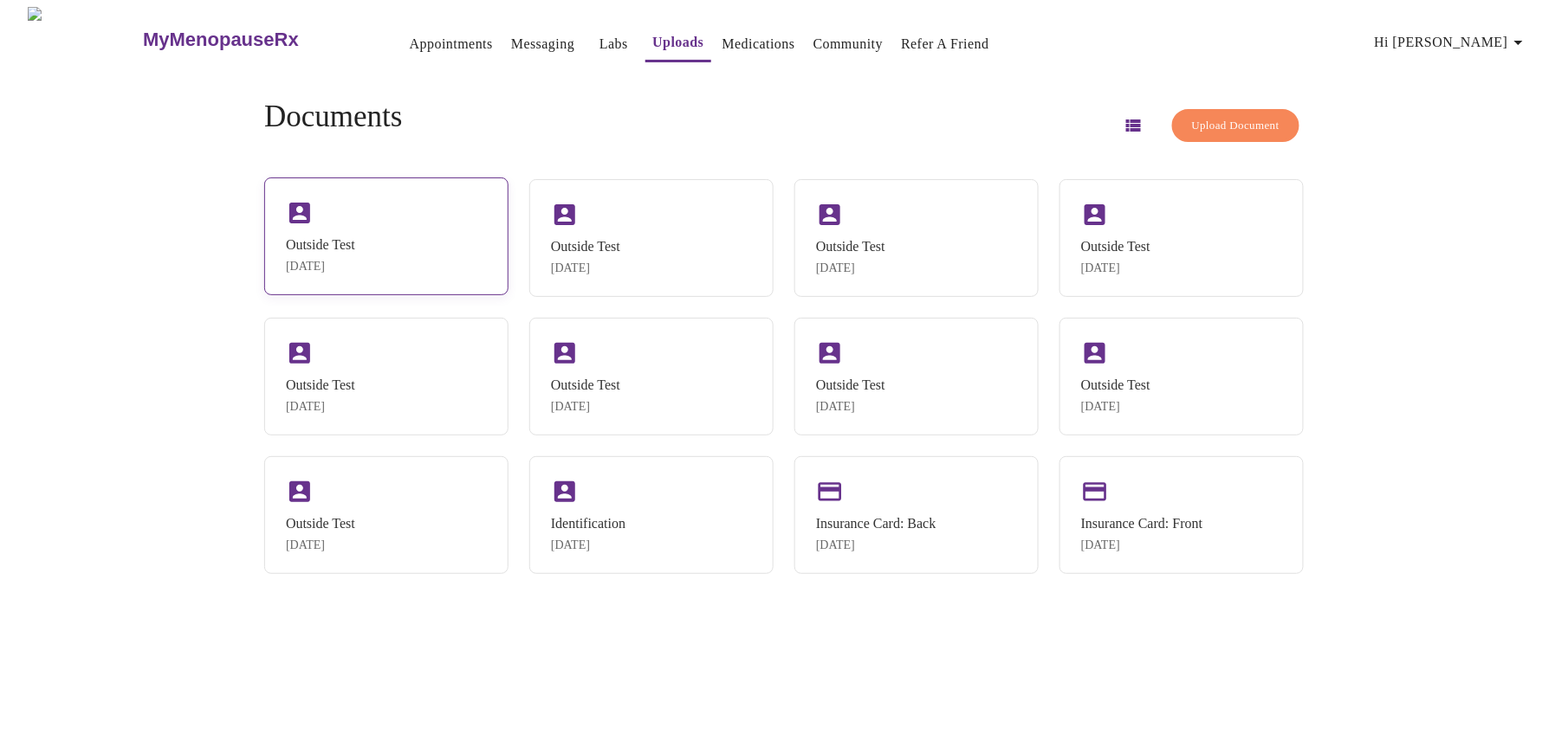
click at [333, 224] on div "Outside Test Oct 2, 2025" at bounding box center [386, 236] width 244 height 118
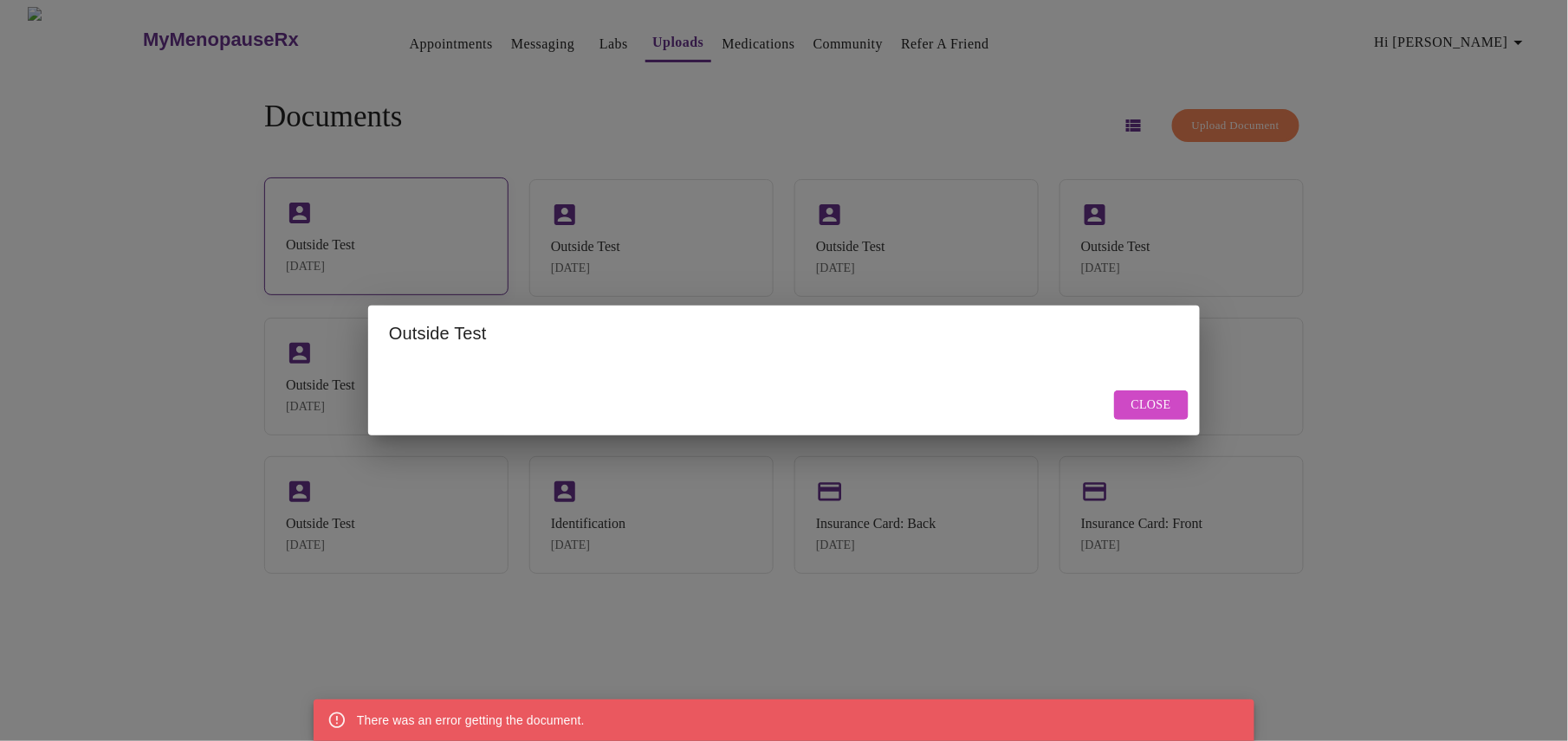
click at [333, 224] on div "Outside Test There was an error getting the document. Close" at bounding box center [784, 370] width 1568 height 741
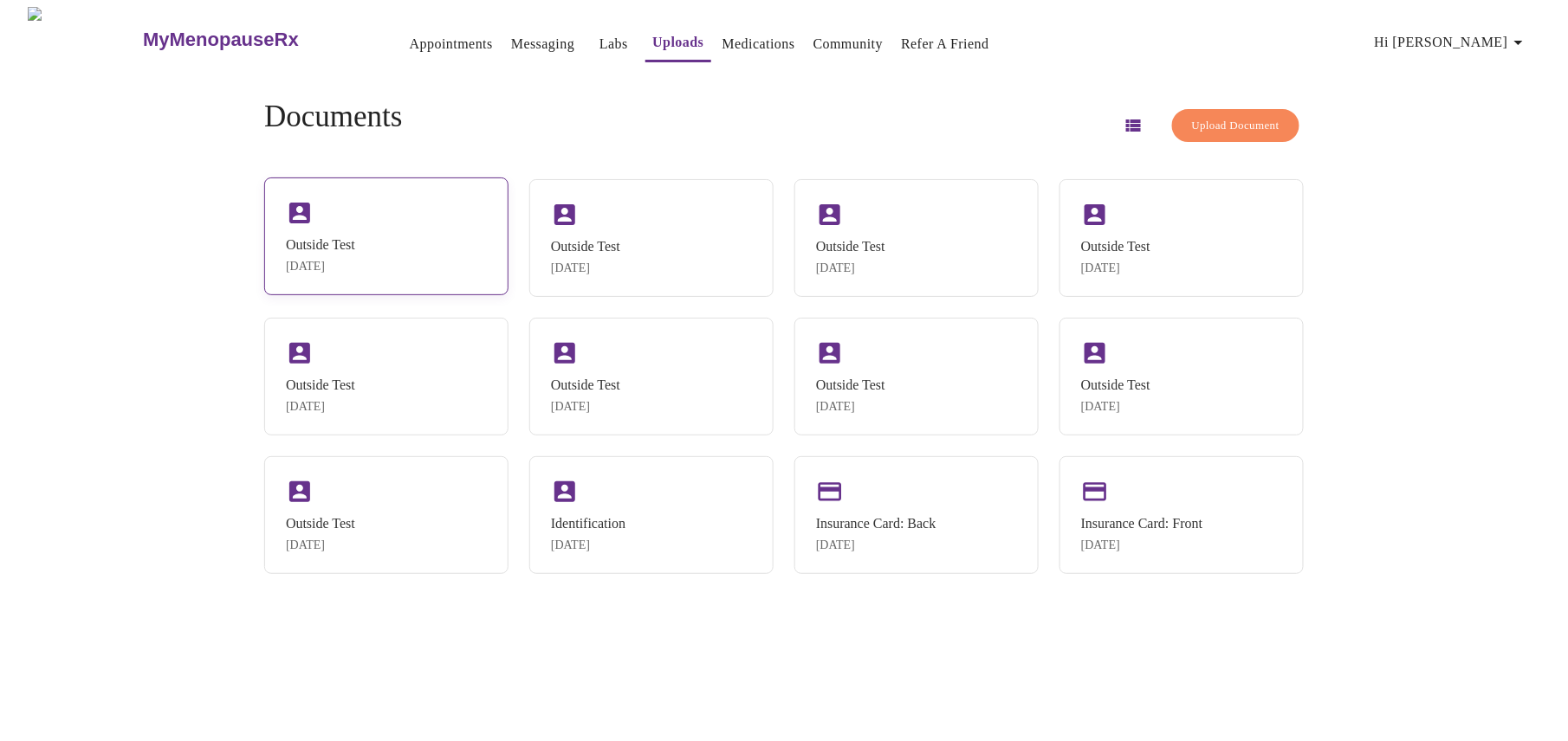
drag, startPoint x: 333, startPoint y: 224, endPoint x: 337, endPoint y: 251, distance: 27.3
click at [337, 251] on div "Outside Test" at bounding box center [320, 245] width 69 height 16
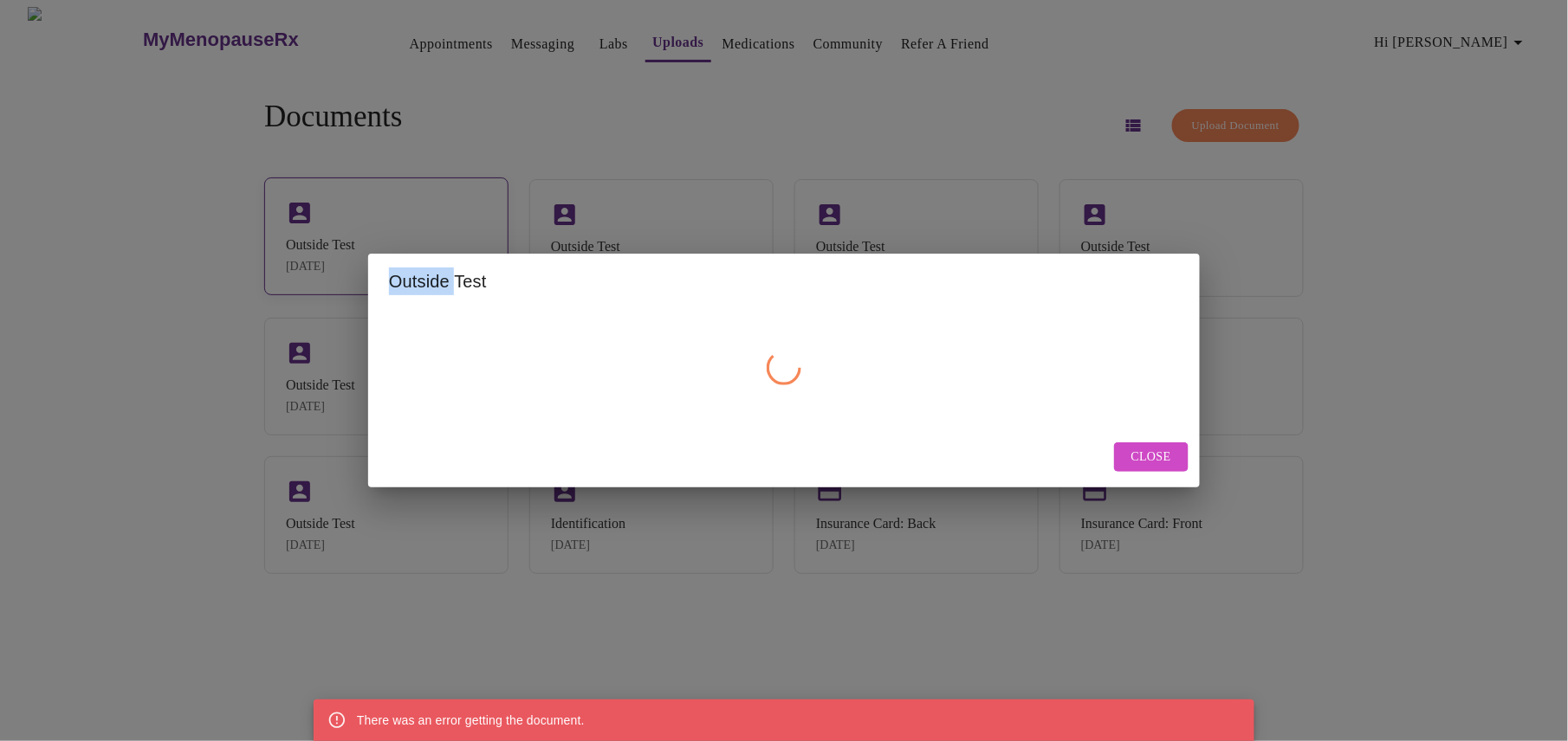
click at [337, 251] on div "Outside Test There was an error getting the document. Close" at bounding box center [784, 370] width 1568 height 741
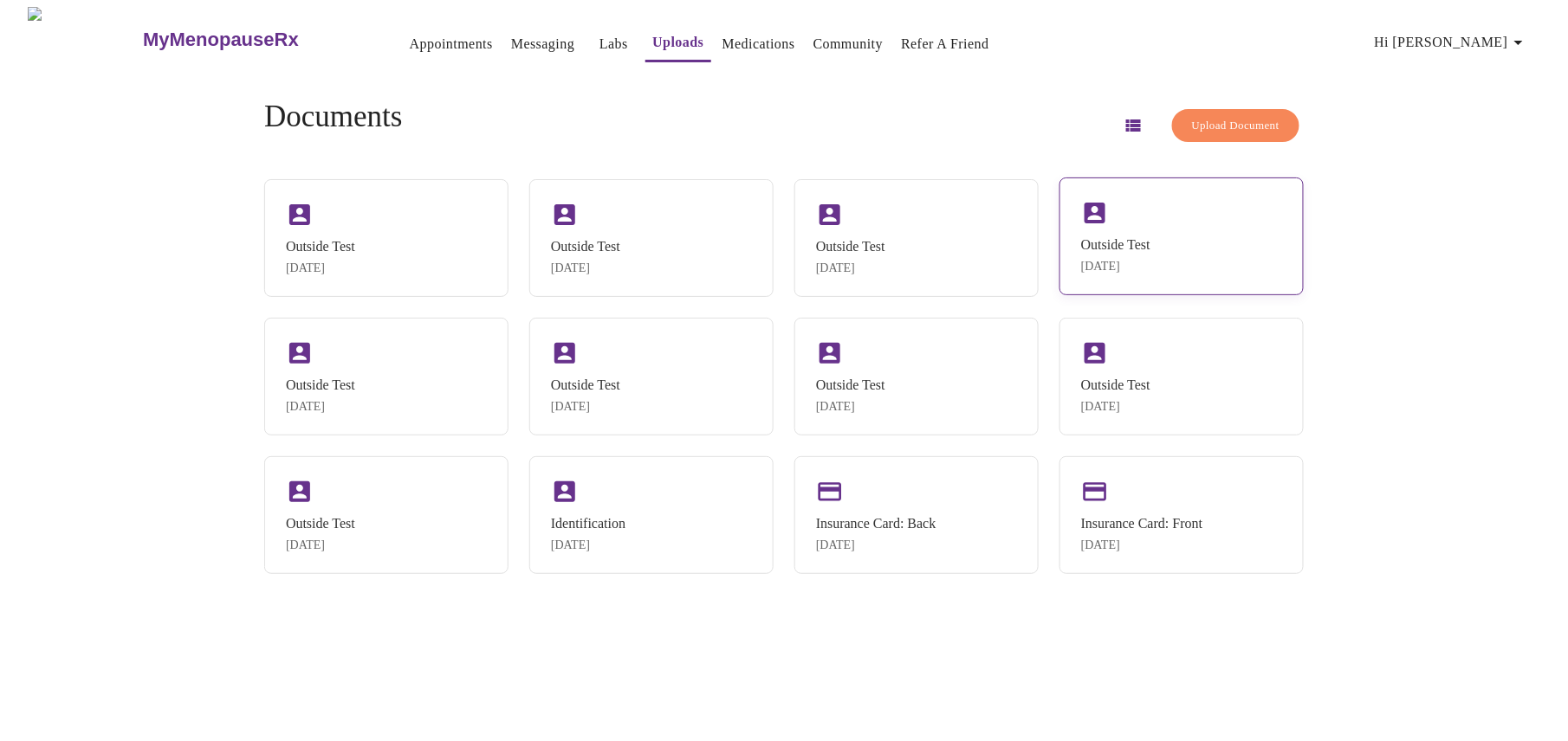
click at [1148, 230] on div "Outside Test Oct 2, 2025" at bounding box center [1182, 236] width 244 height 118
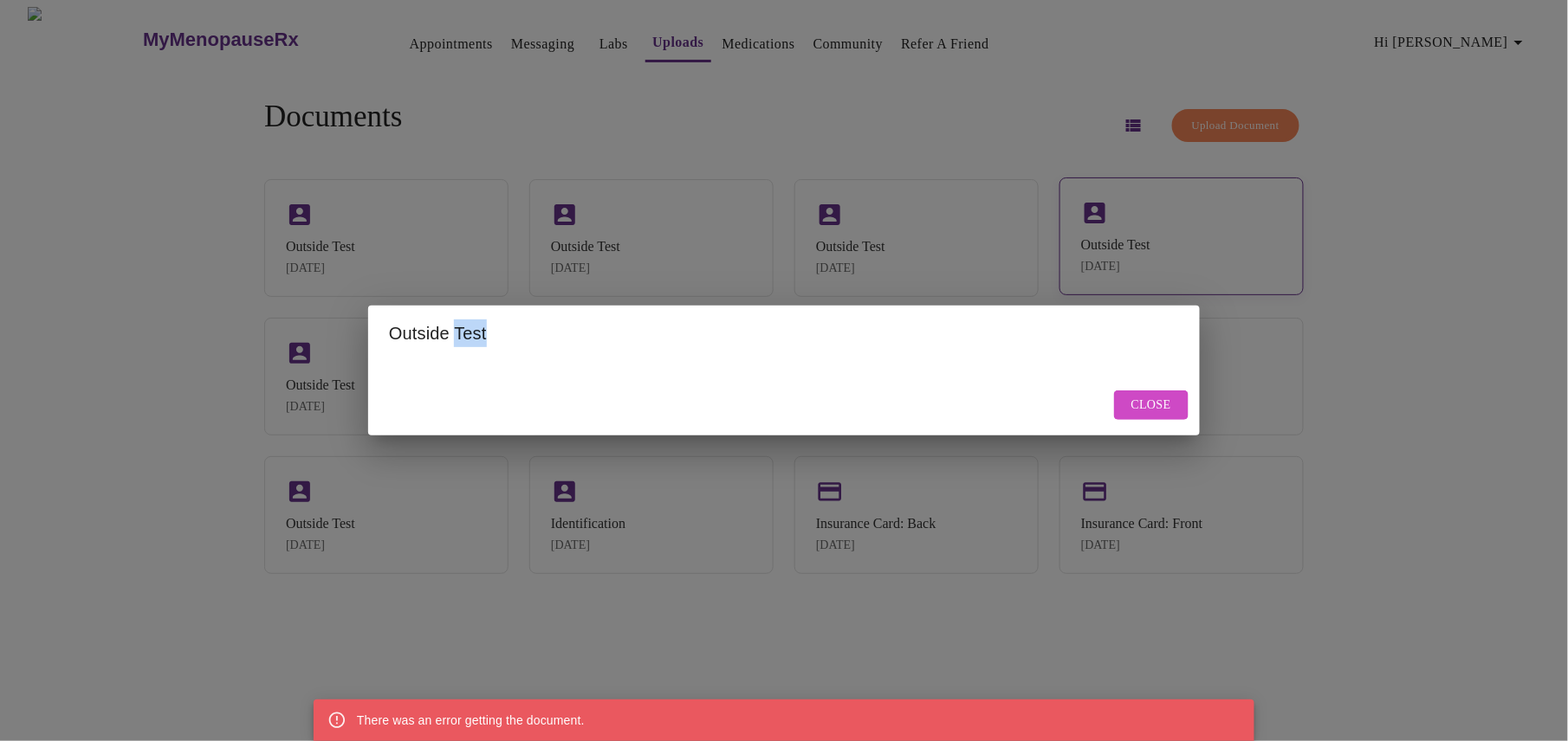
click at [1148, 230] on div "Outside Test There was an error getting the document. Close" at bounding box center [784, 370] width 1568 height 741
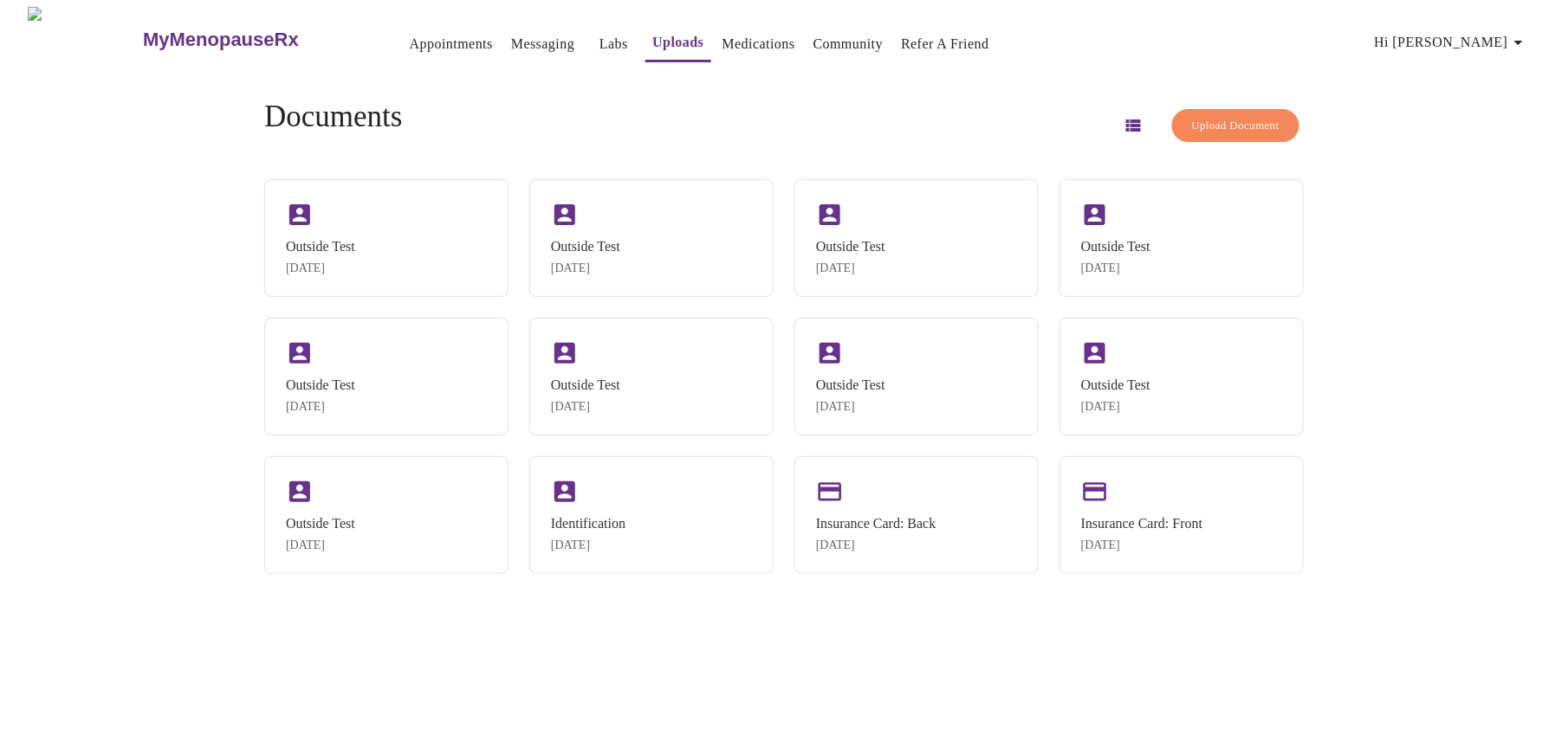
click at [1473, 239] on div "MyMenopauseRx Appointments Messaging Labs Uploads Medications Community Refer a…" at bounding box center [784, 377] width 1554 height 741
click at [355, 551] on div "Outside Test Oct 2, 2025" at bounding box center [320, 532] width 69 height 36
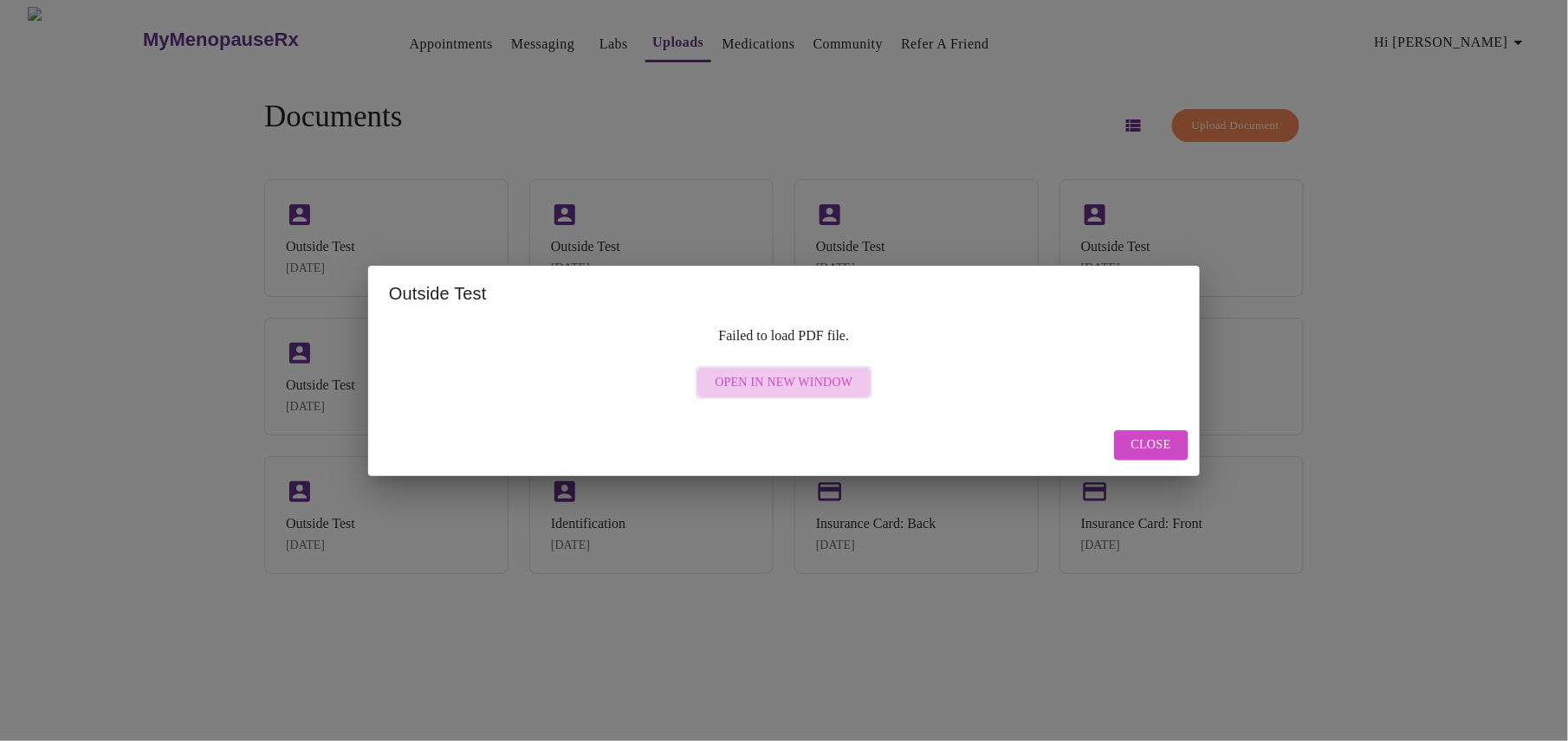
click at [802, 379] on span "Open in New Window" at bounding box center [784, 383] width 138 height 22
click at [1147, 437] on span "Close" at bounding box center [1151, 445] width 39 height 22
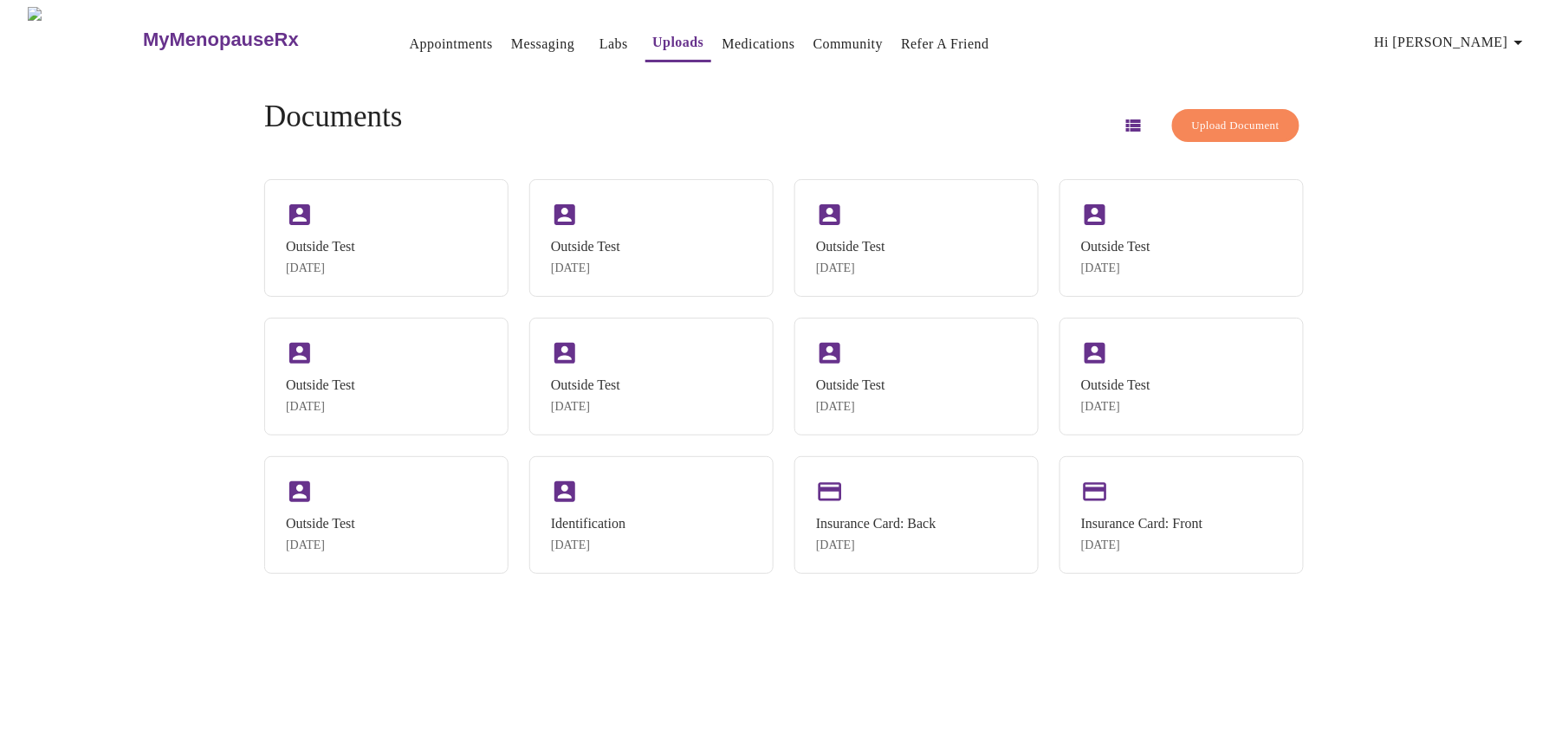
click at [1192, 119] on span "Upload Document" at bounding box center [1235, 126] width 88 height 20
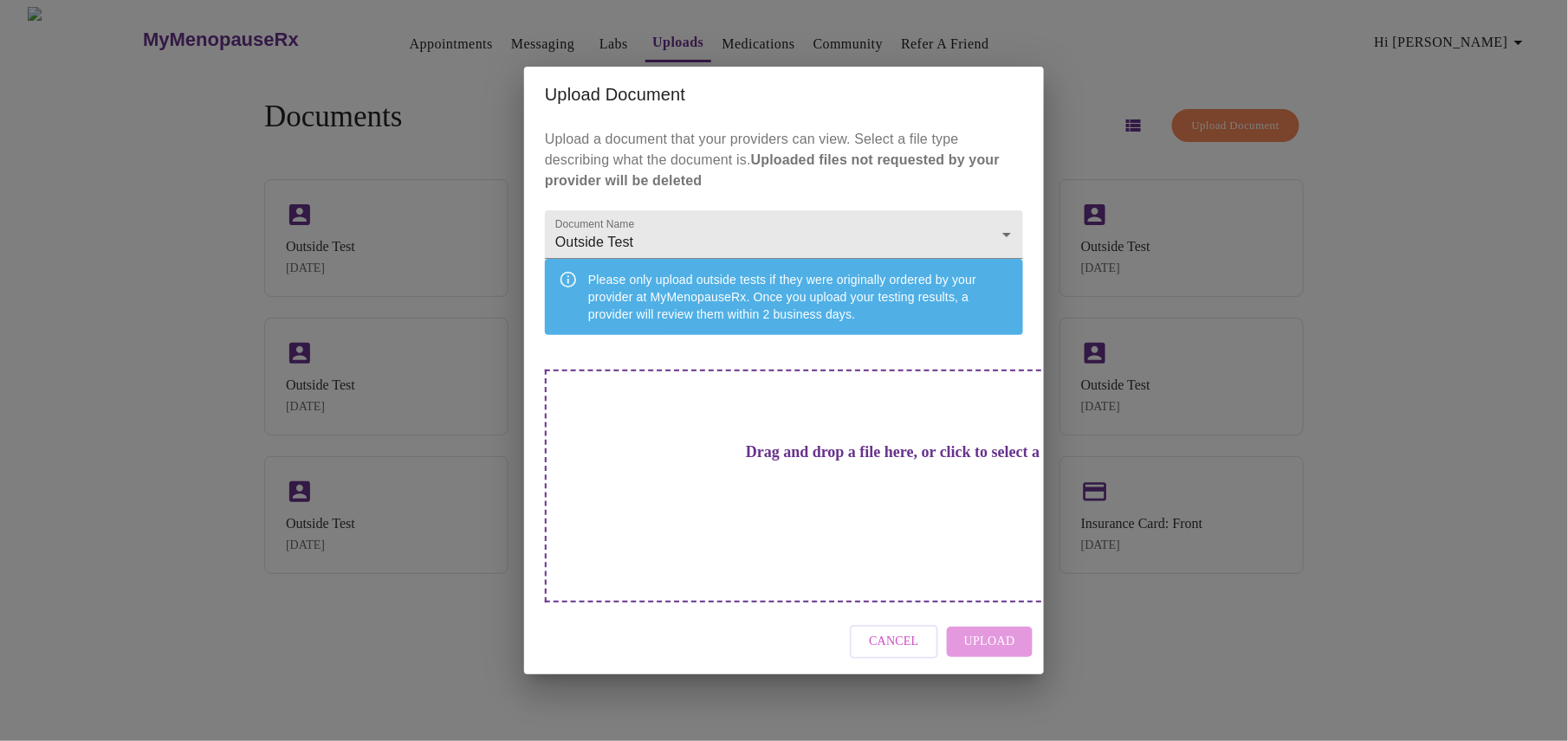
click at [771, 461] on h3 "Drag and drop a file here, or click to select a file" at bounding box center [905, 452] width 478 height 18
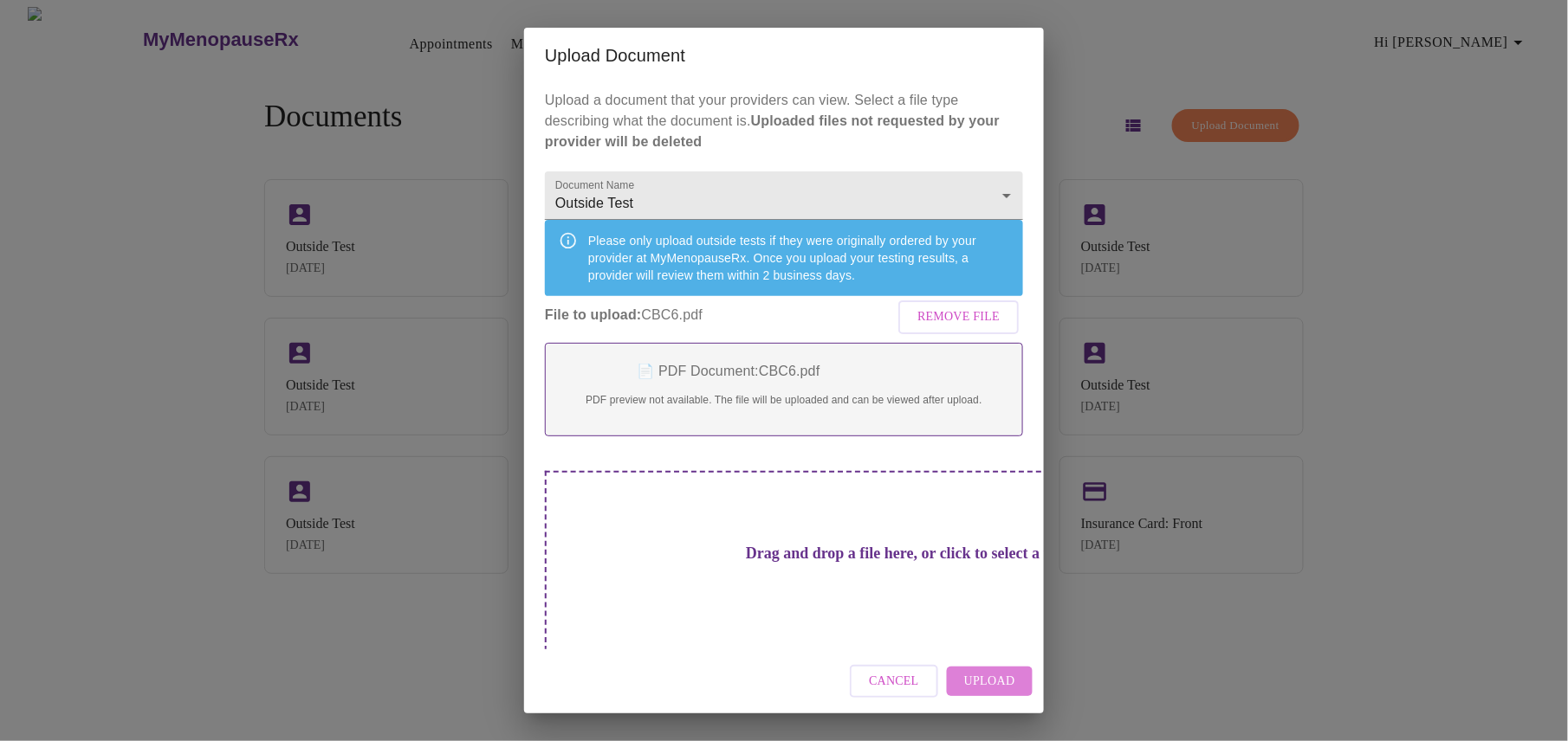
click at [1012, 669] on button "Upload" at bounding box center [989, 682] width 86 height 31
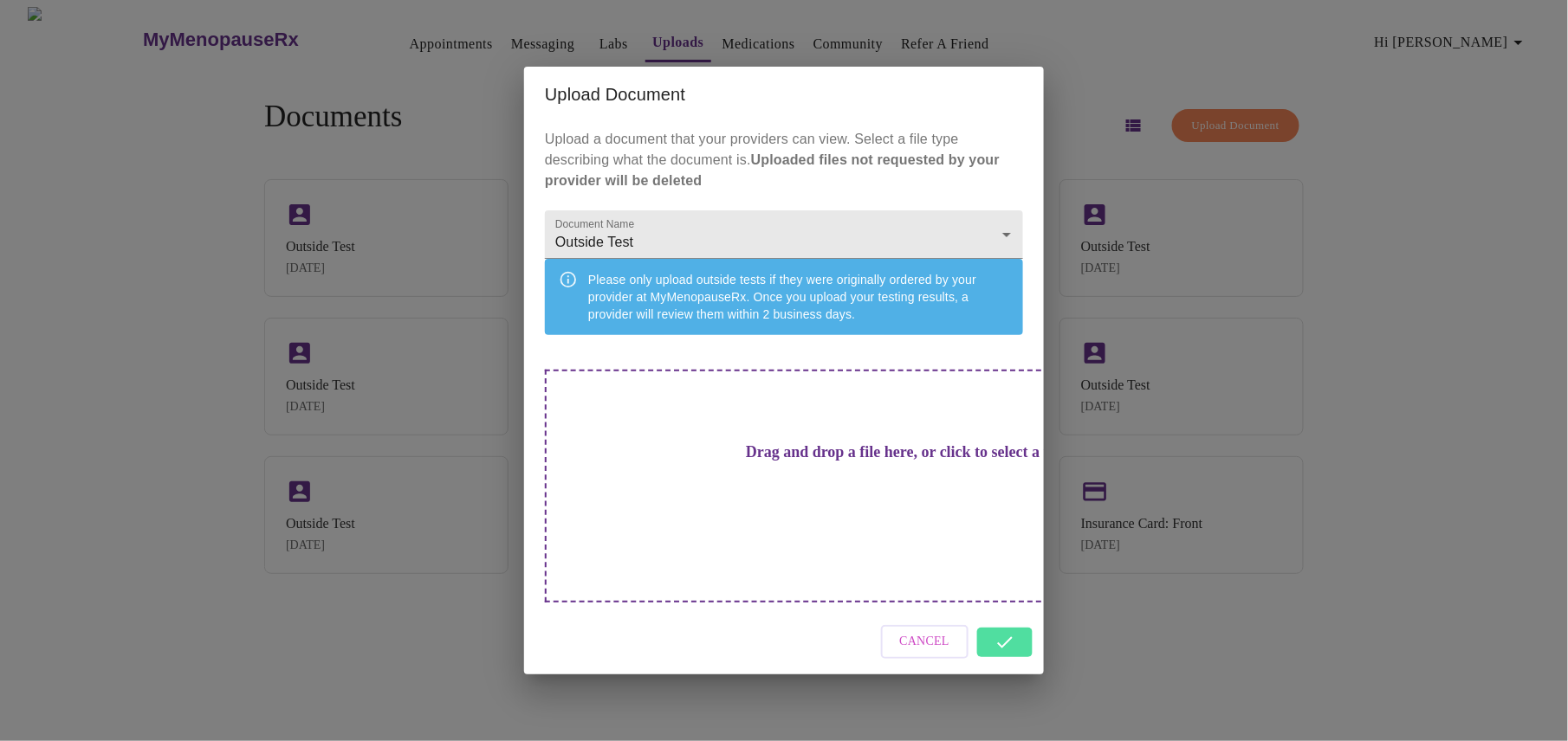
click at [1005, 625] on div "Cancel" at bounding box center [784, 642] width 519 height 65
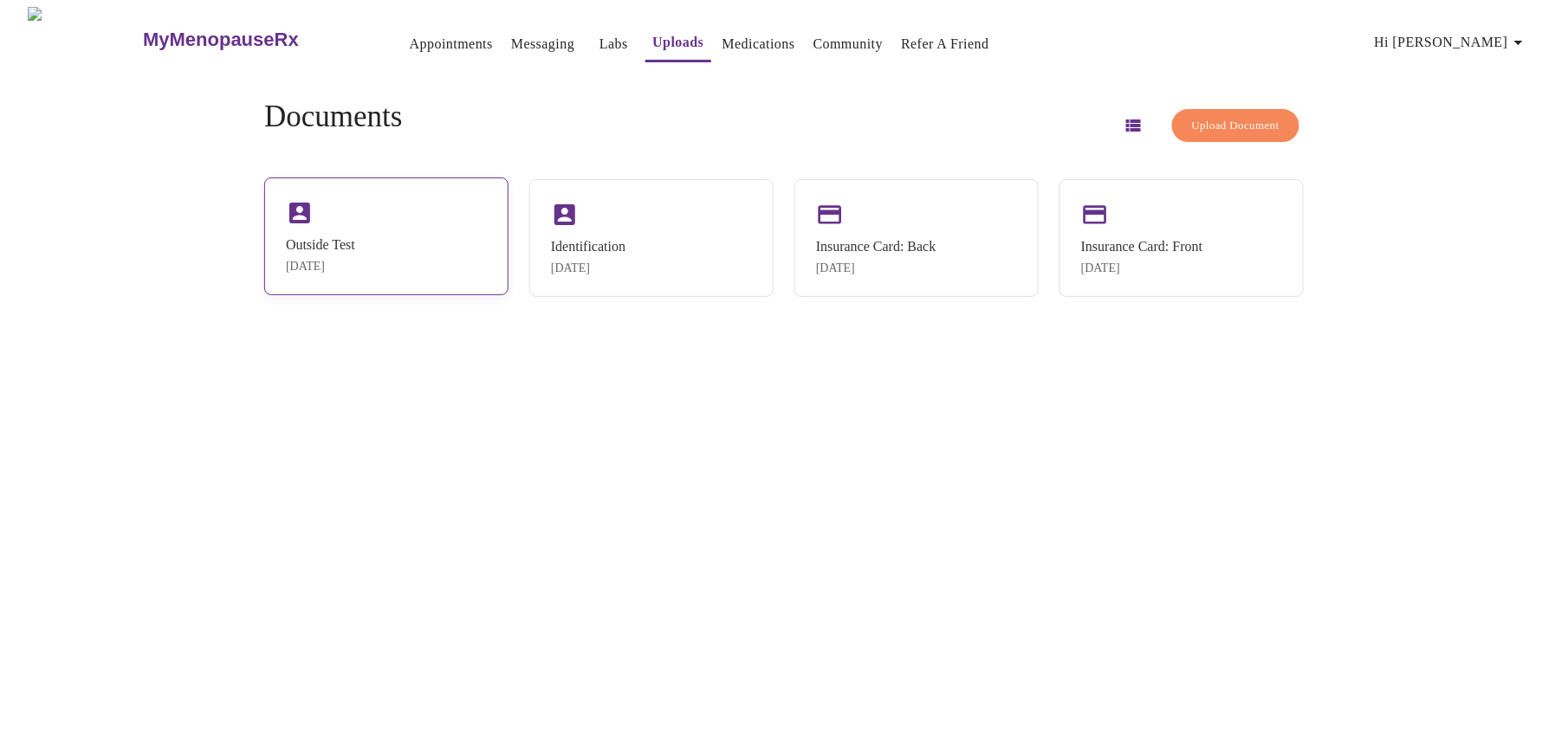
click at [441, 236] on div "Outside Test Oct 2, 2025" at bounding box center [386, 236] width 244 height 118
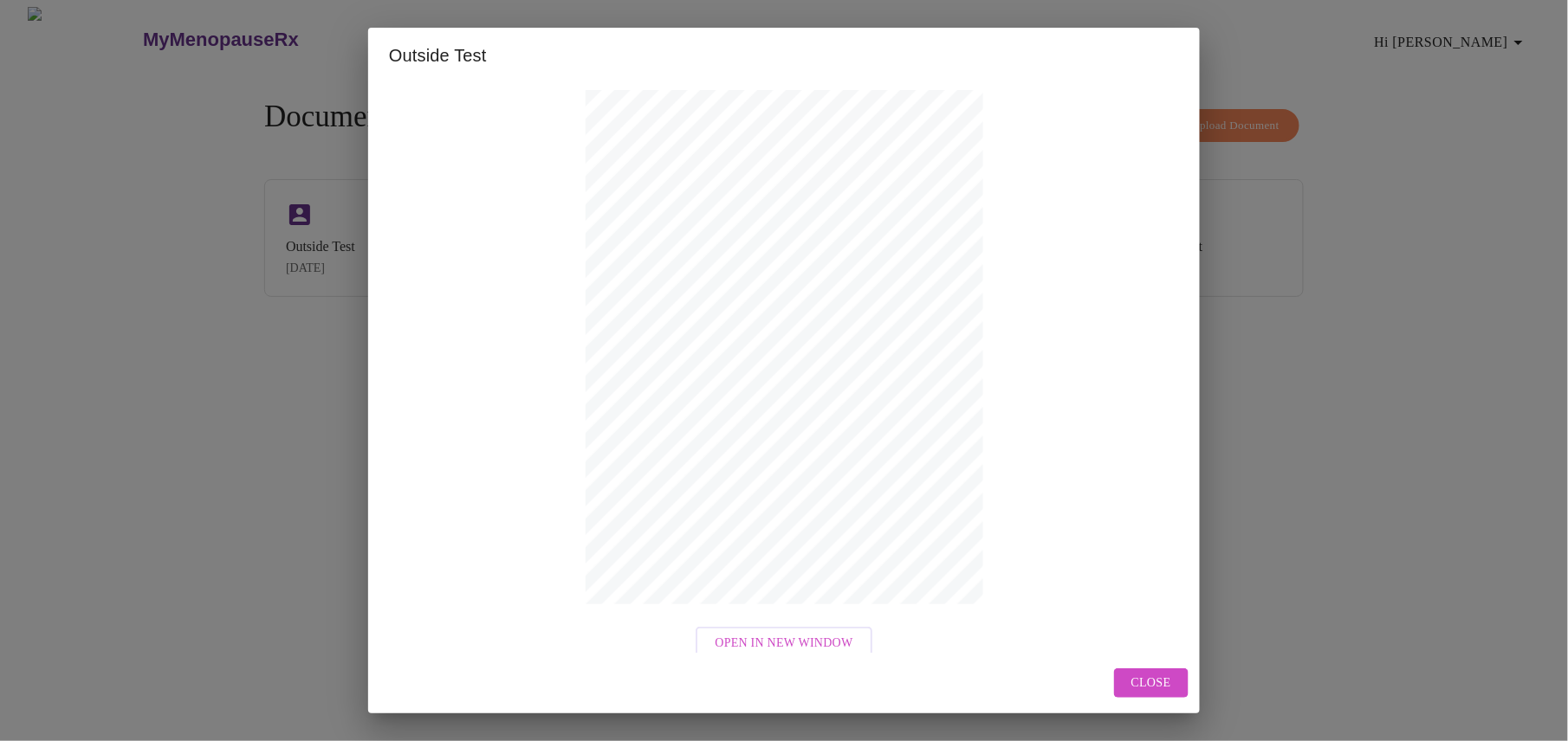
click at [805, 641] on span "Open in New Window" at bounding box center [784, 644] width 138 height 22
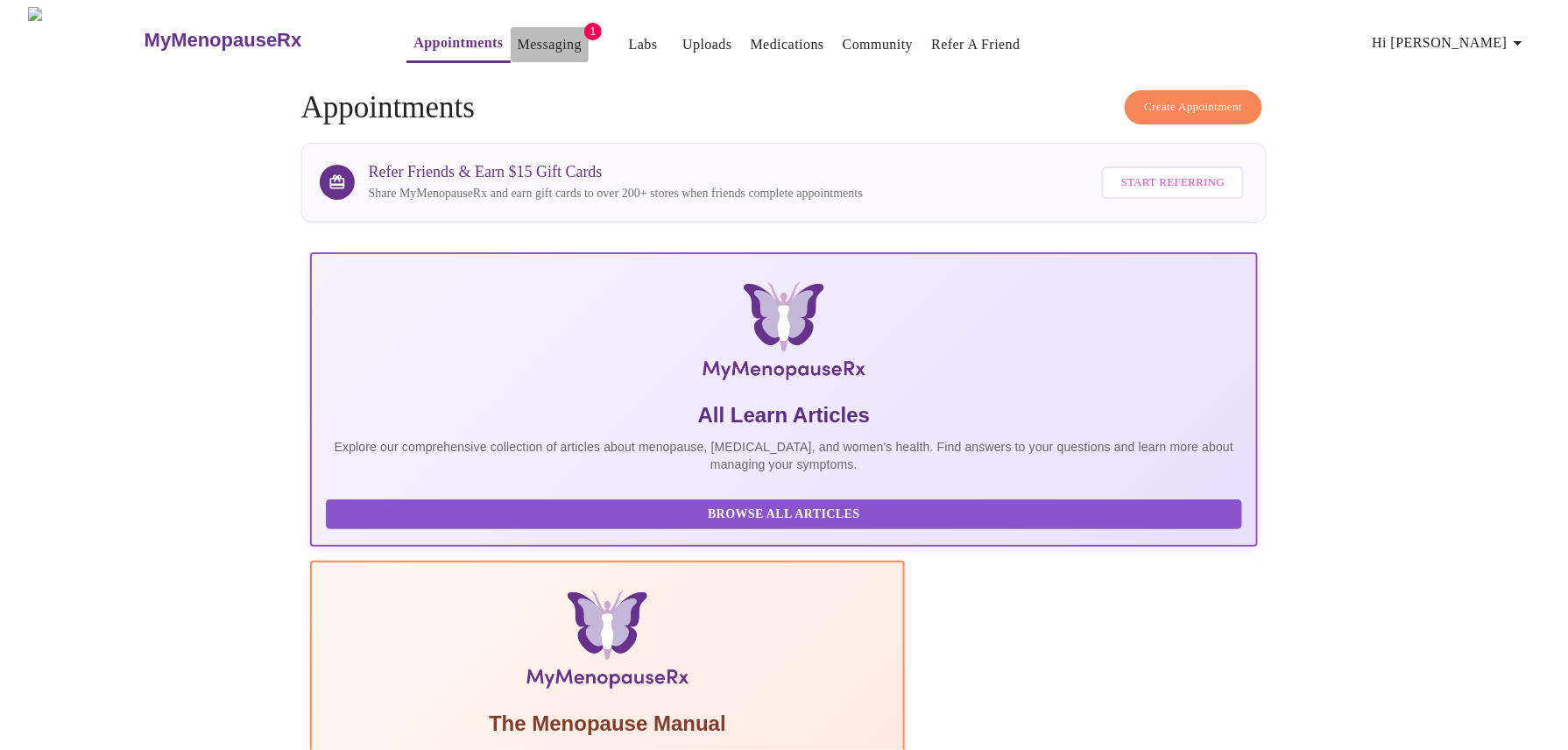
click at [517, 39] on link "Messaging" at bounding box center [549, 45] width 64 height 25
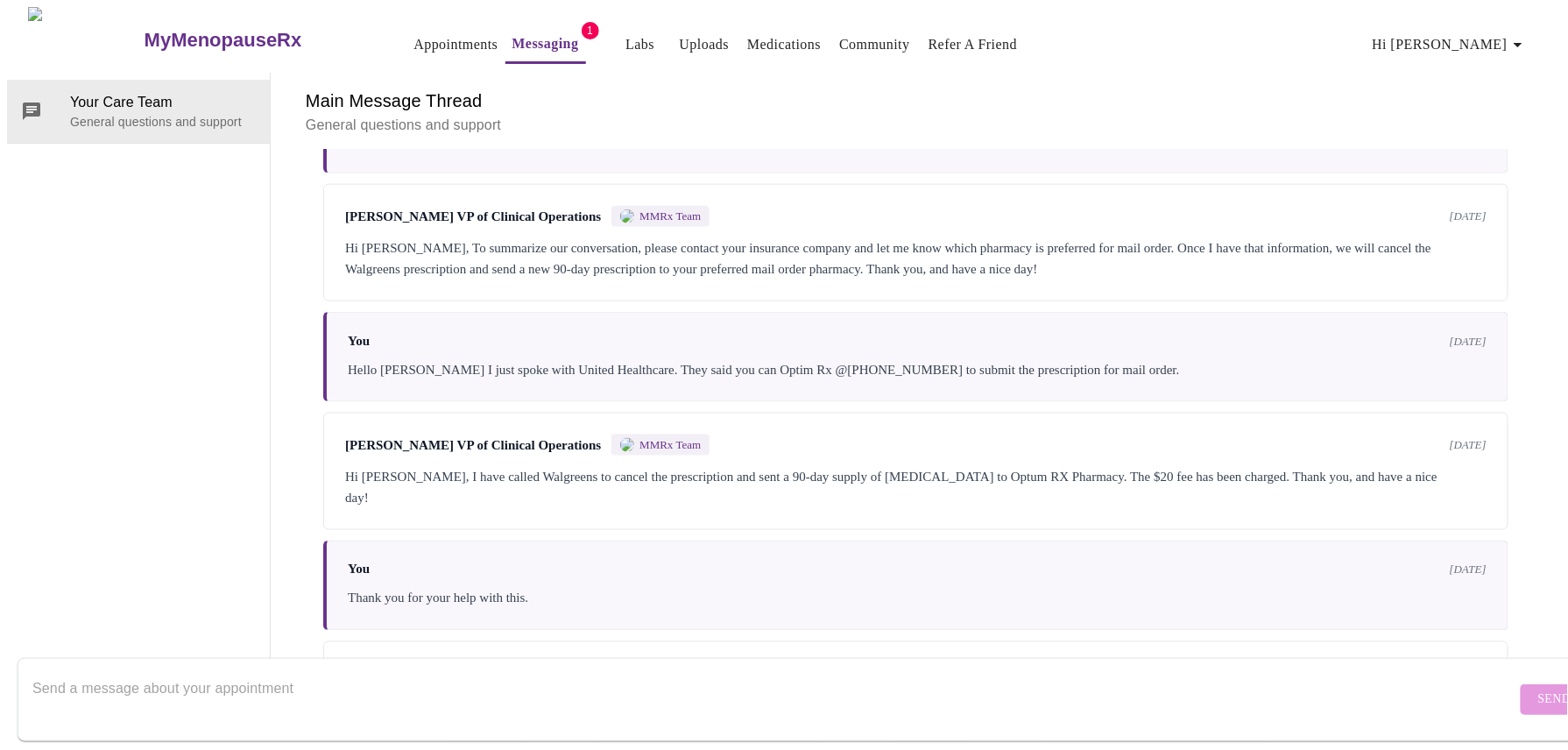
scroll to position [1048, 0]
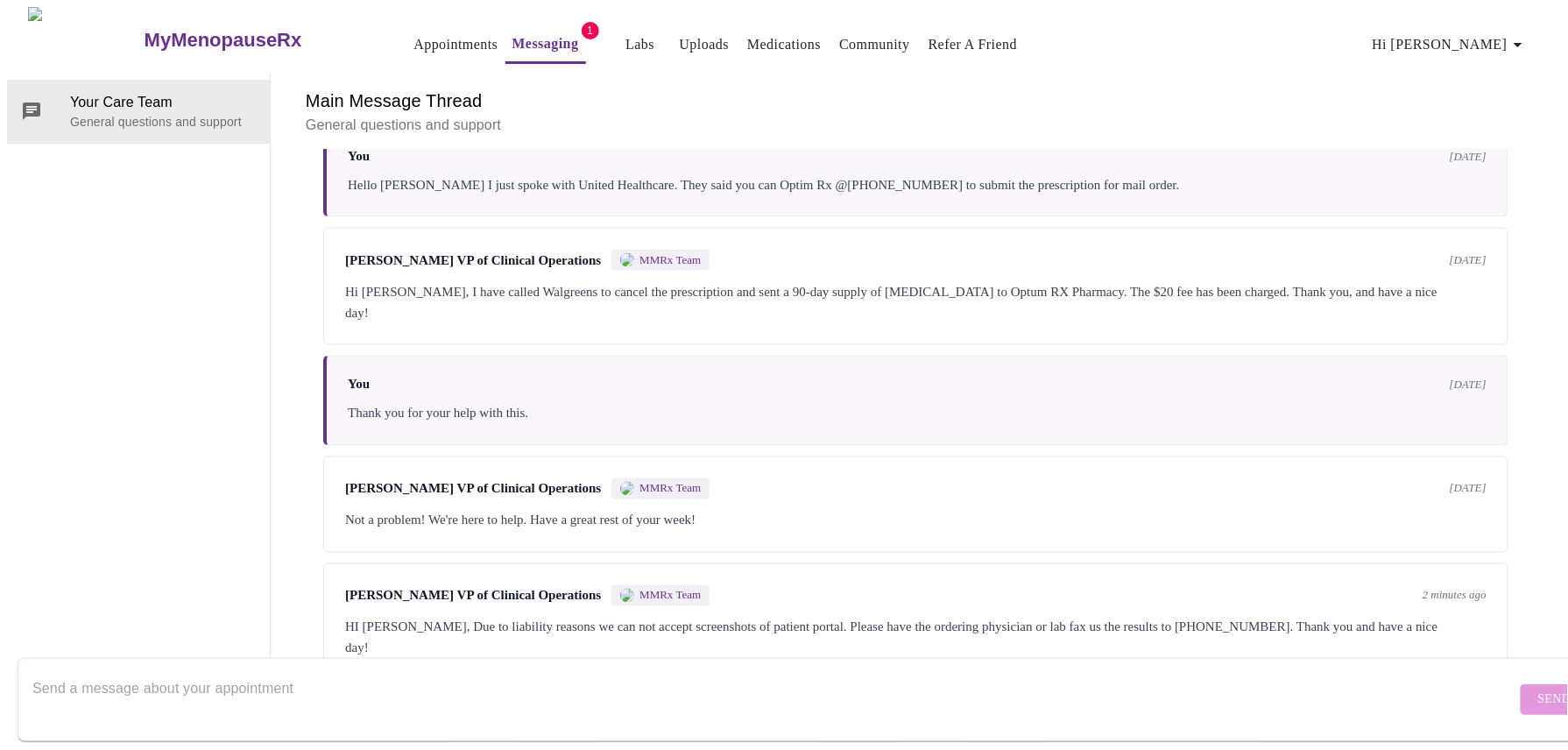
click at [470, 671] on textarea "Send a message about your appointment" at bounding box center [775, 699] width 1484 height 56
type textarea "ok I was to upload the pdf here but I can call them and ask them to fax them in…"
click at [1538, 689] on span "Send" at bounding box center [1554, 700] width 33 height 22
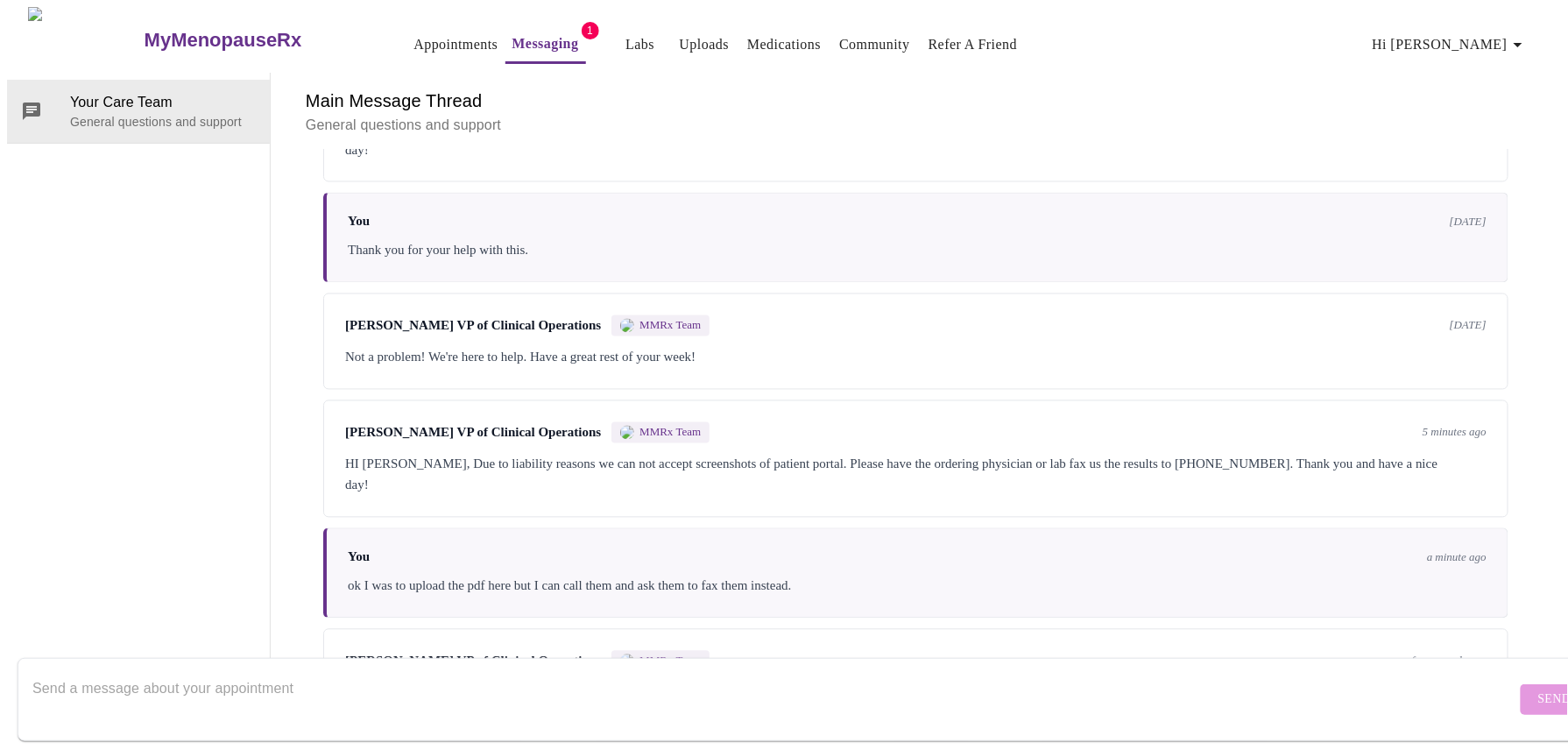
scroll to position [1264, 0]
